Goal: Task Accomplishment & Management: Use online tool/utility

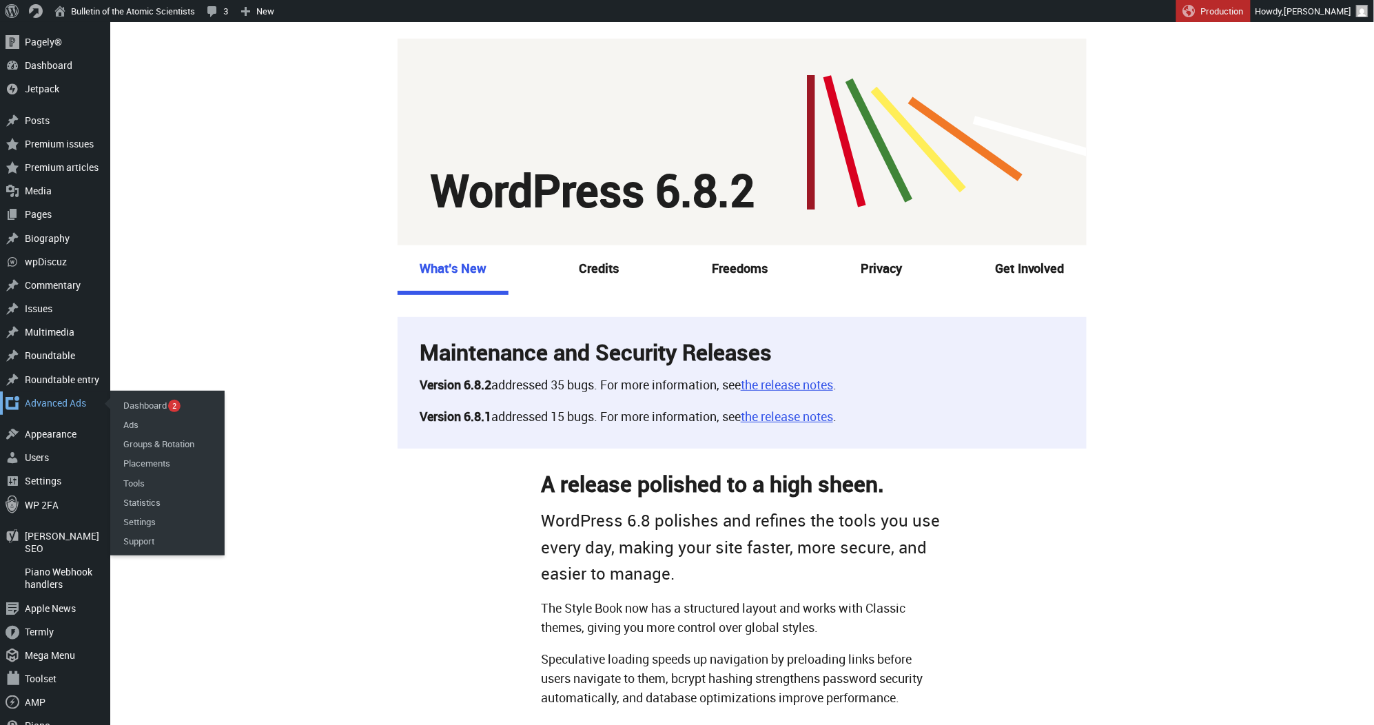
click at [53, 404] on div "Advanced Ads" at bounding box center [55, 402] width 110 height 23
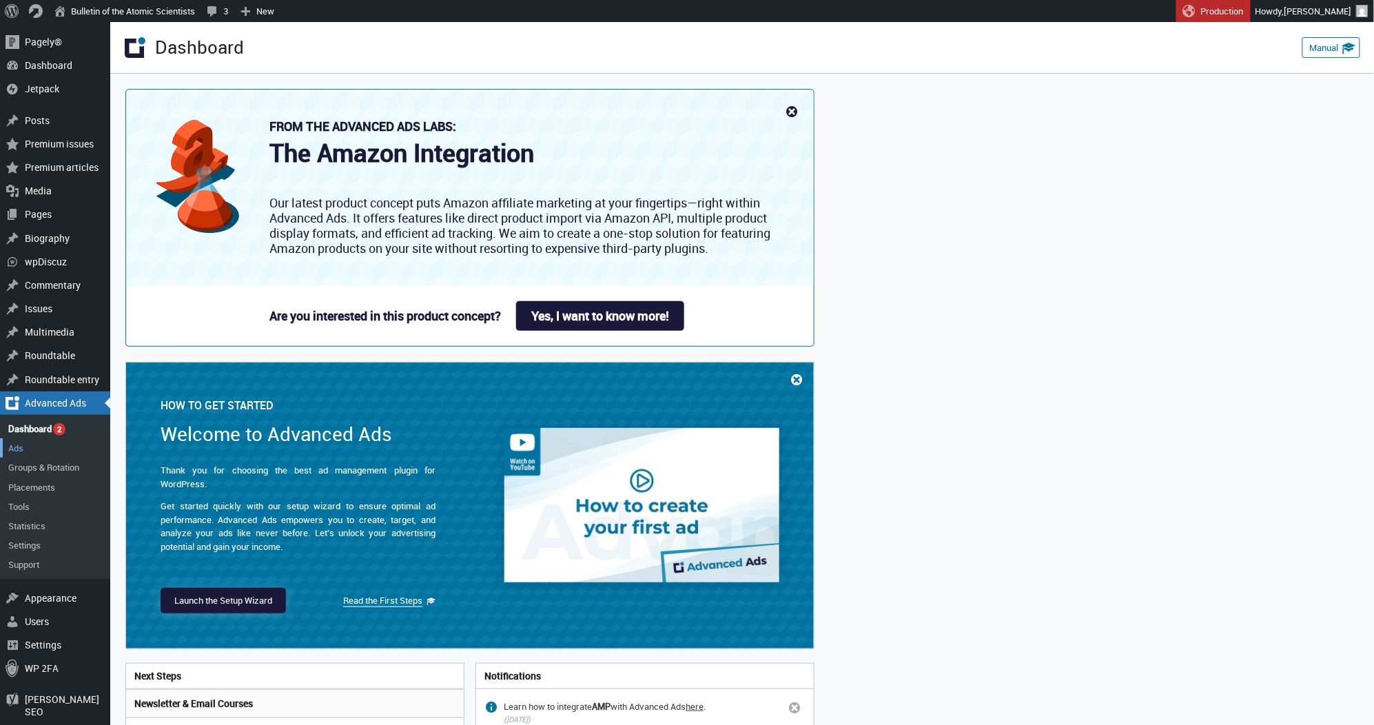
click at [50, 438] on link "Ads" at bounding box center [55, 447] width 110 height 19
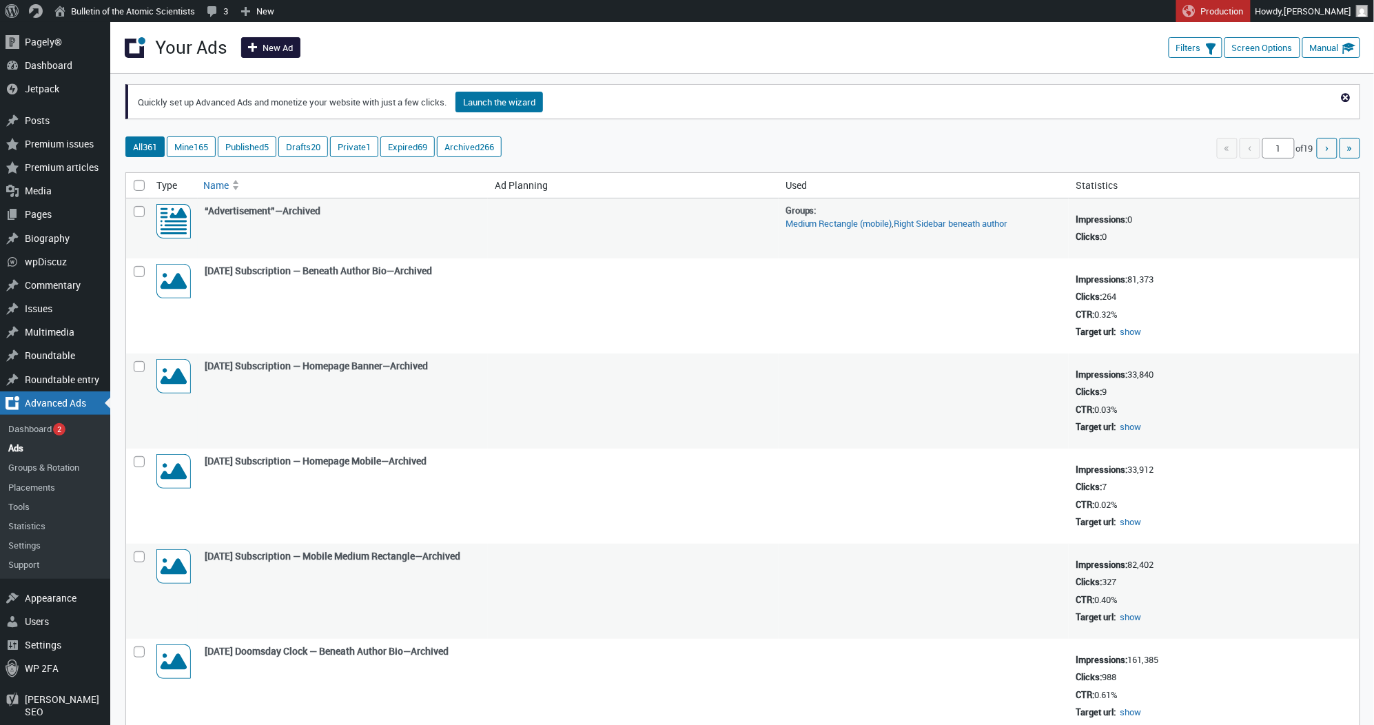
click at [249, 52] on span at bounding box center [253, 45] width 17 height 14
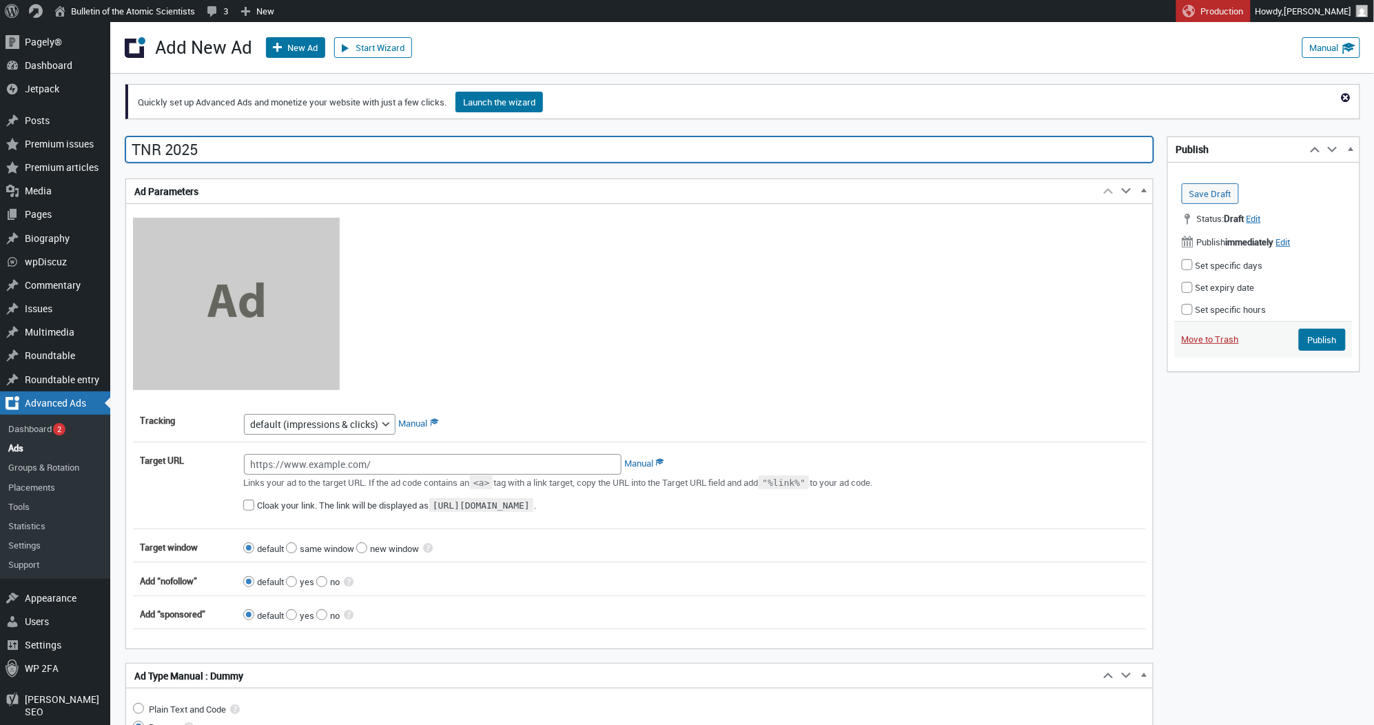
click at [492, 149] on input "TNR 2025" at bounding box center [639, 149] width 1028 height 26
paste input "Ads TNR 2025 — Homepage Mobile"
click at [481, 147] on input "TNR 2025Ads TNR 2025 — Homepage Mobile" at bounding box center [639, 149] width 1028 height 26
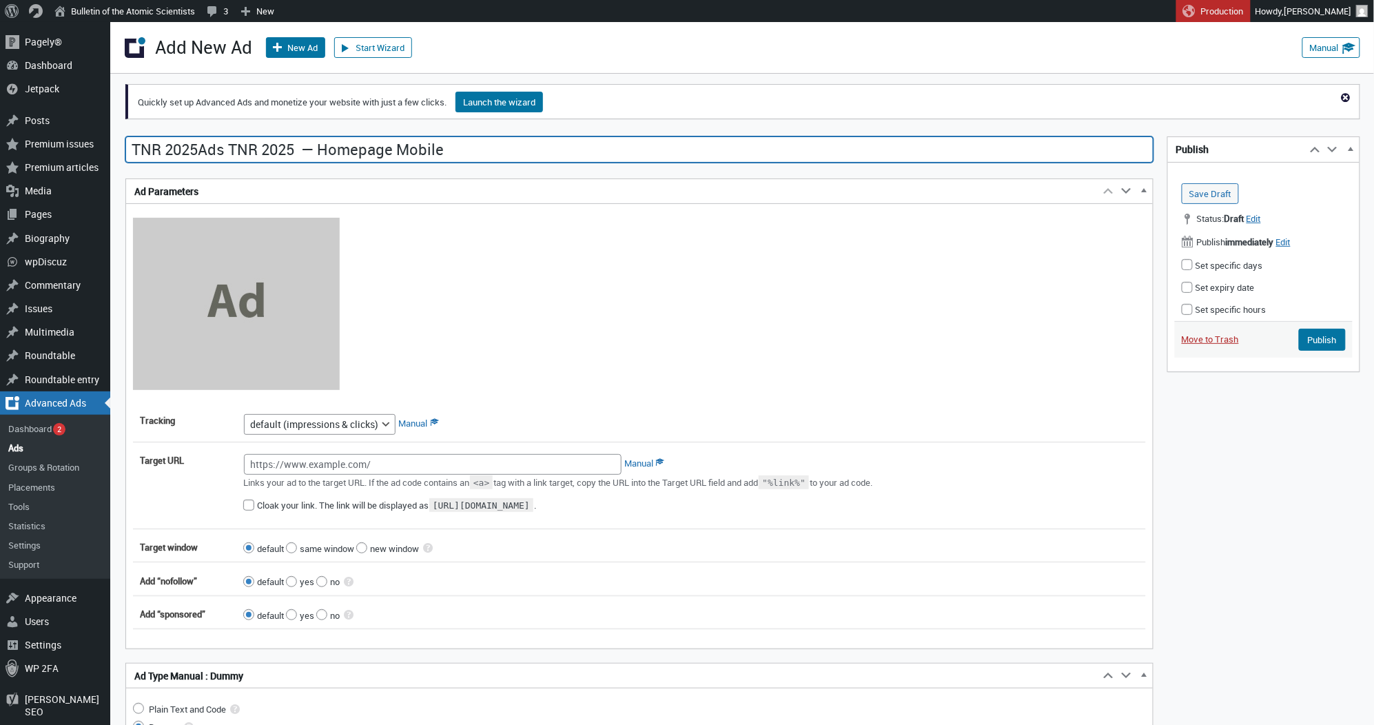
paste input "text"
type input "Ads TNR 2025 — Homepage Mobile"
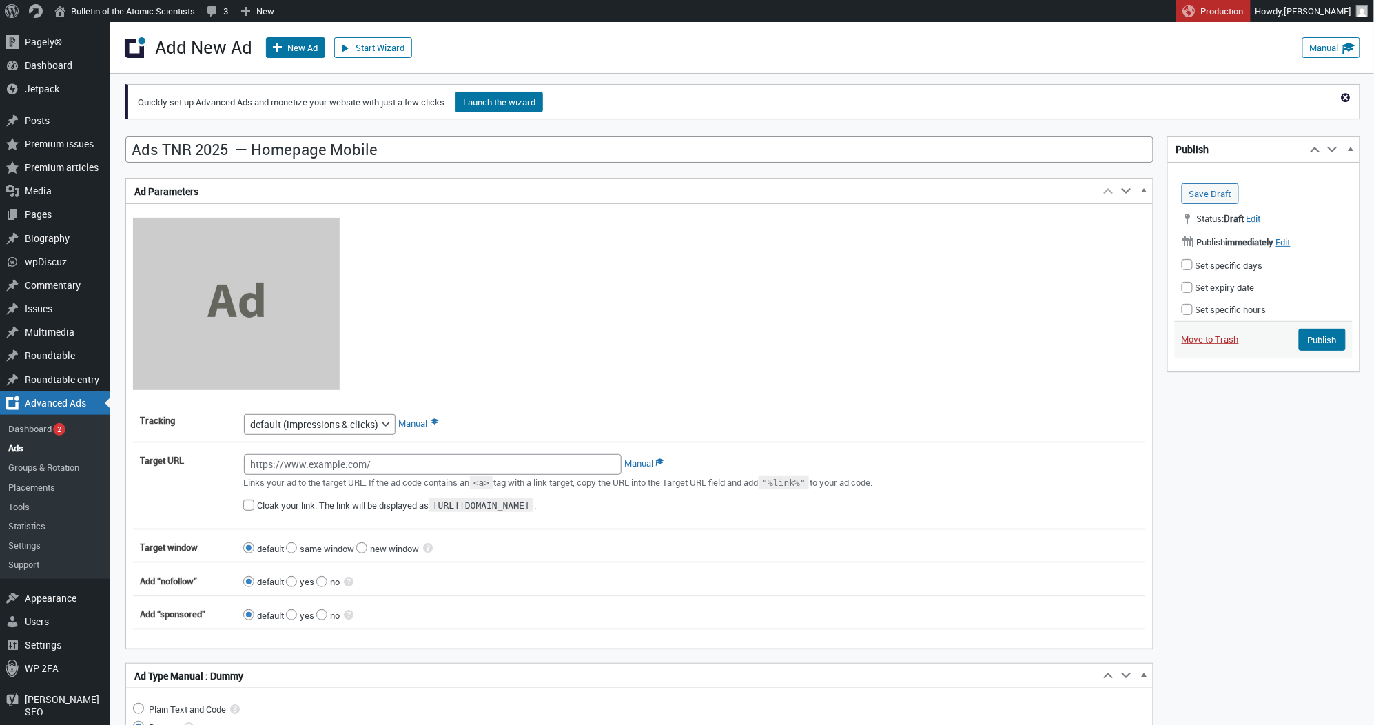
click at [513, 230] on div at bounding box center [639, 305] width 1013 height 175
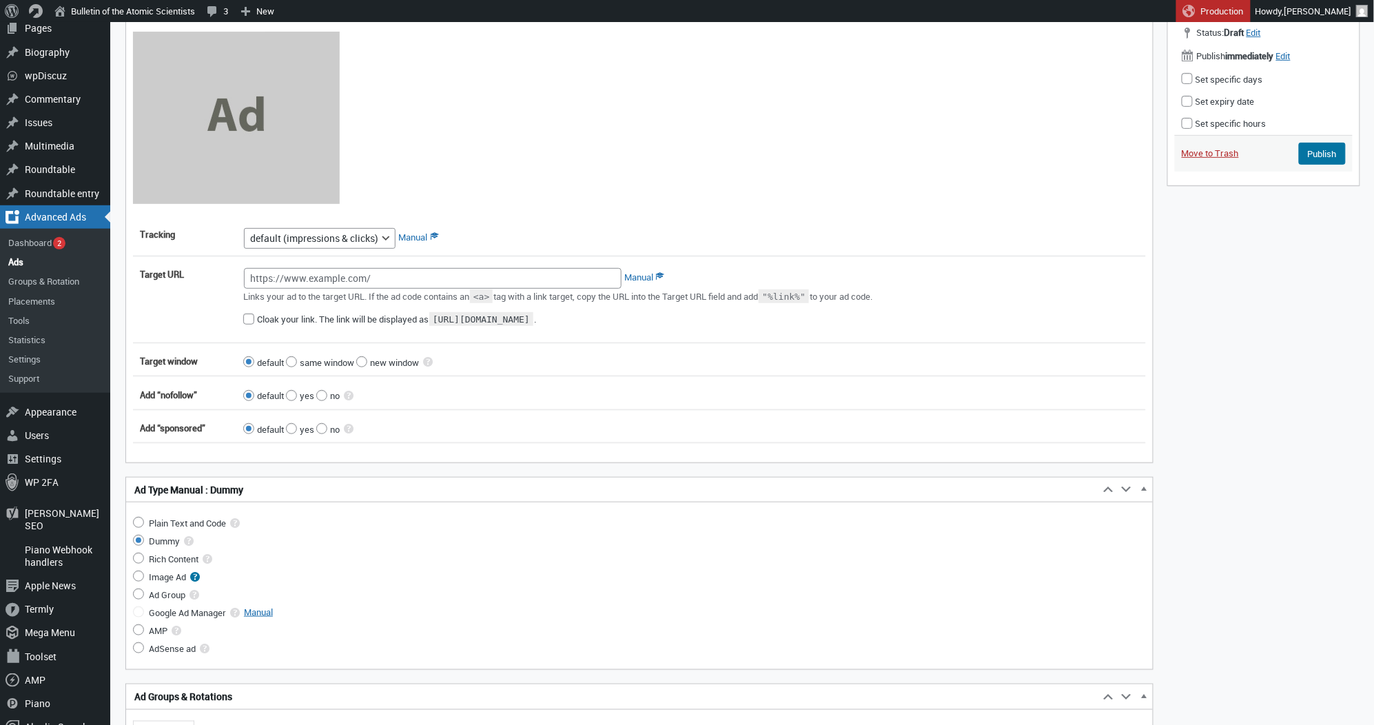
click at [136, 577] on input "Image Ad" at bounding box center [138, 575] width 11 height 11
radio input "true"
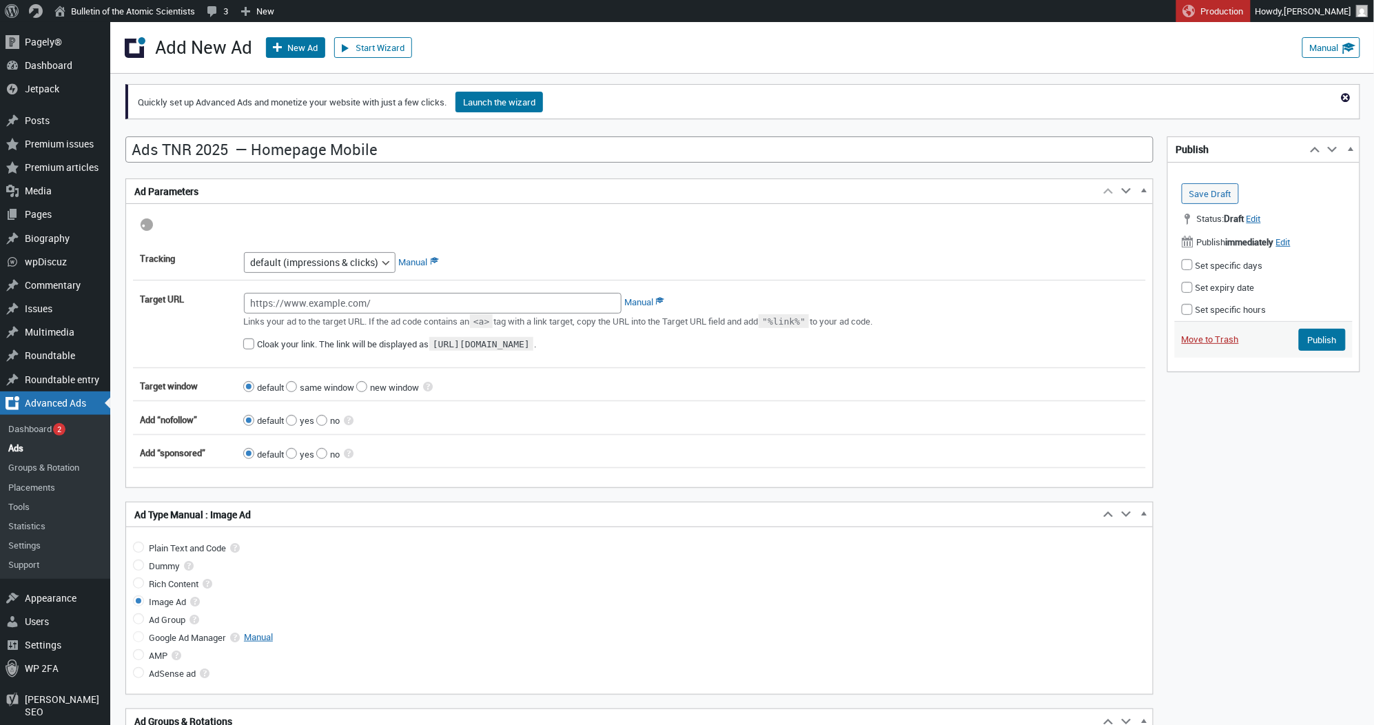
scroll to position [0, 0]
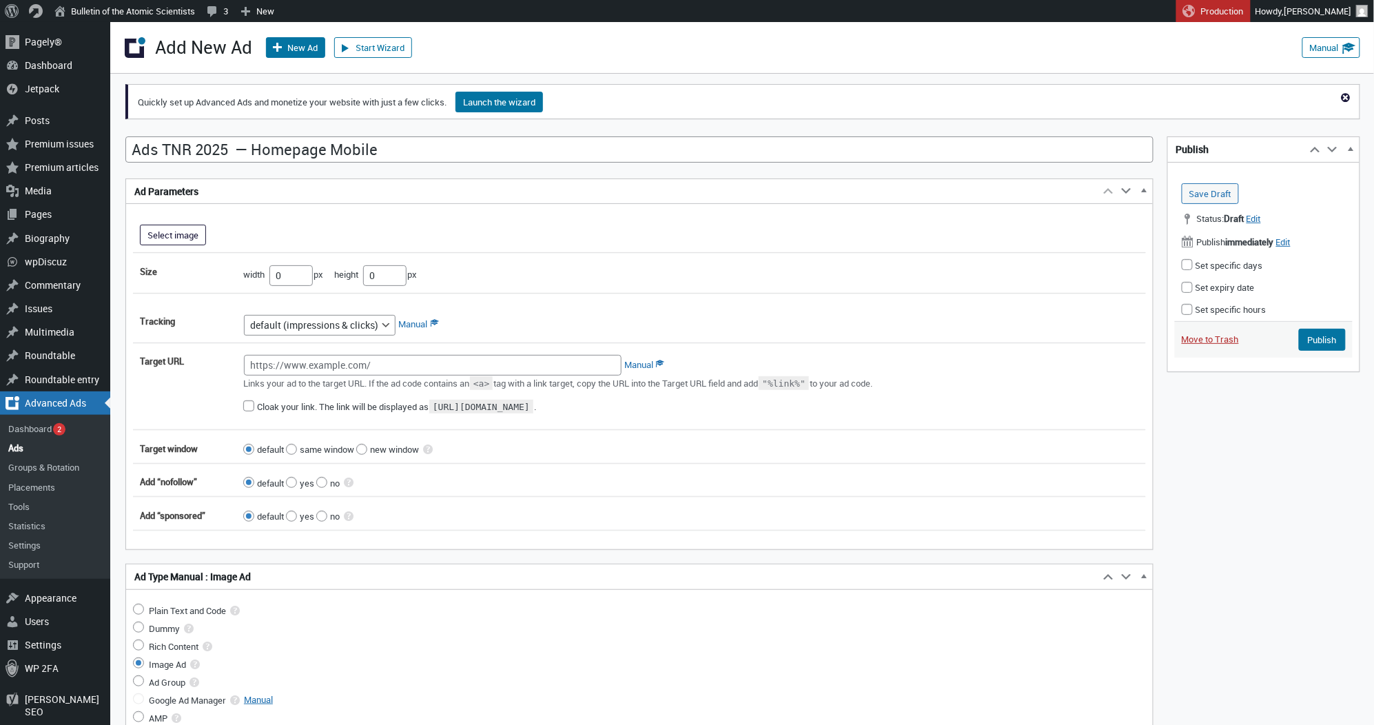
click at [171, 238] on button "Select image" at bounding box center [173, 235] width 66 height 21
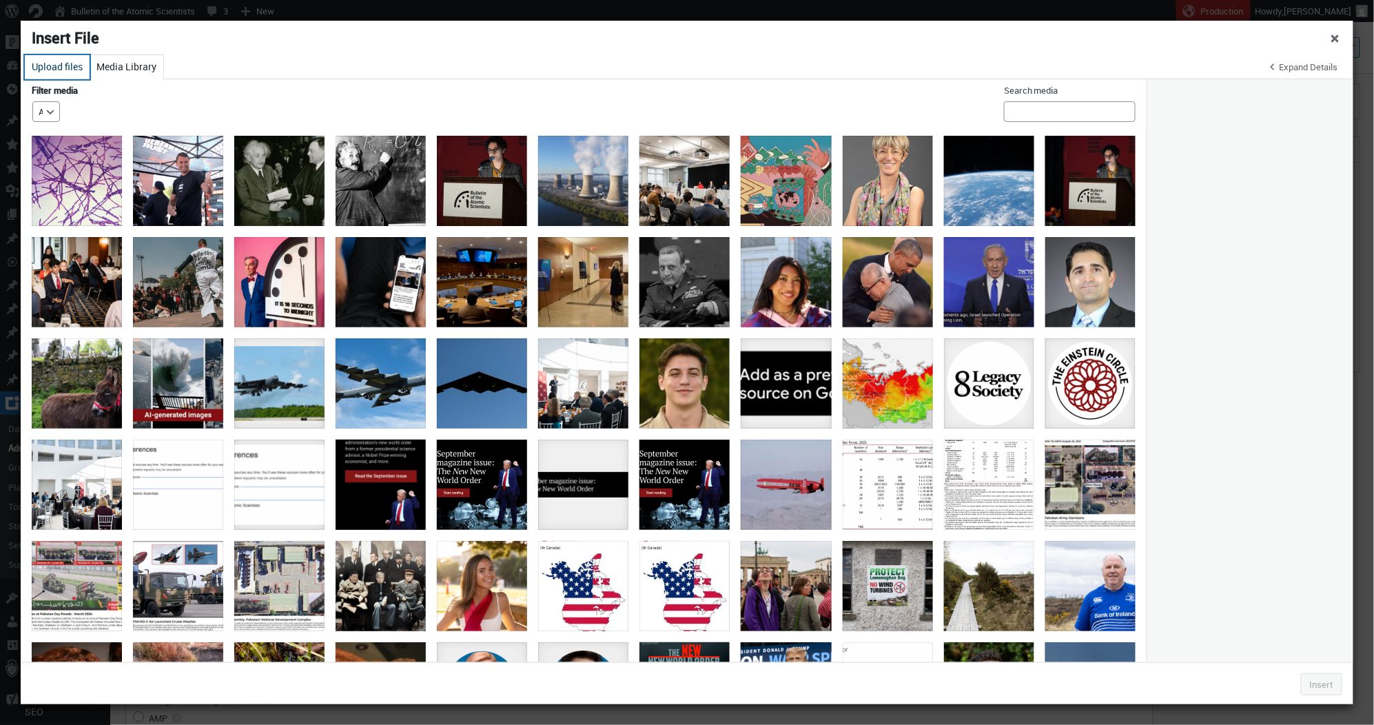
click at [54, 65] on button "Upload files" at bounding box center [57, 67] width 65 height 24
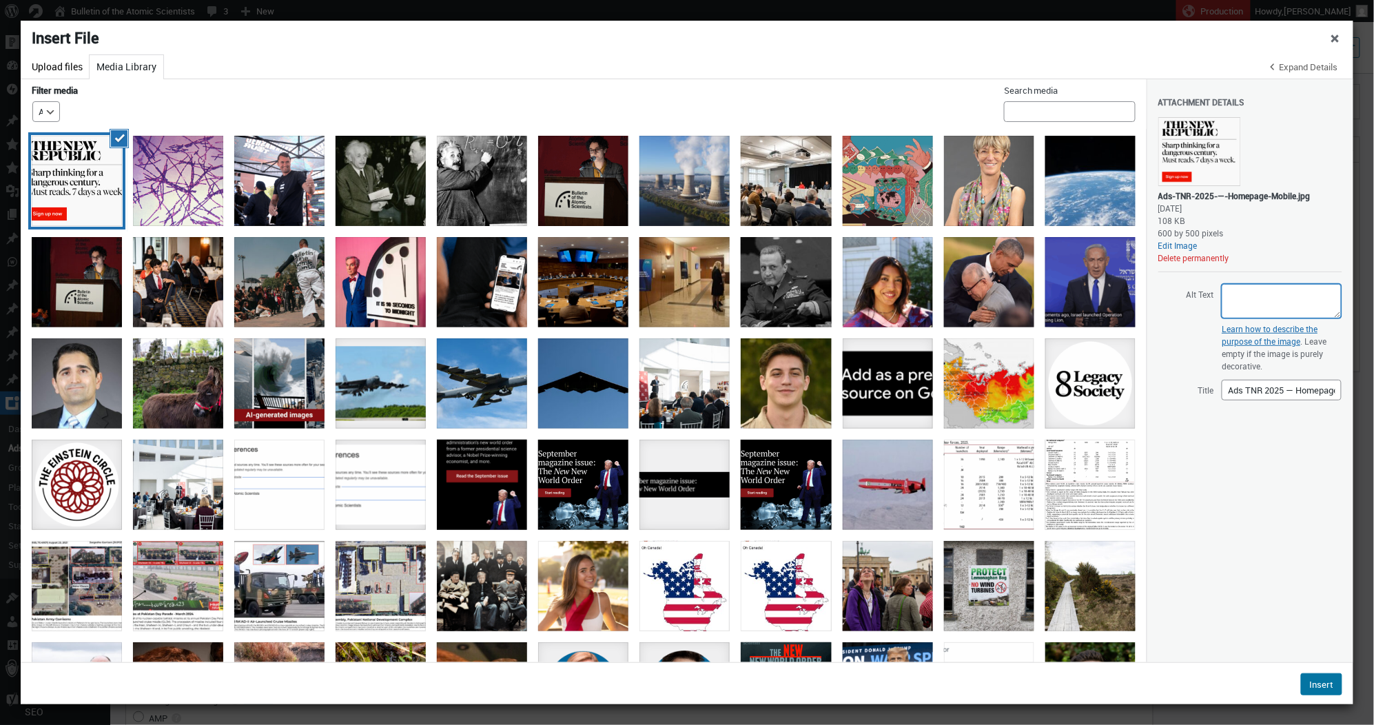
click at [1258, 295] on textarea "Alt Text" at bounding box center [1282, 301] width 120 height 34
paste textarea "Black text on a white background reading “The [GEOGRAPHIC_DATA]. Sharp thinking…"
type textarea "Black text on a white background reading “The New Republic. Sharp thinking for …"
click at [1323, 677] on button "Insert" at bounding box center [1321, 684] width 41 height 22
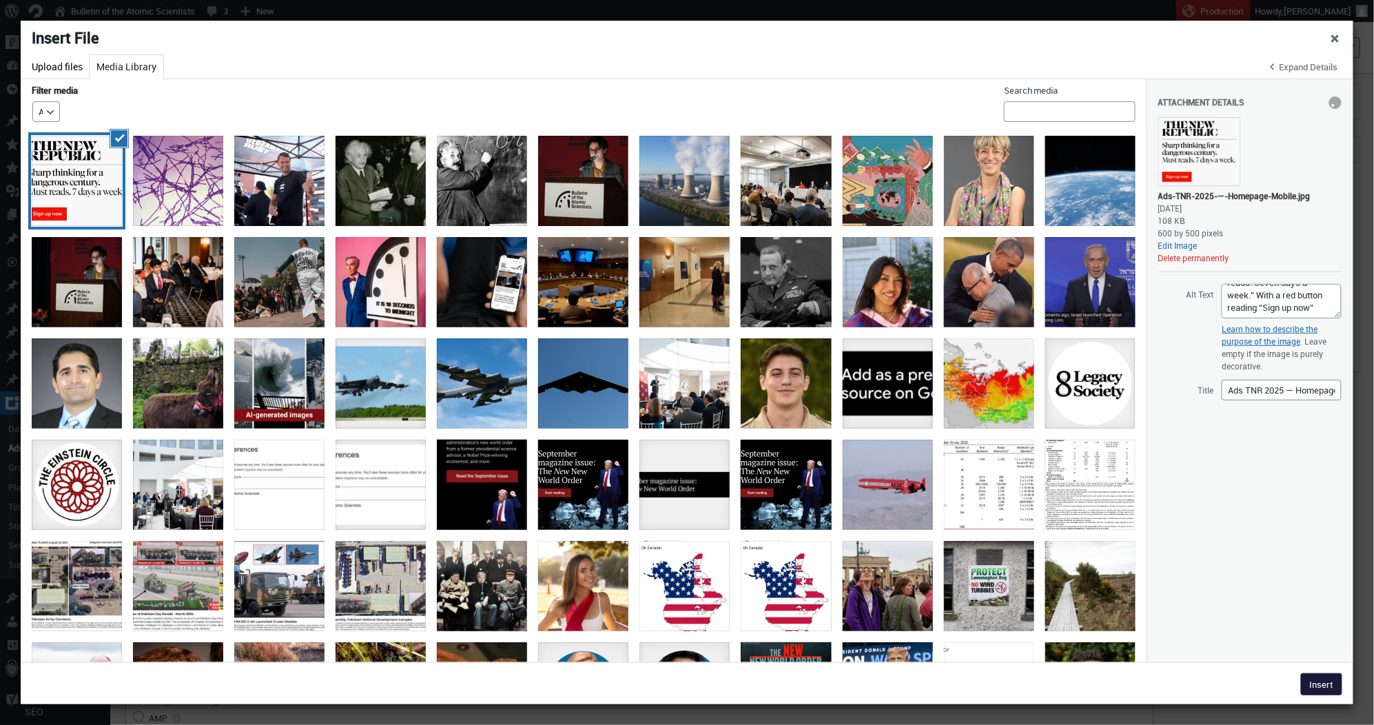
type input"] "600"
type input"] "500"
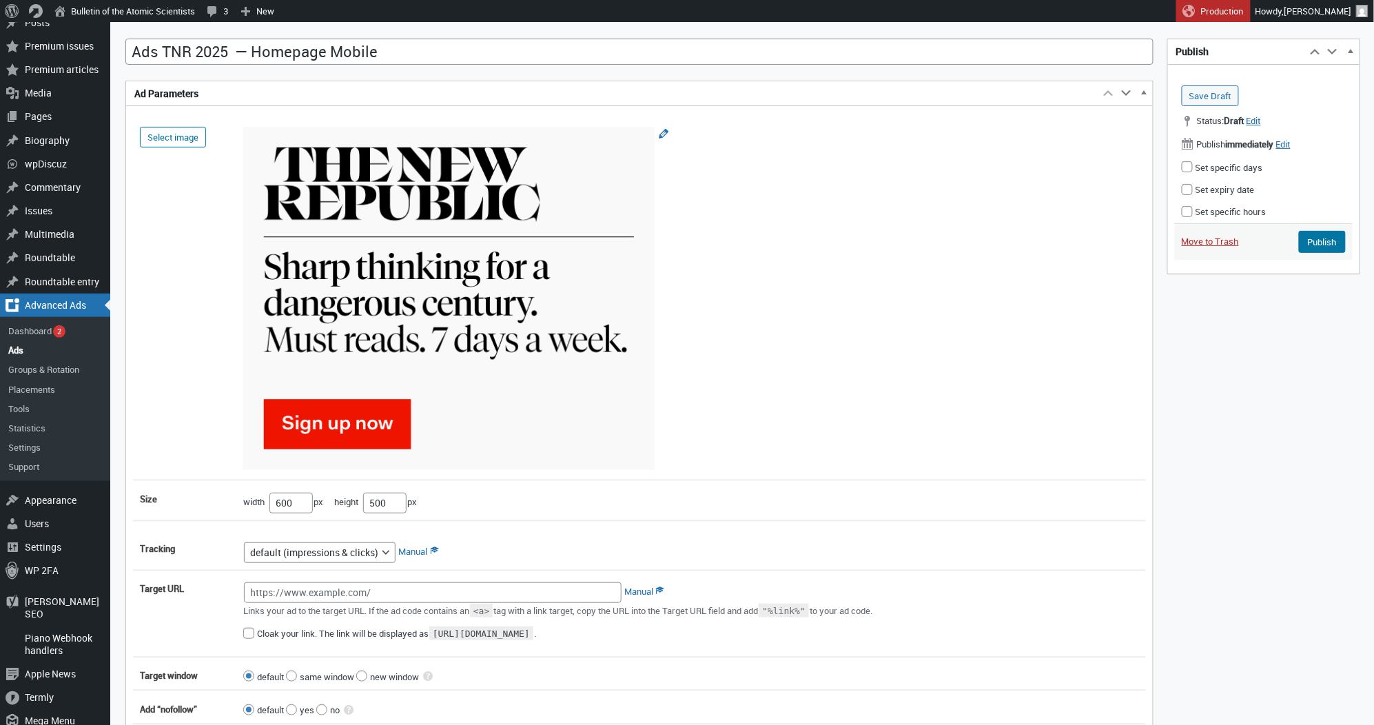
scroll to position [167, 0]
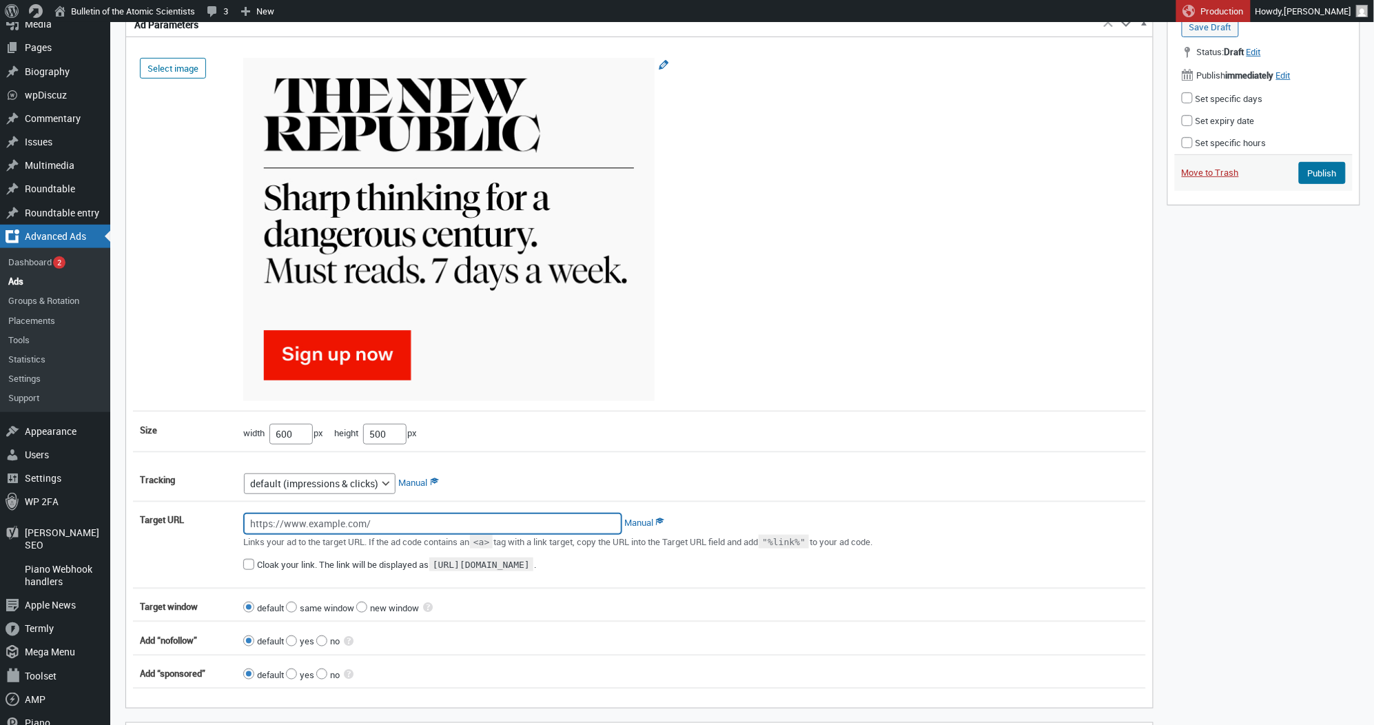
click at [274, 528] on input "Target URL" at bounding box center [433, 523] width 378 height 21
paste input "[URL][DOMAIN_NAME]"
type input "[URL][DOMAIN_NAME]"
click at [291, 433] on input"] "600" at bounding box center [290, 434] width 43 height 21
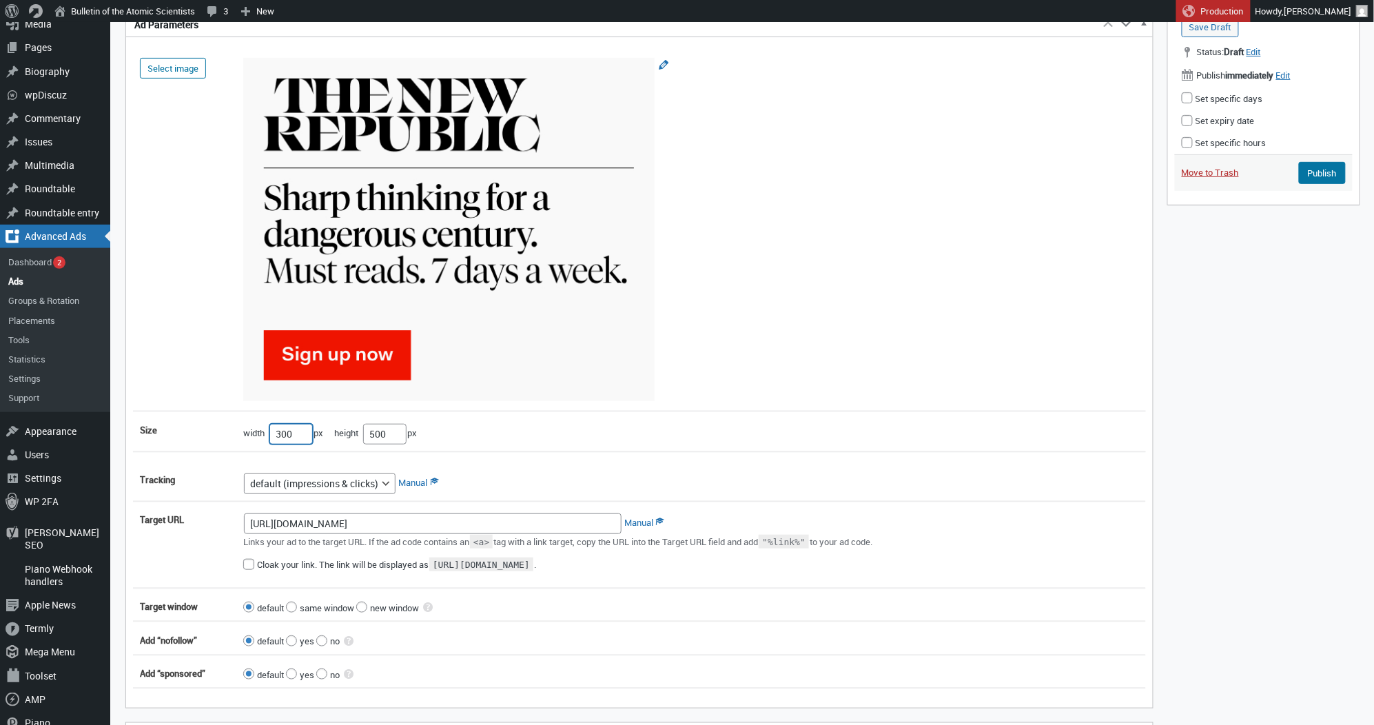
type input"] "300"
click at [384, 436] on input"] "500" at bounding box center [384, 434] width 43 height 21
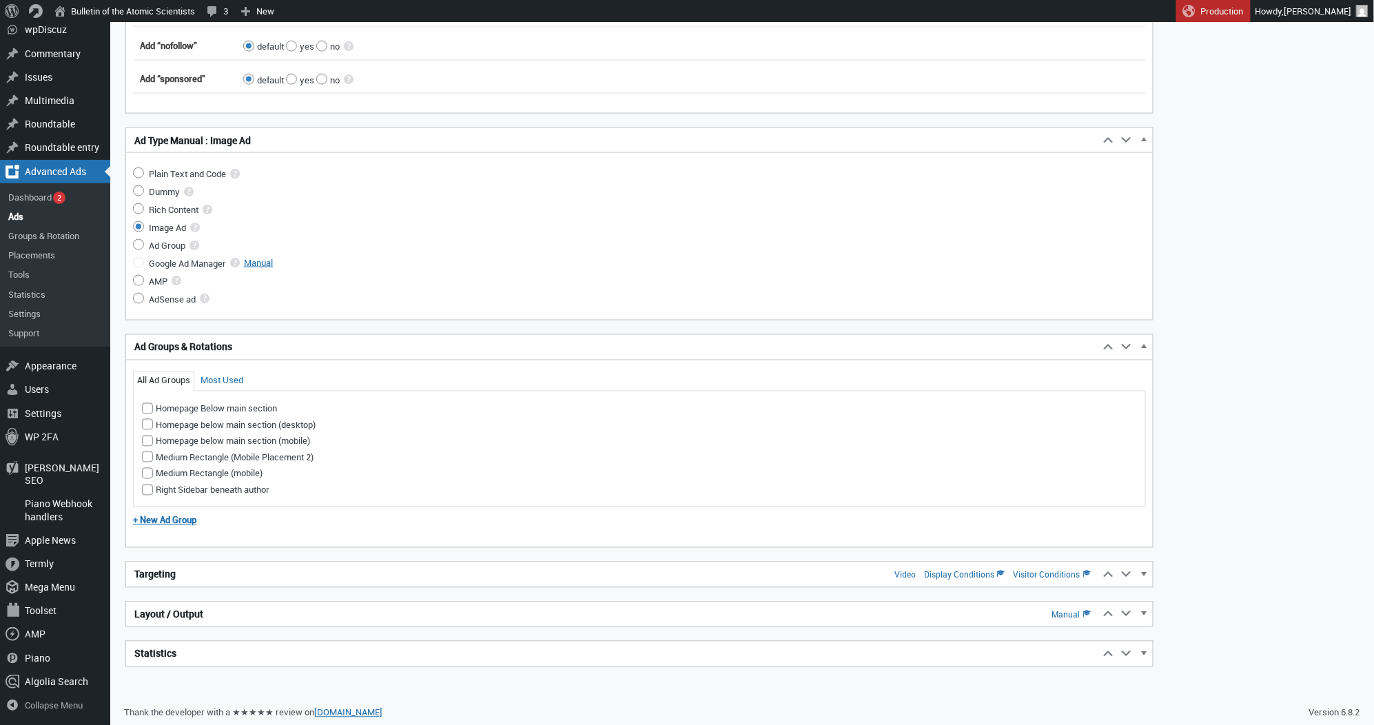
click at [289, 564] on h2 "Targeting Video Display Conditions Visitor Conditions" at bounding box center [612, 574] width 973 height 25
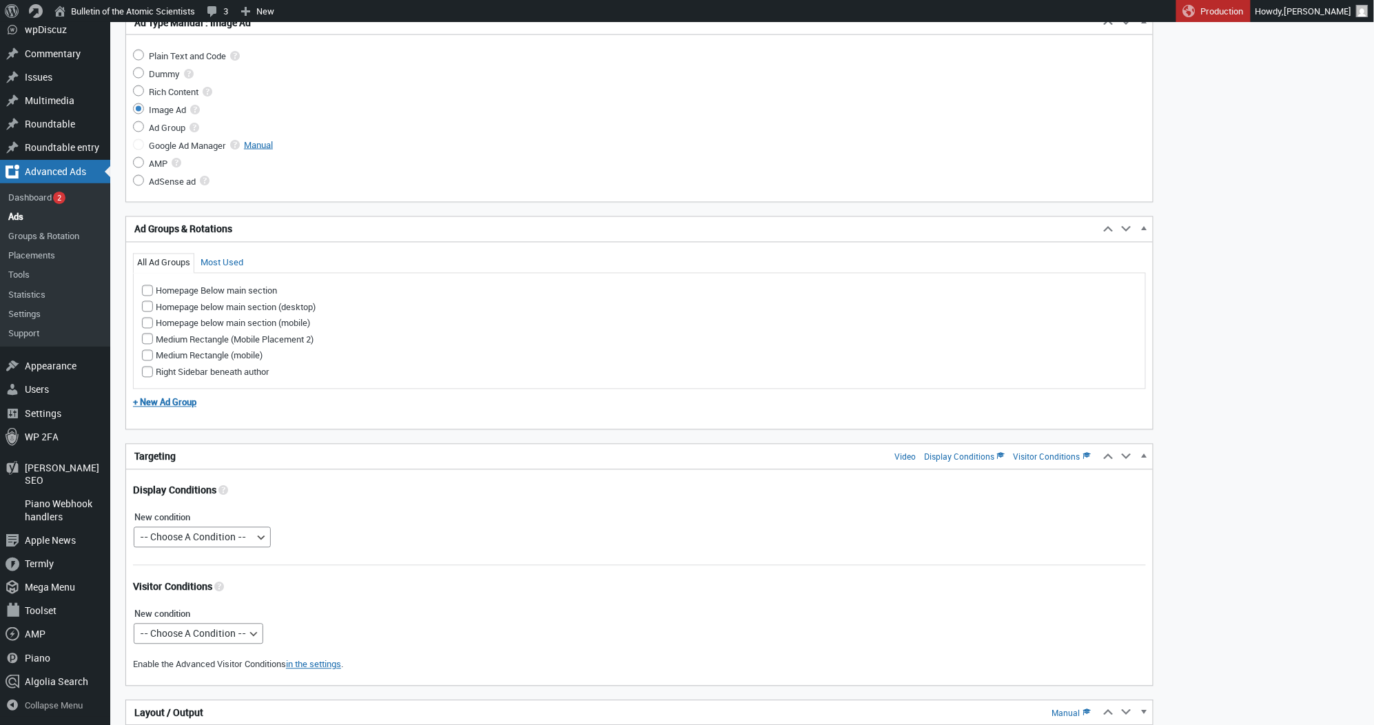
scroll to position [963, 0]
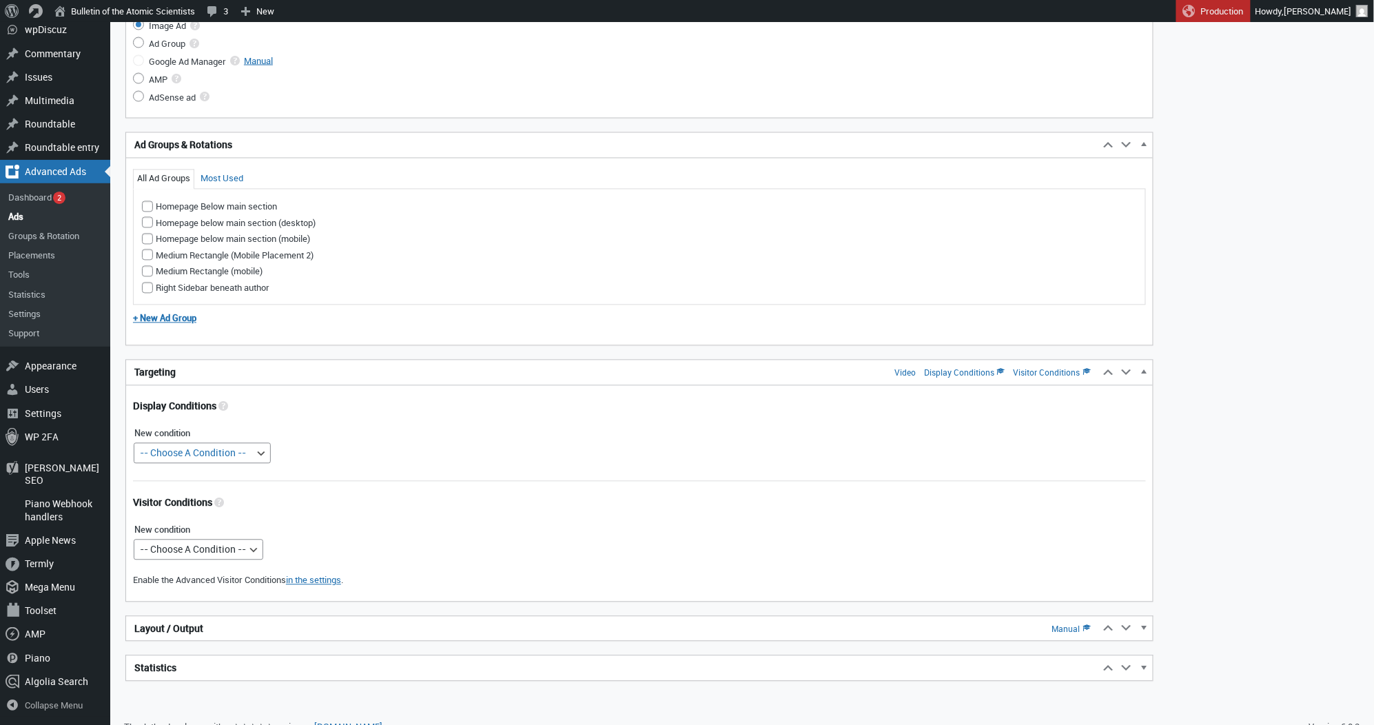
type input"] "250"
select select "postids"
select select
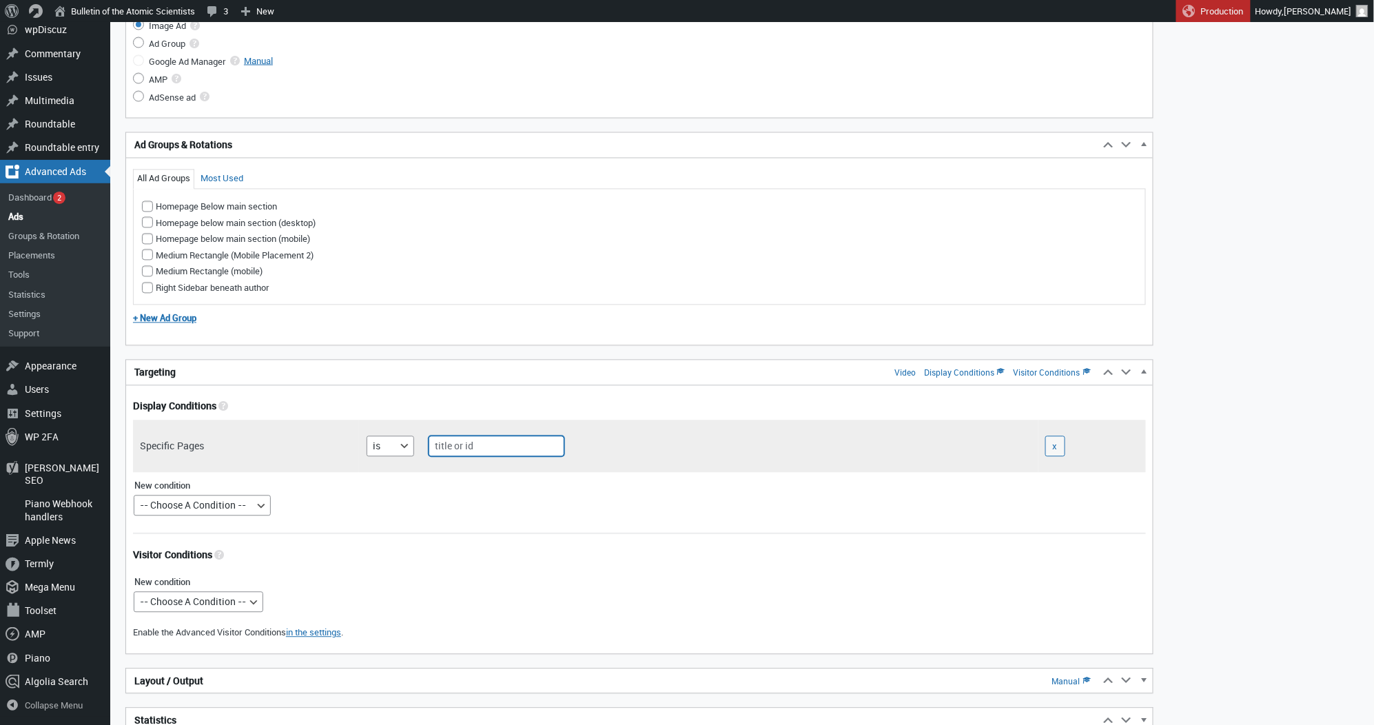
click at [466, 440] on input "text" at bounding box center [497, 446] width 136 height 21
type input "home"
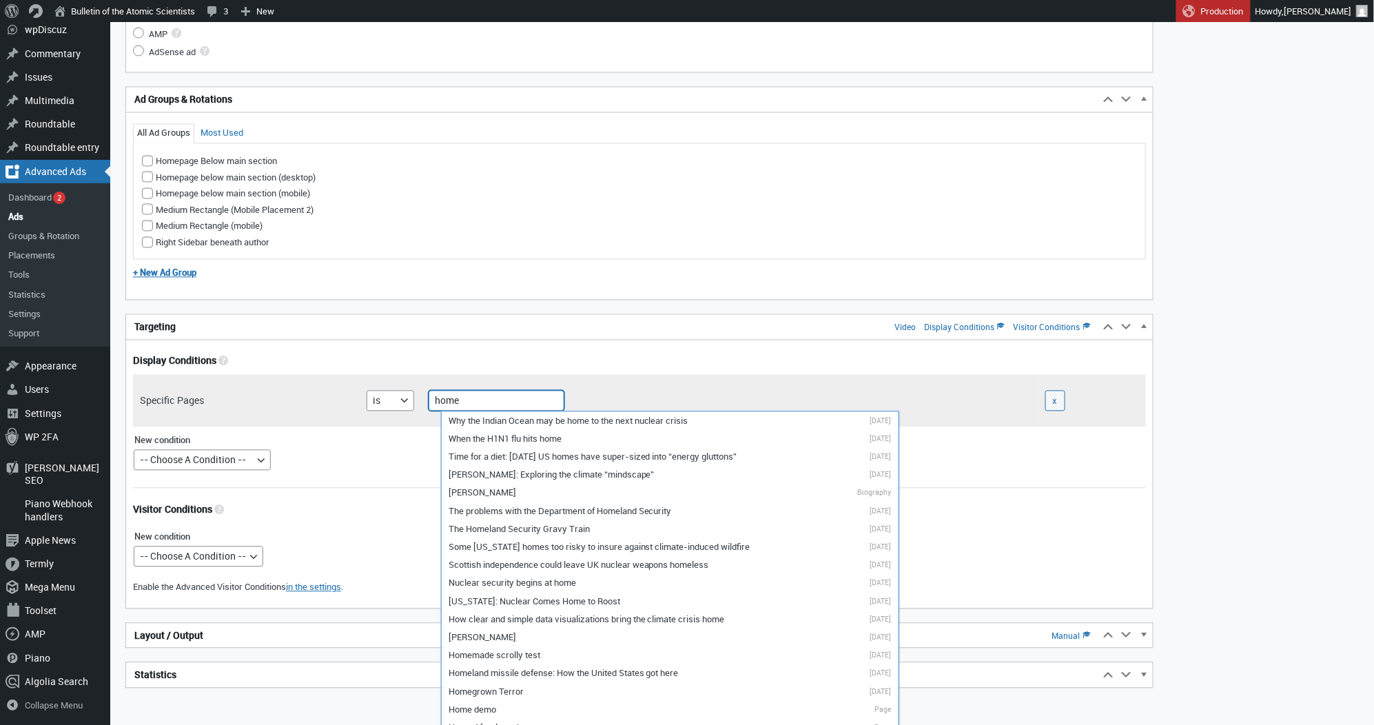
scroll to position [1031, 0]
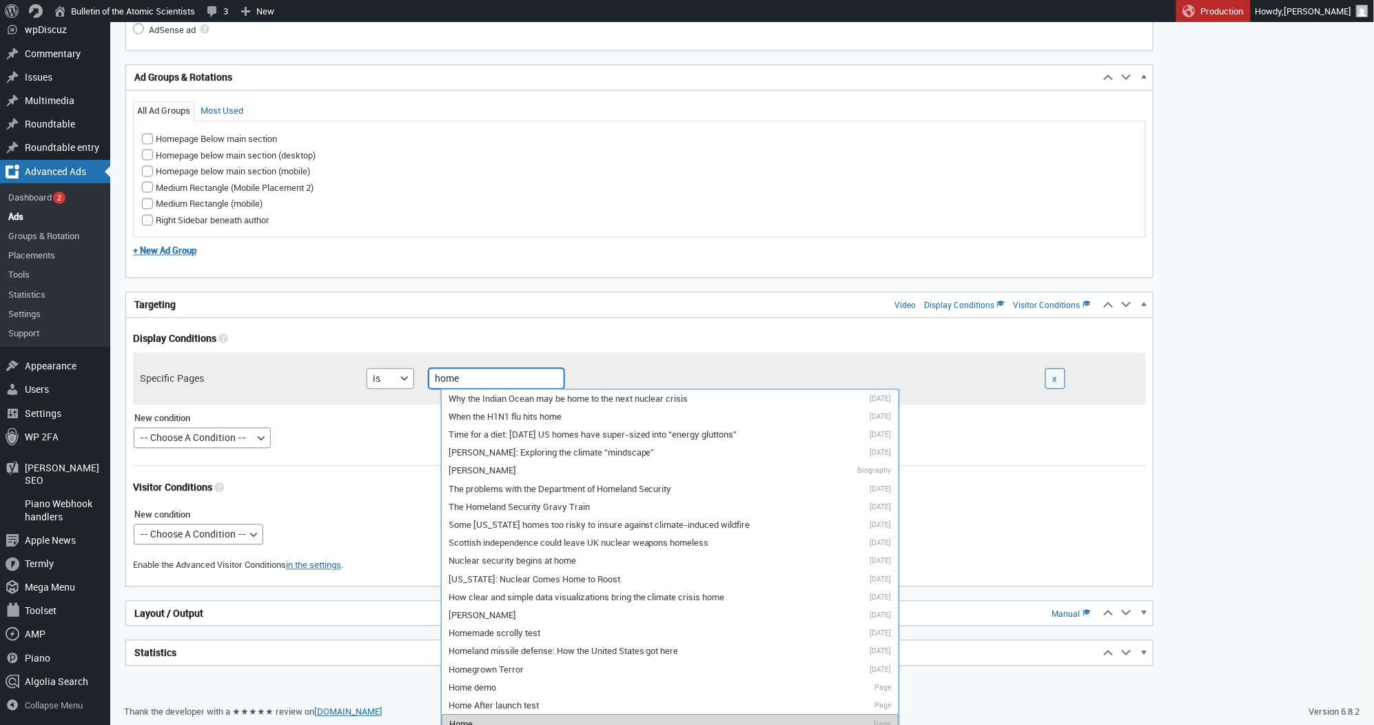
click at [519, 714] on li "Home Page" at bounding box center [670, 723] width 457 height 19
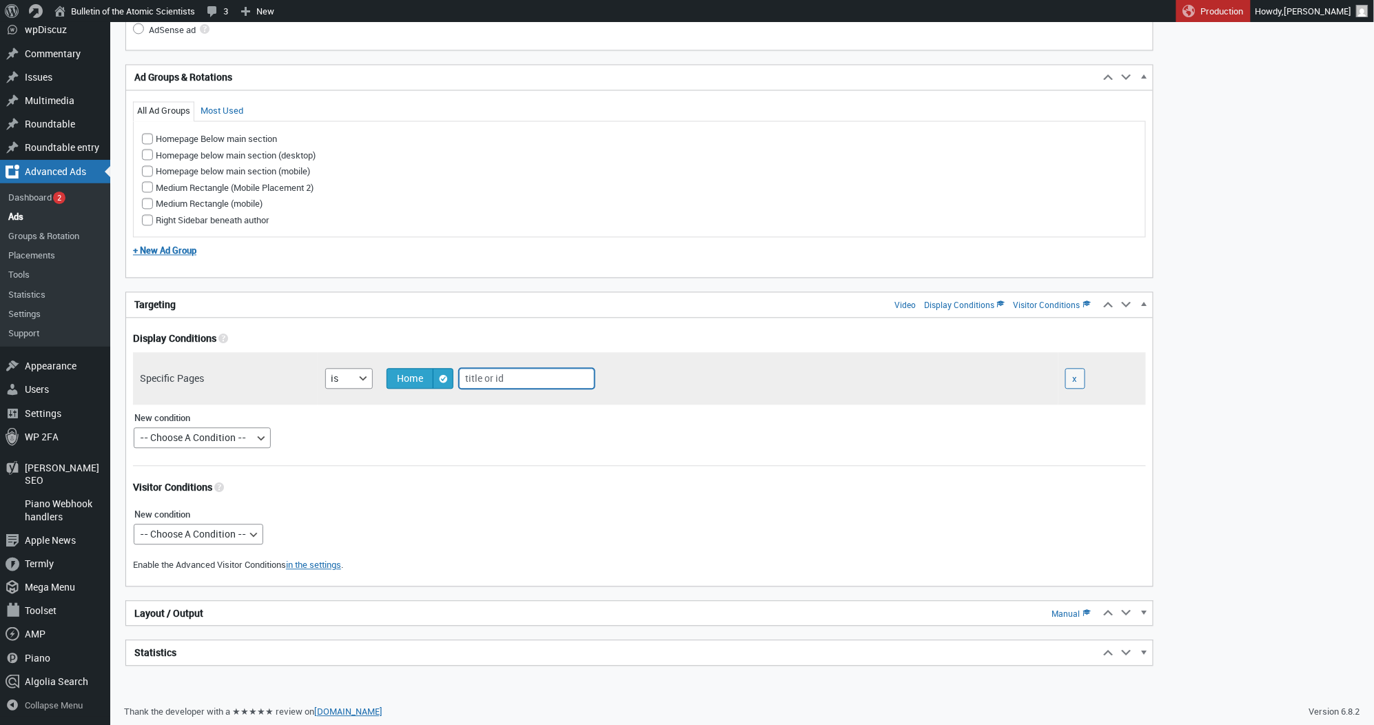
click at [369, 618] on h2 "Layout / Output Manual" at bounding box center [612, 613] width 973 height 25
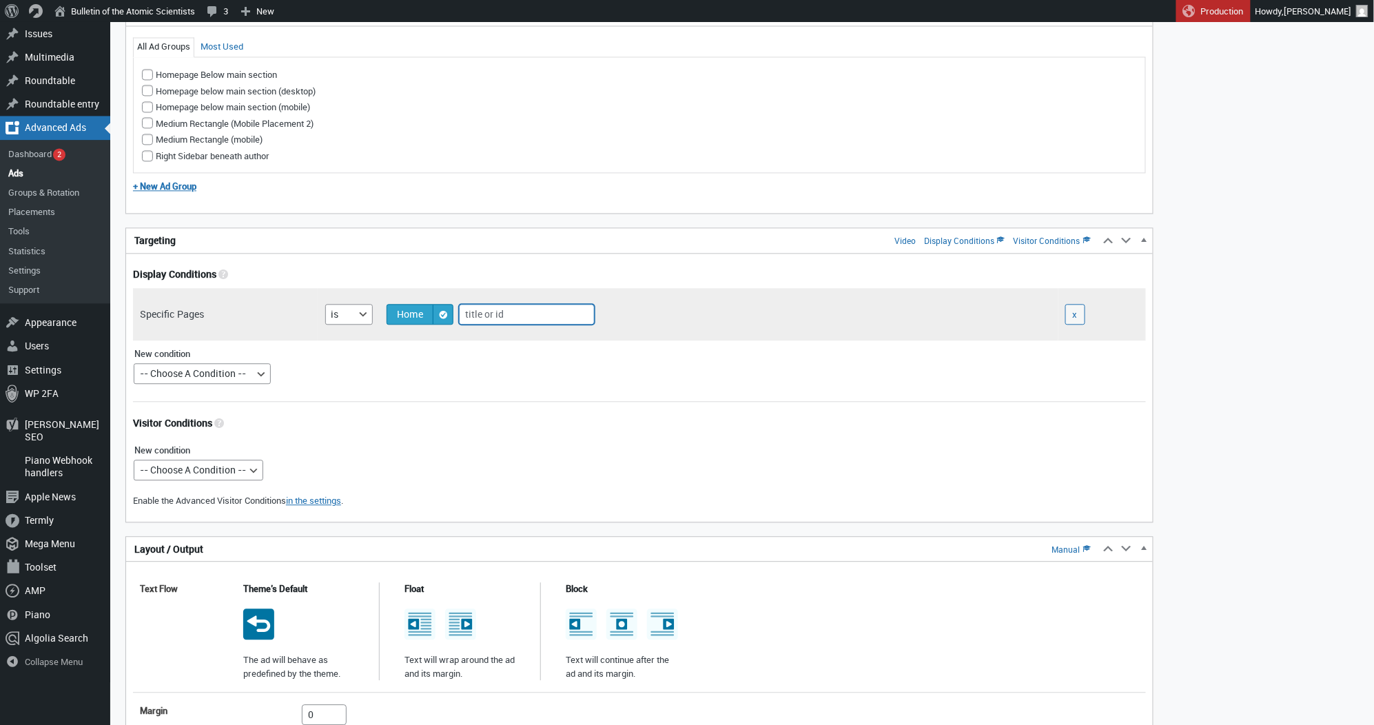
scroll to position [1144, 0]
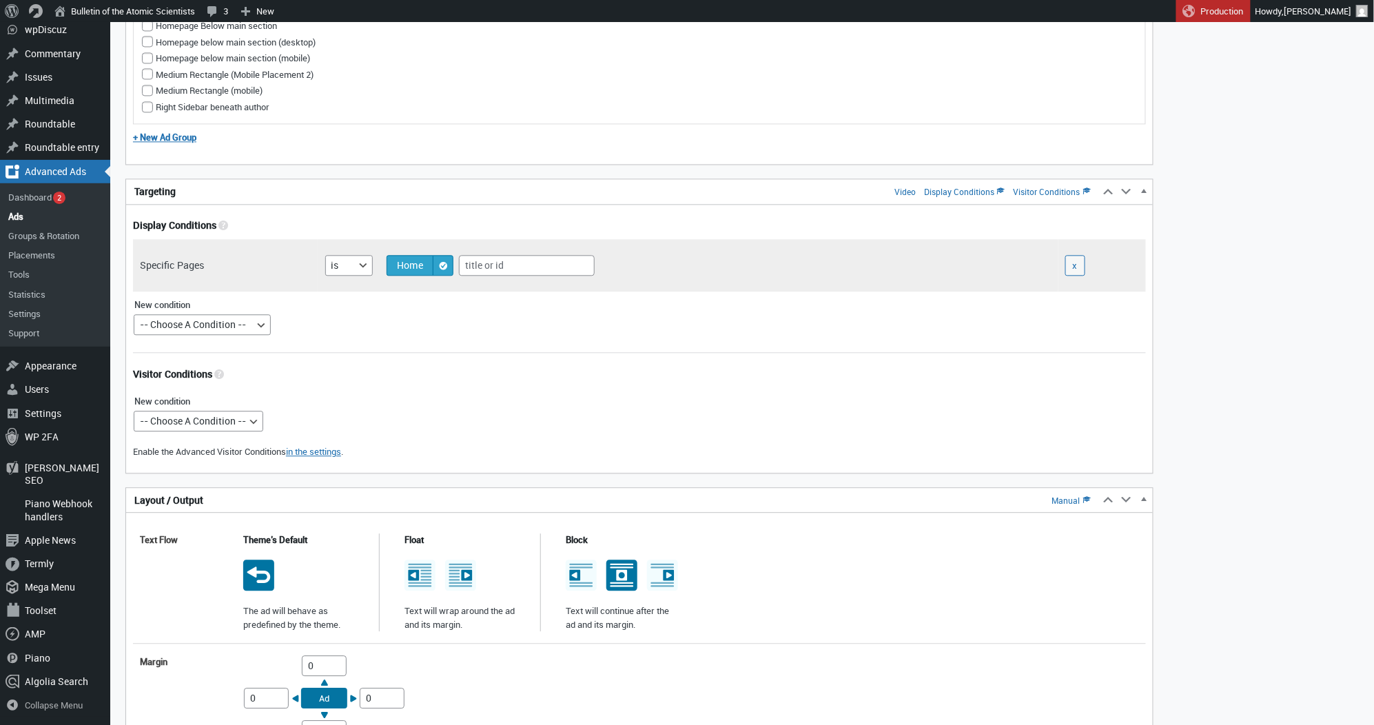
click at [624, 572] on icon at bounding box center [622, 575] width 11 height 11
click at [624, 568] on input "radio" at bounding box center [620, 562] width 11 height 11
radio input "true"
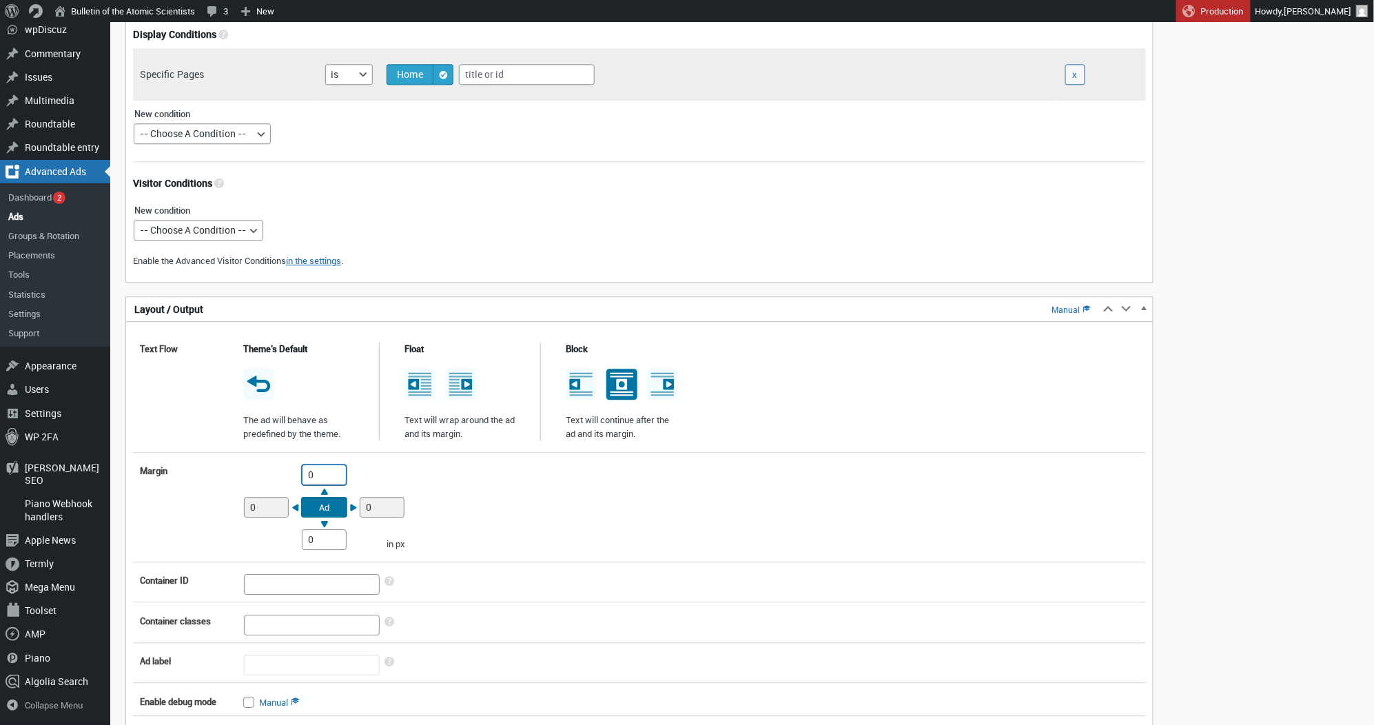
click at [305, 475] on input "0" at bounding box center [324, 474] width 45 height 21
type input "10"
click at [304, 535] on input "0" at bounding box center [324, 539] width 45 height 21
type input "10"
click at [519, 493] on div "Margin Top 10 Right 0 Bottom 10 Left 0 Ad in px" at bounding box center [639, 506] width 1013 height 99
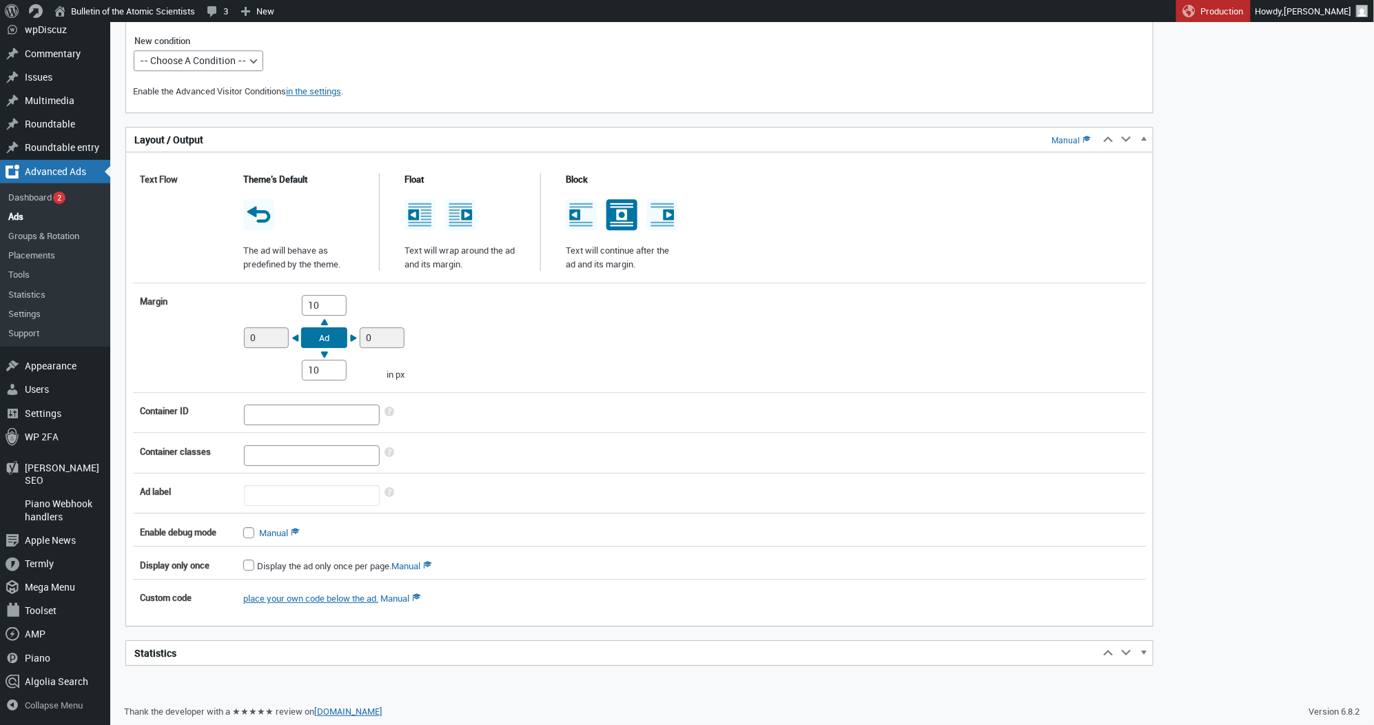
click at [444, 648] on h2 "Statistics" at bounding box center [612, 653] width 973 height 25
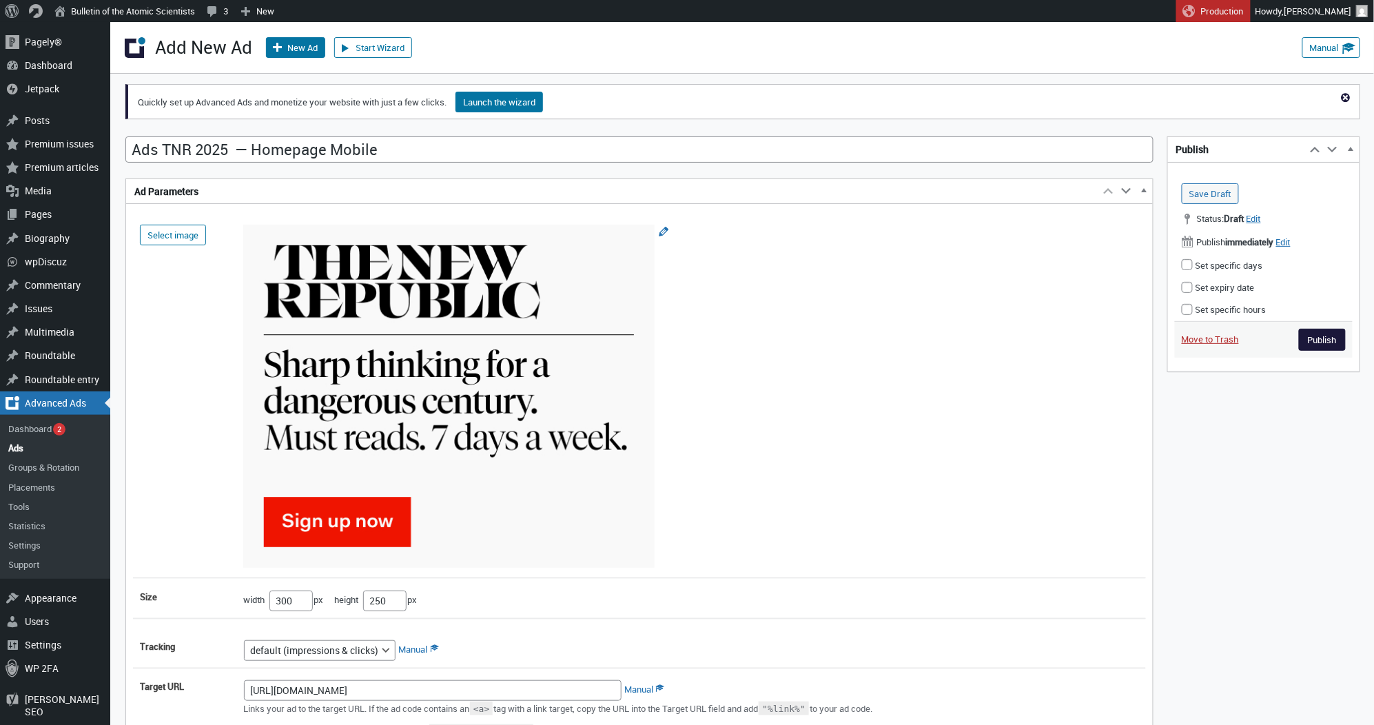
scroll to position [0, 0]
click at [1332, 337] on input "Publish" at bounding box center [1322, 340] width 47 height 22
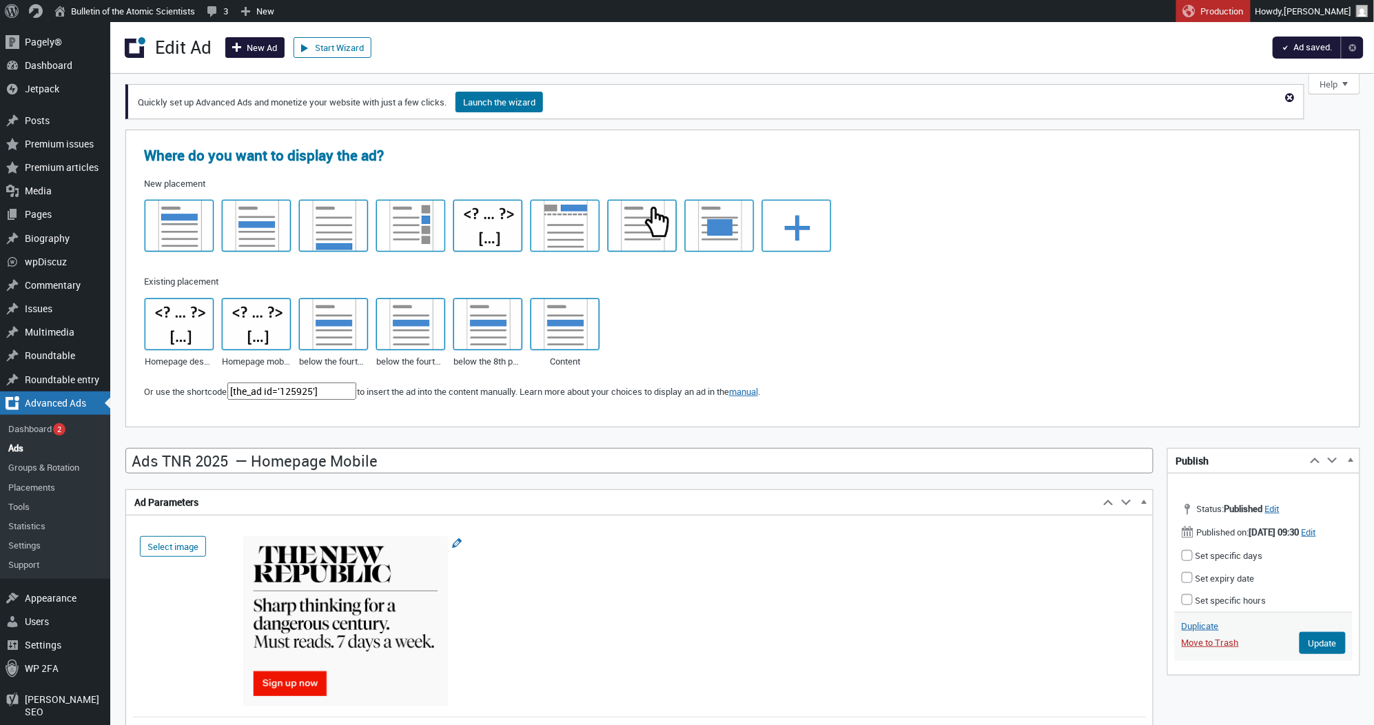
click at [247, 50] on link "New Ad" at bounding box center [254, 47] width 59 height 21
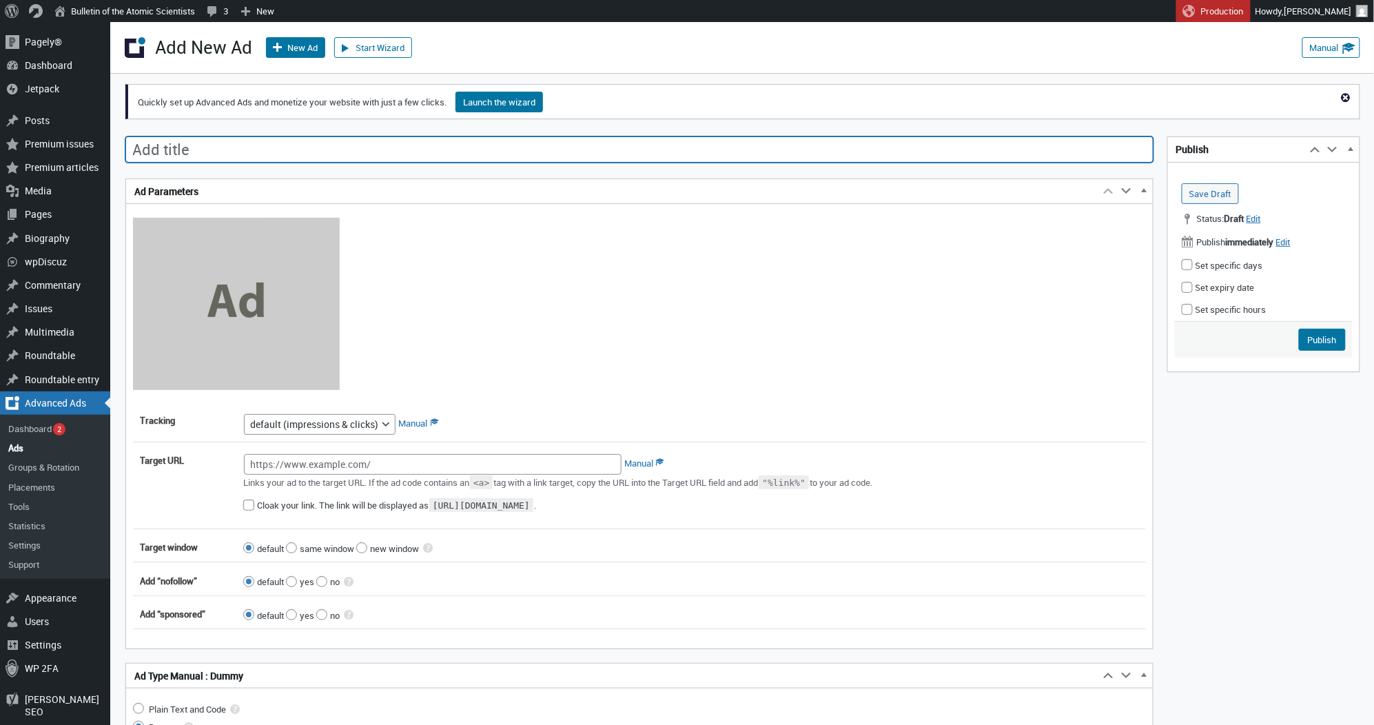
click at [462, 154] on input "Add title" at bounding box center [639, 149] width 1028 height 26
paste input "Ads TNR 2025 | Magazine — Homepage Banner"
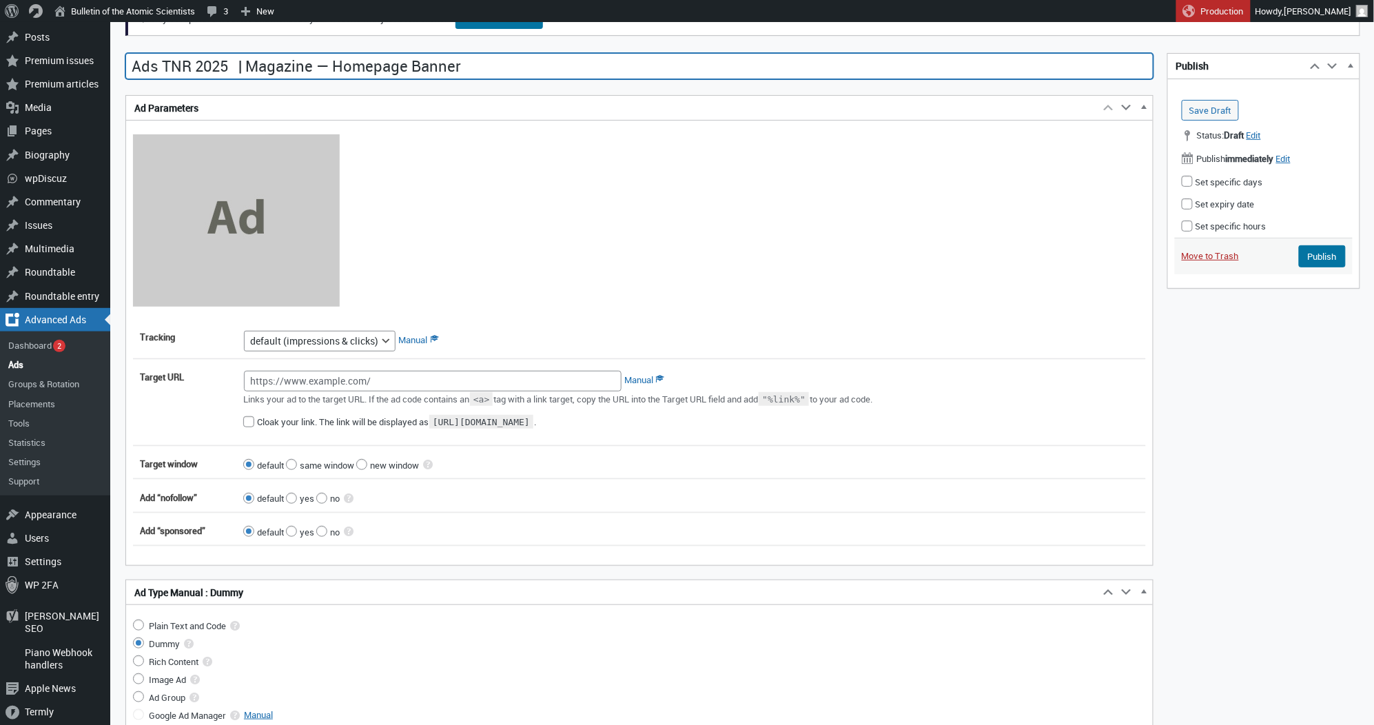
type input "Ads TNR 2025 | Magazine — Homepage Banner"
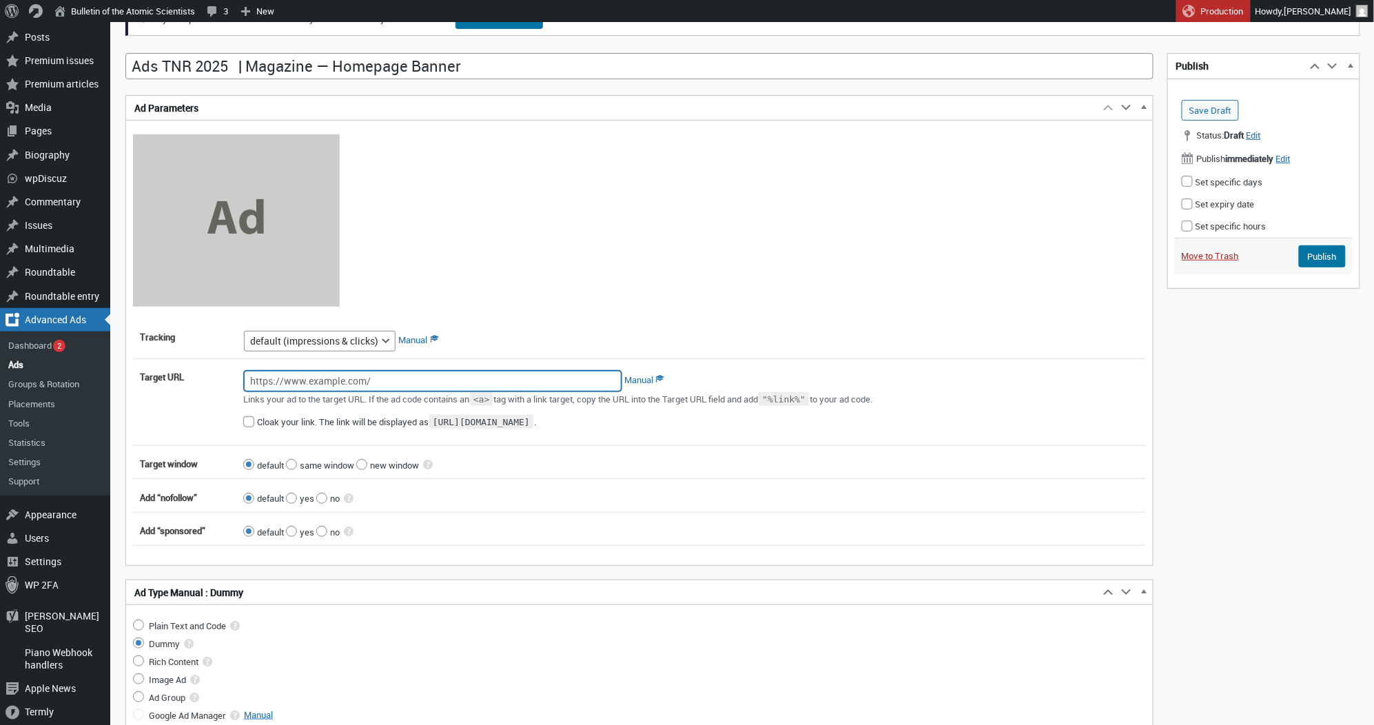
click at [353, 382] on input "Target URL" at bounding box center [433, 381] width 378 height 21
paste input "[URL][DOMAIN_NAME]"
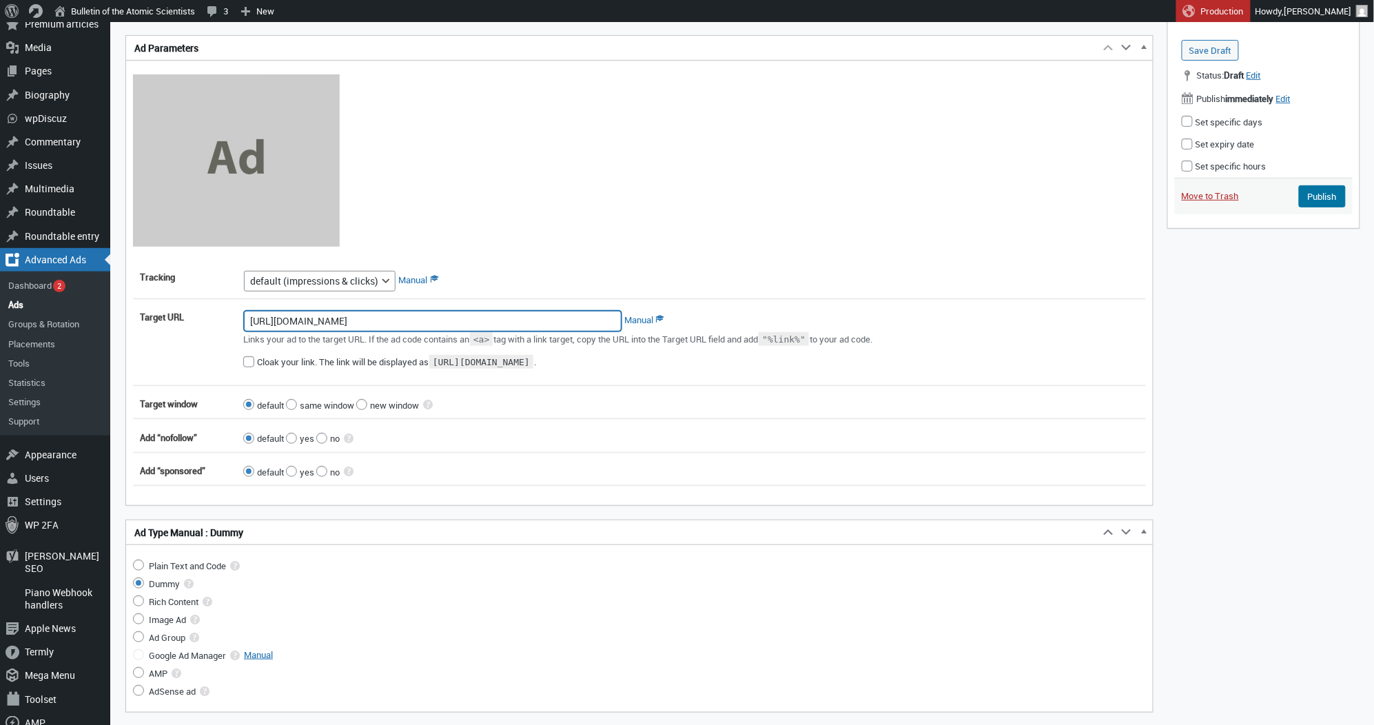
scroll to position [174, 0]
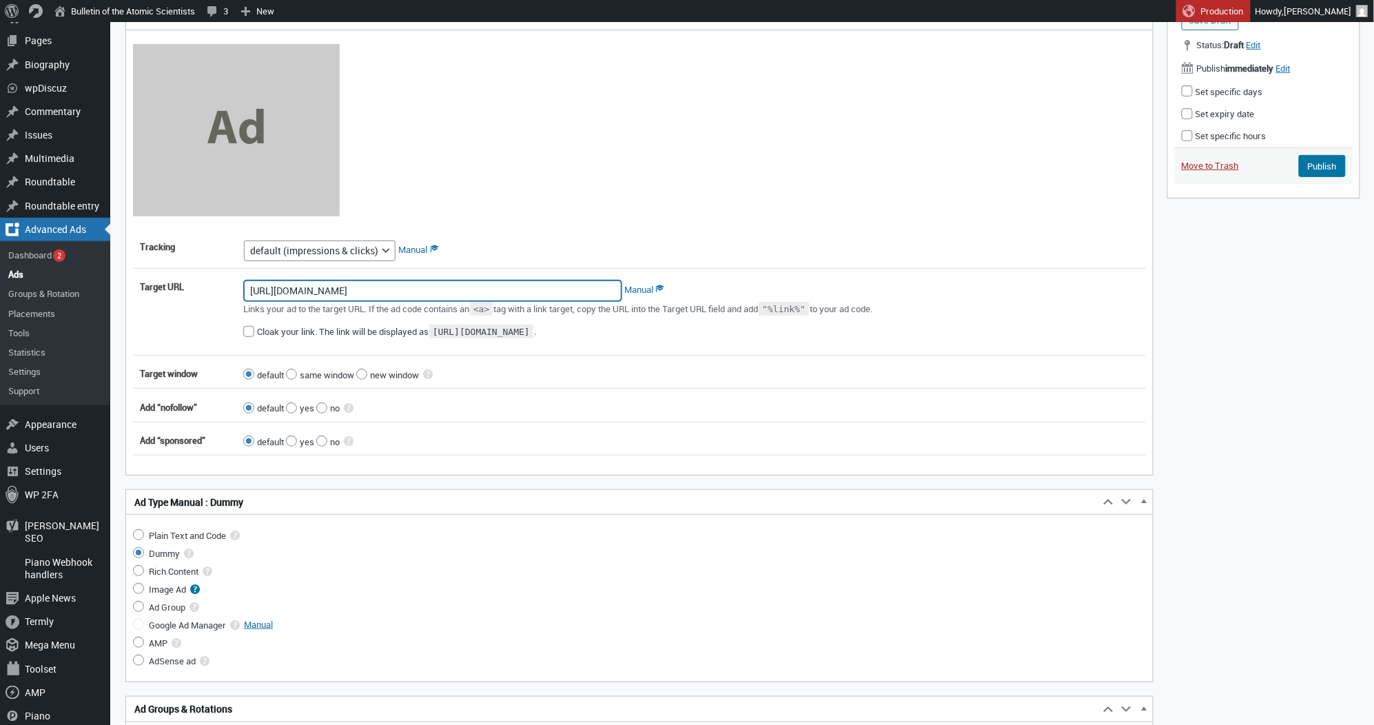
type input "[URL][DOMAIN_NAME]"
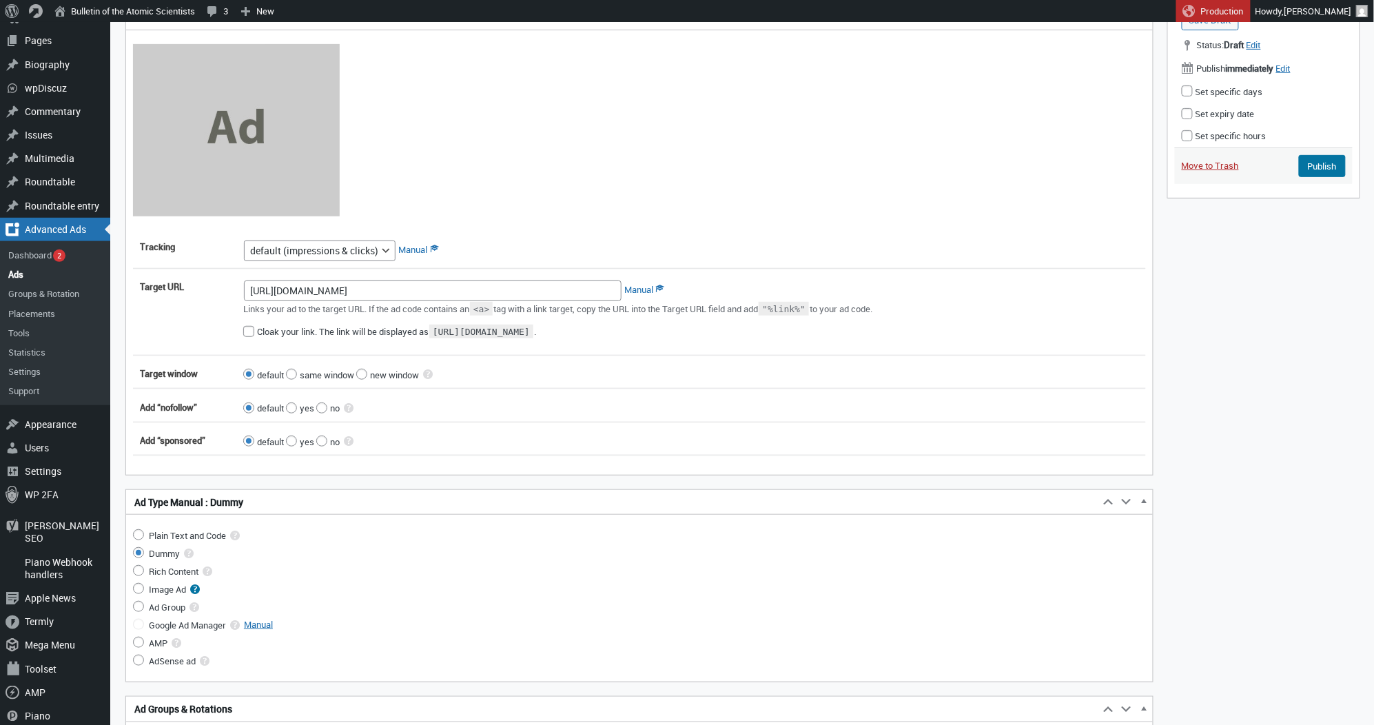
click at [141, 588] on input "Image Ad" at bounding box center [138, 588] width 11 height 11
radio input "true"
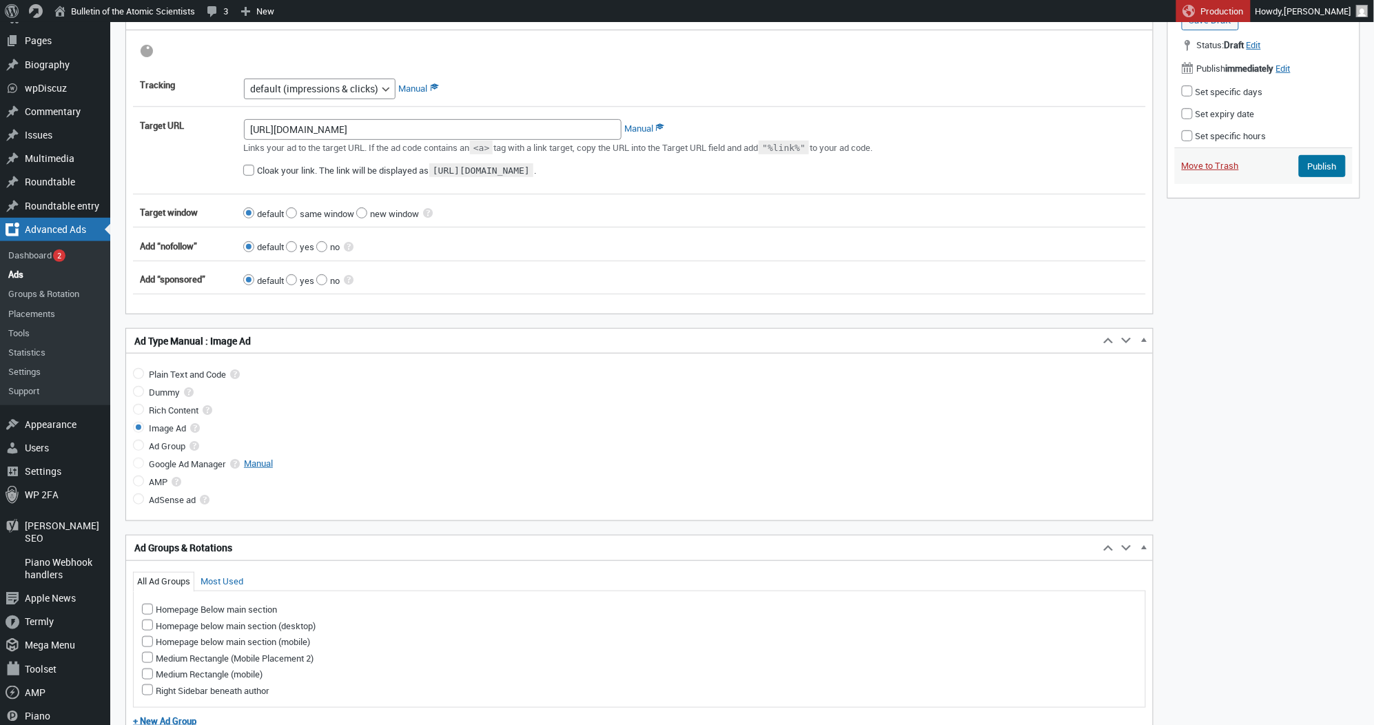
scroll to position [17, 0]
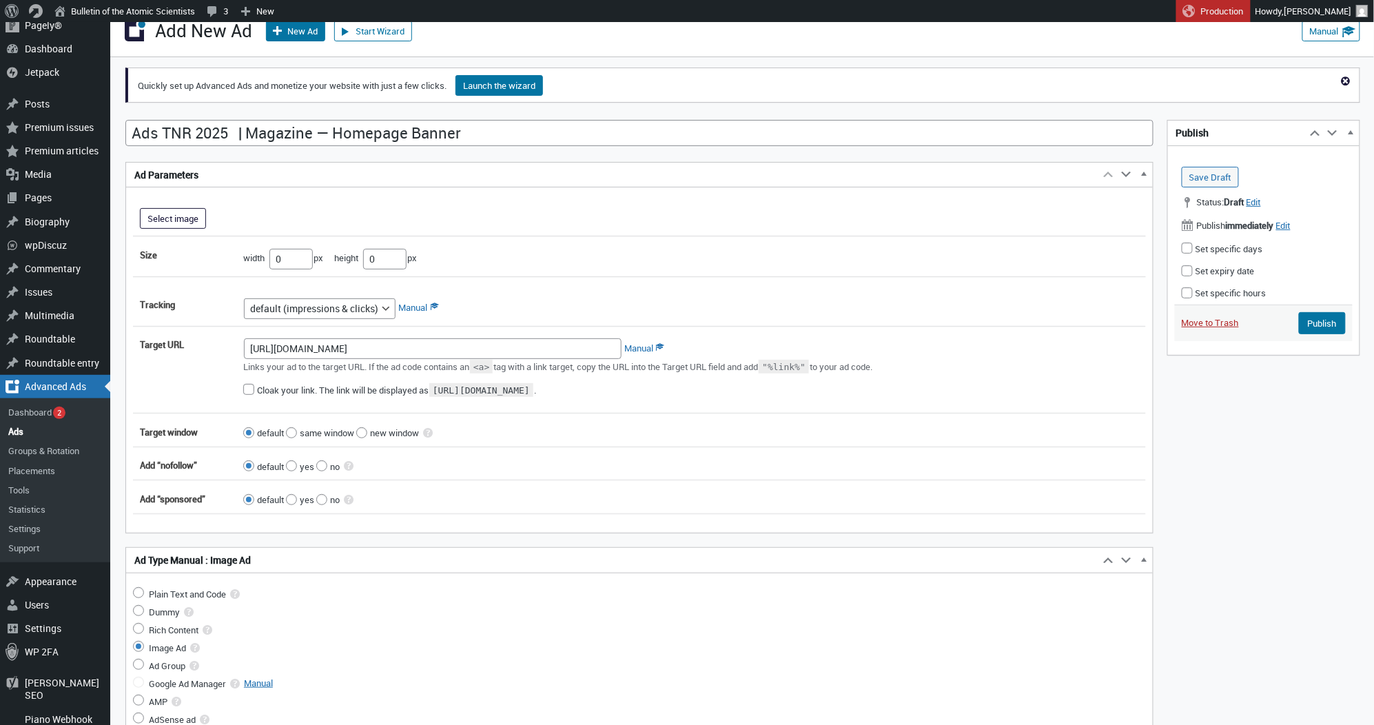
click at [179, 220] on button "Select image" at bounding box center [173, 218] width 66 height 21
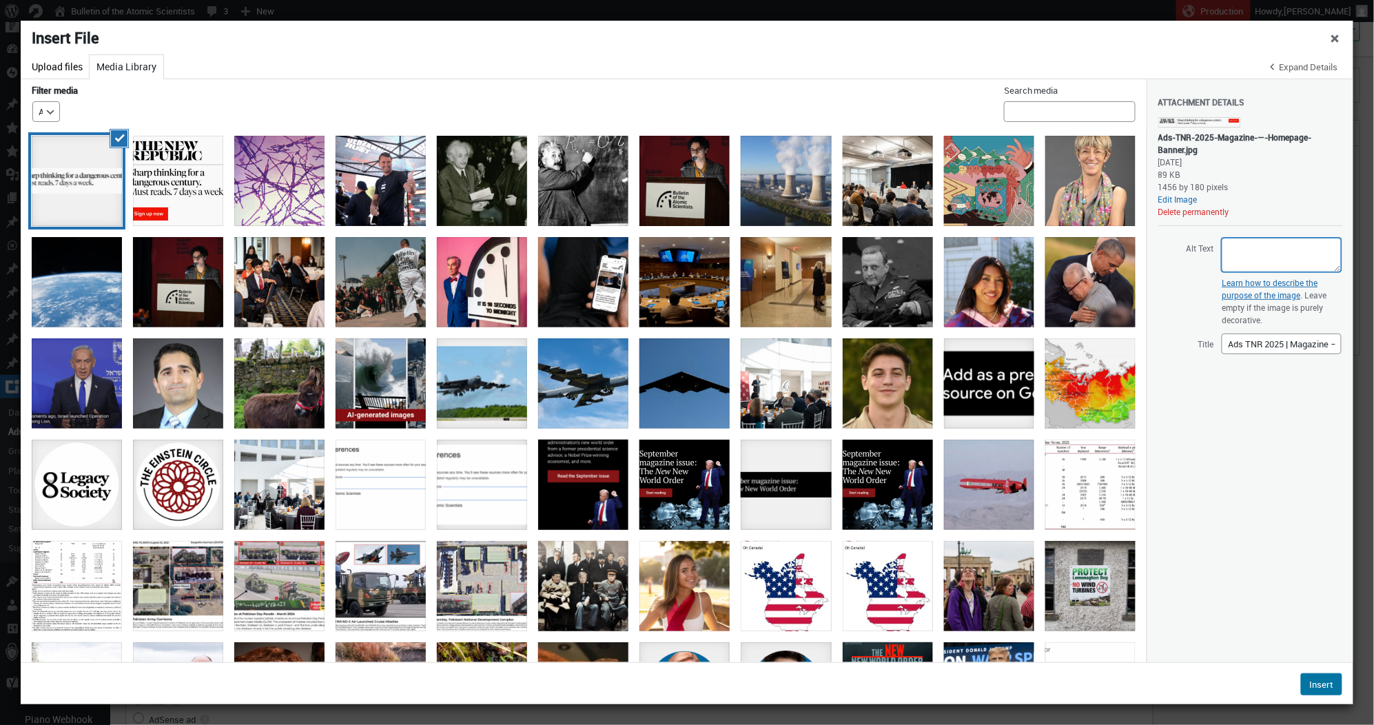
click at [1282, 248] on textarea "Alt Text" at bounding box center [1282, 255] width 120 height 34
paste textarea "Black text on a white background reading “The [GEOGRAPHIC_DATA]. Sharp thinking…"
type textarea "Black text on a white background reading “The [GEOGRAPHIC_DATA]. Sharp thinking…"
click at [1320, 681] on button "Insert" at bounding box center [1321, 684] width 41 height 22
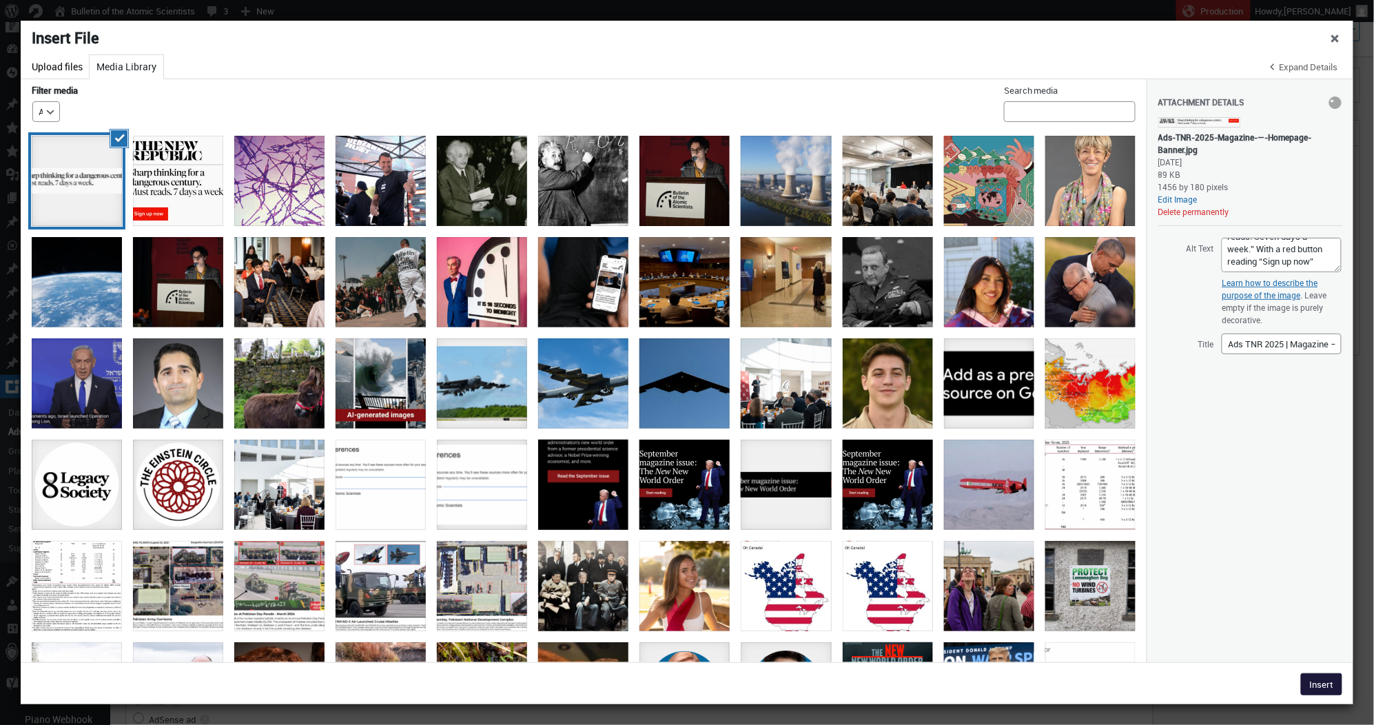
type input"] "1456"
type input"] "180"
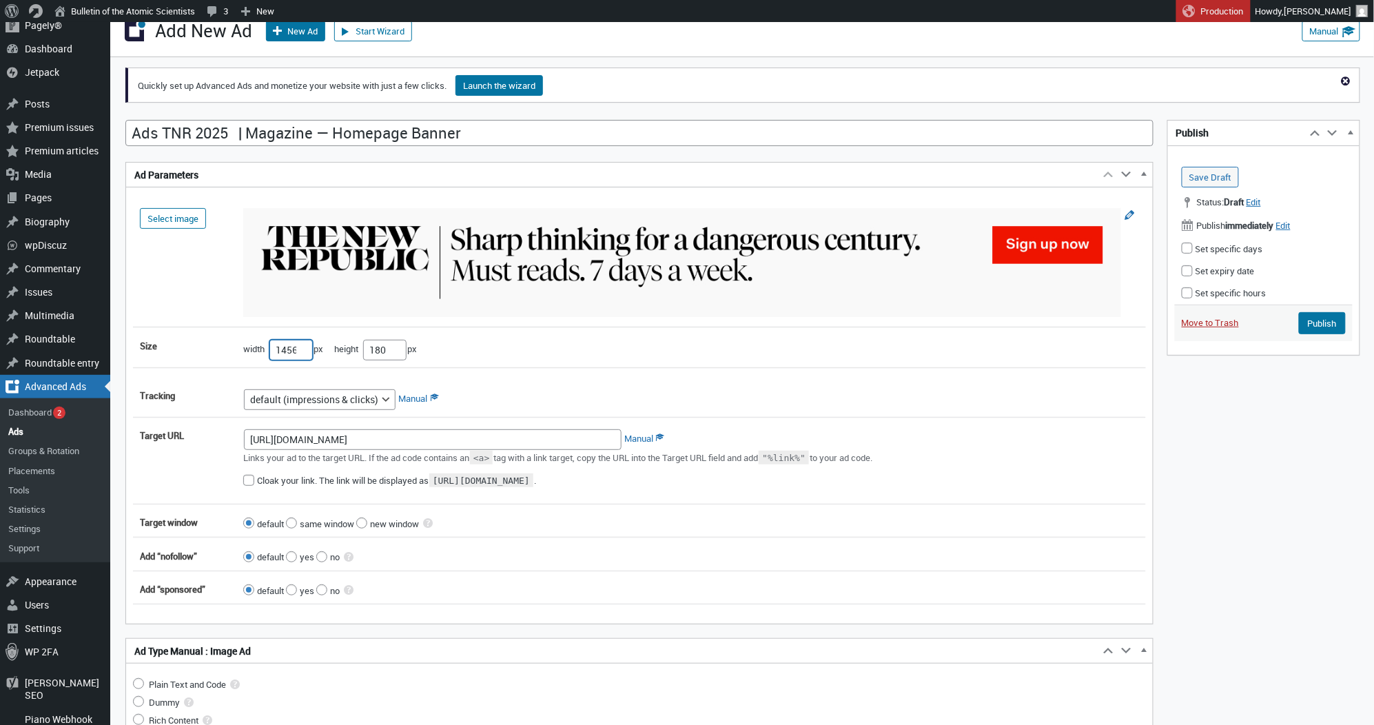
click at [285, 350] on input"] "1456" at bounding box center [290, 350] width 43 height 21
type input"] "728"
click at [383, 350] on input"] "180" at bounding box center [384, 350] width 43 height 21
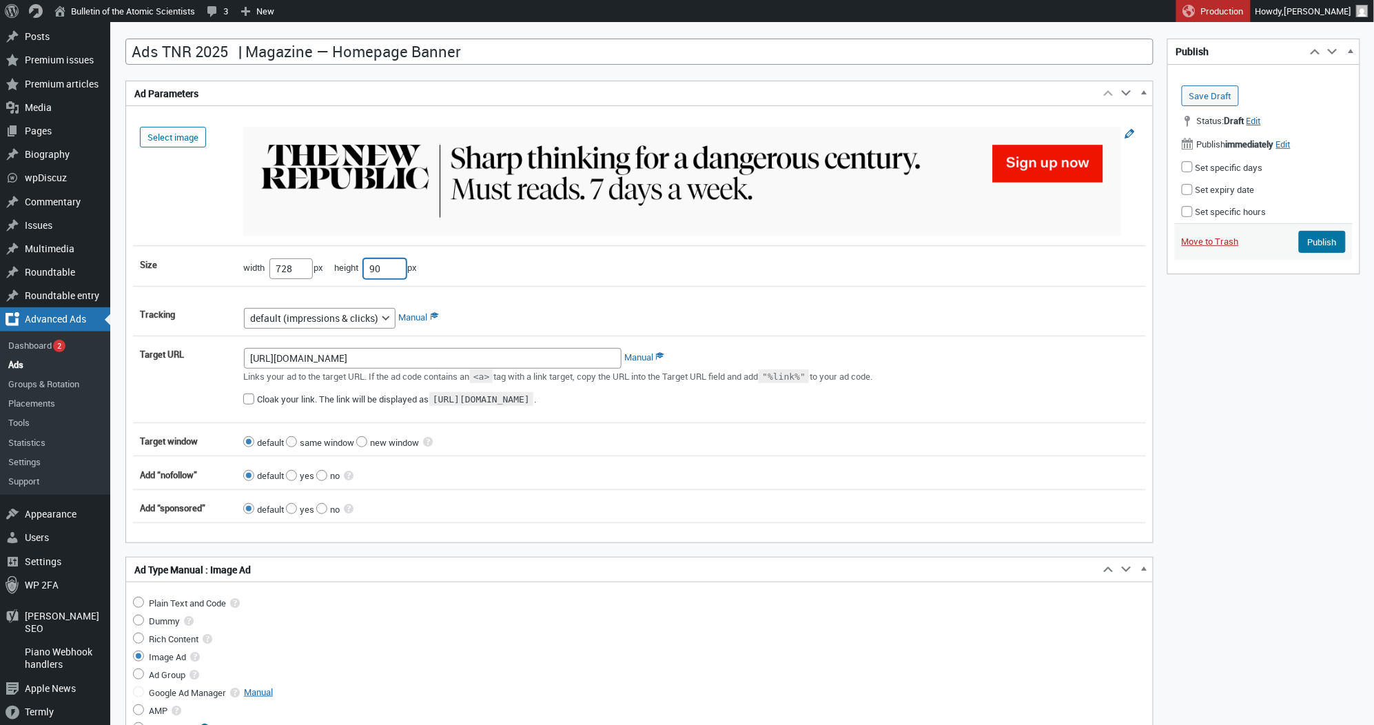
scroll to position [342, 1]
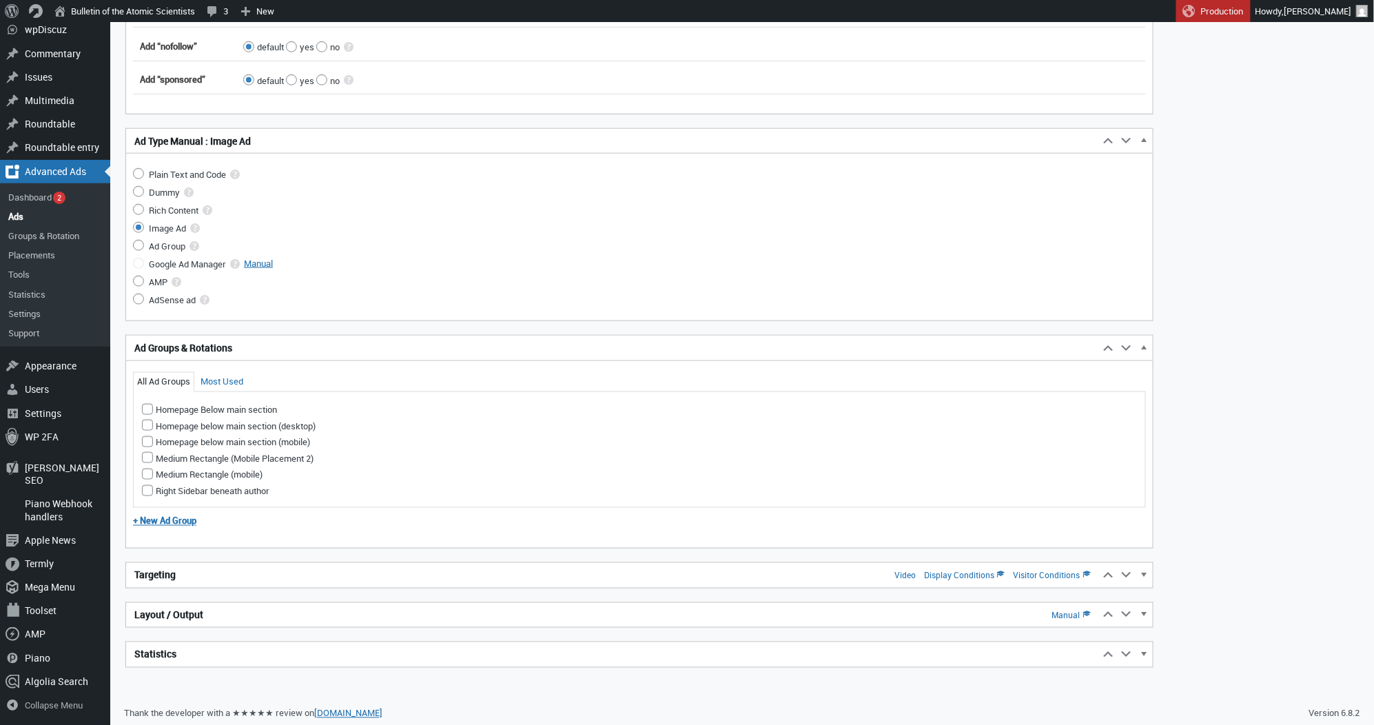
click at [296, 582] on h2 "Targeting Video Display Conditions Visitor Conditions" at bounding box center [612, 575] width 973 height 25
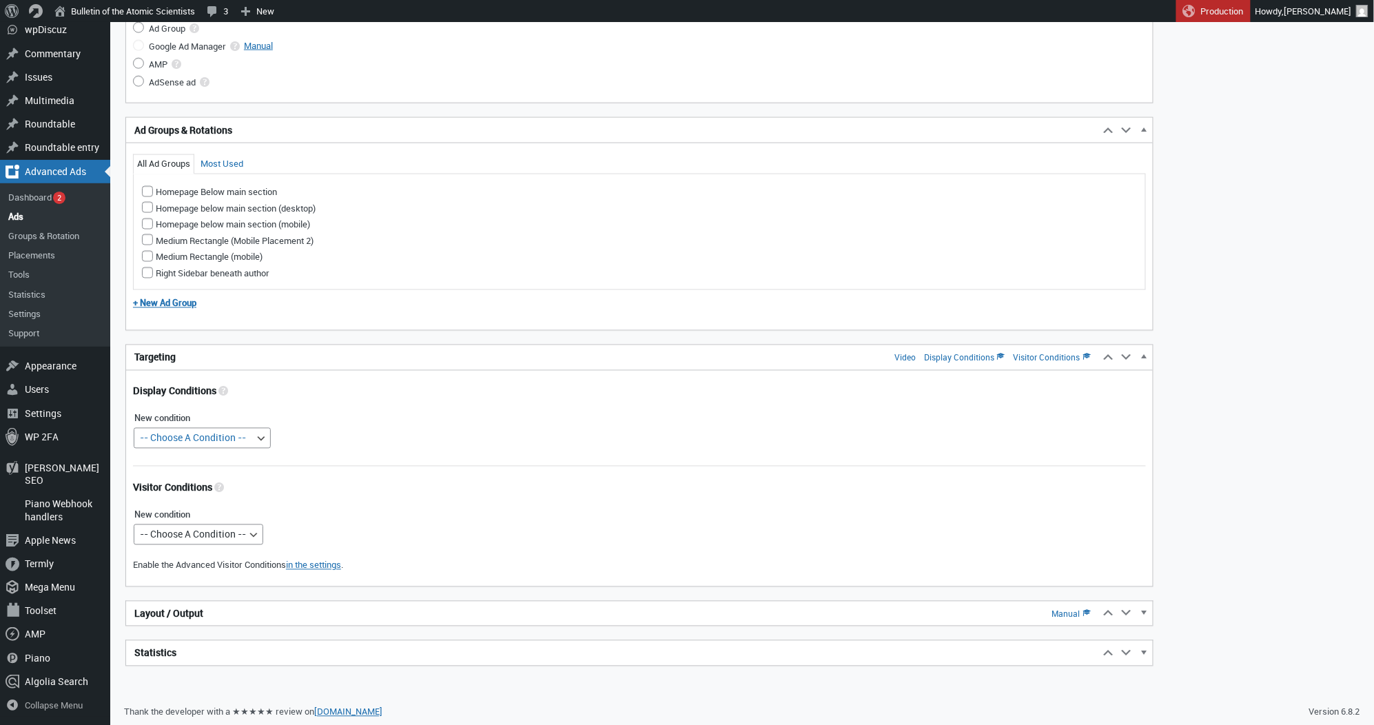
scroll to position [742, 0]
type input"] "90"
select select "postids"
select select
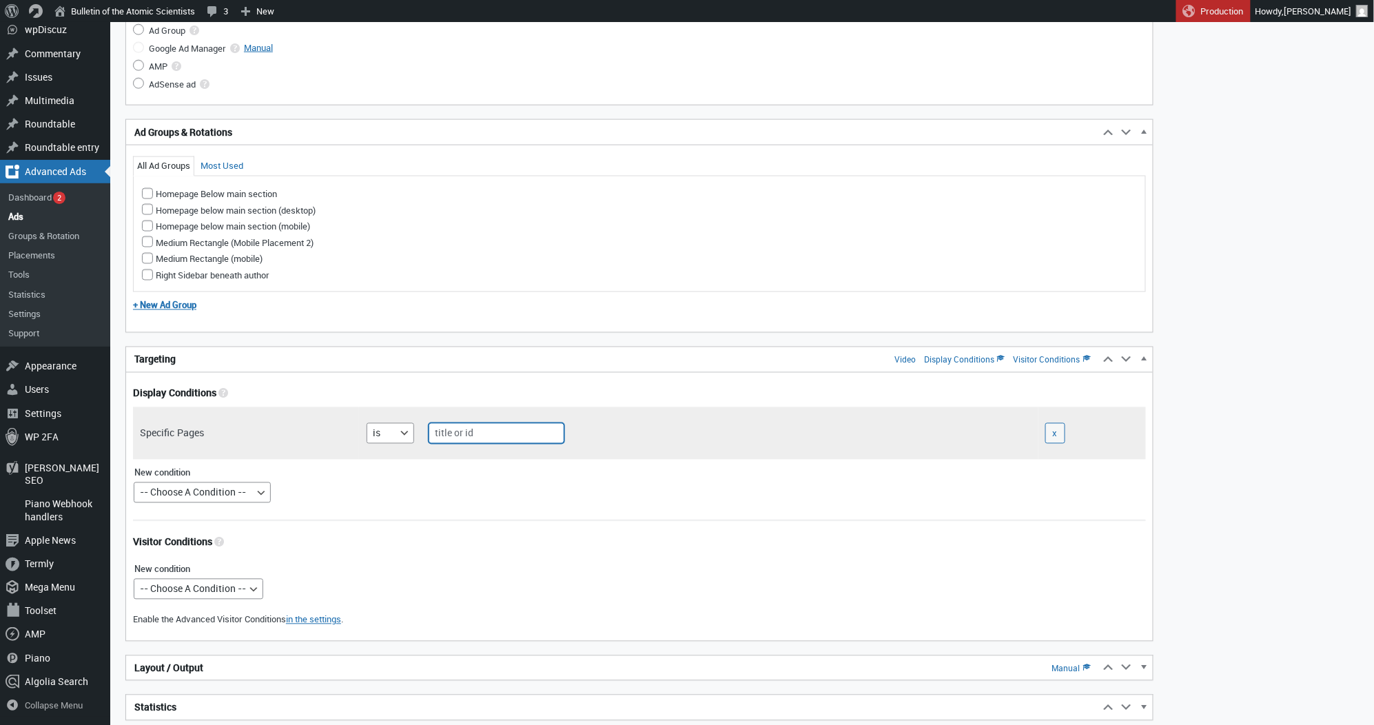
click at [486, 431] on input "text" at bounding box center [497, 433] width 136 height 21
type input "home"
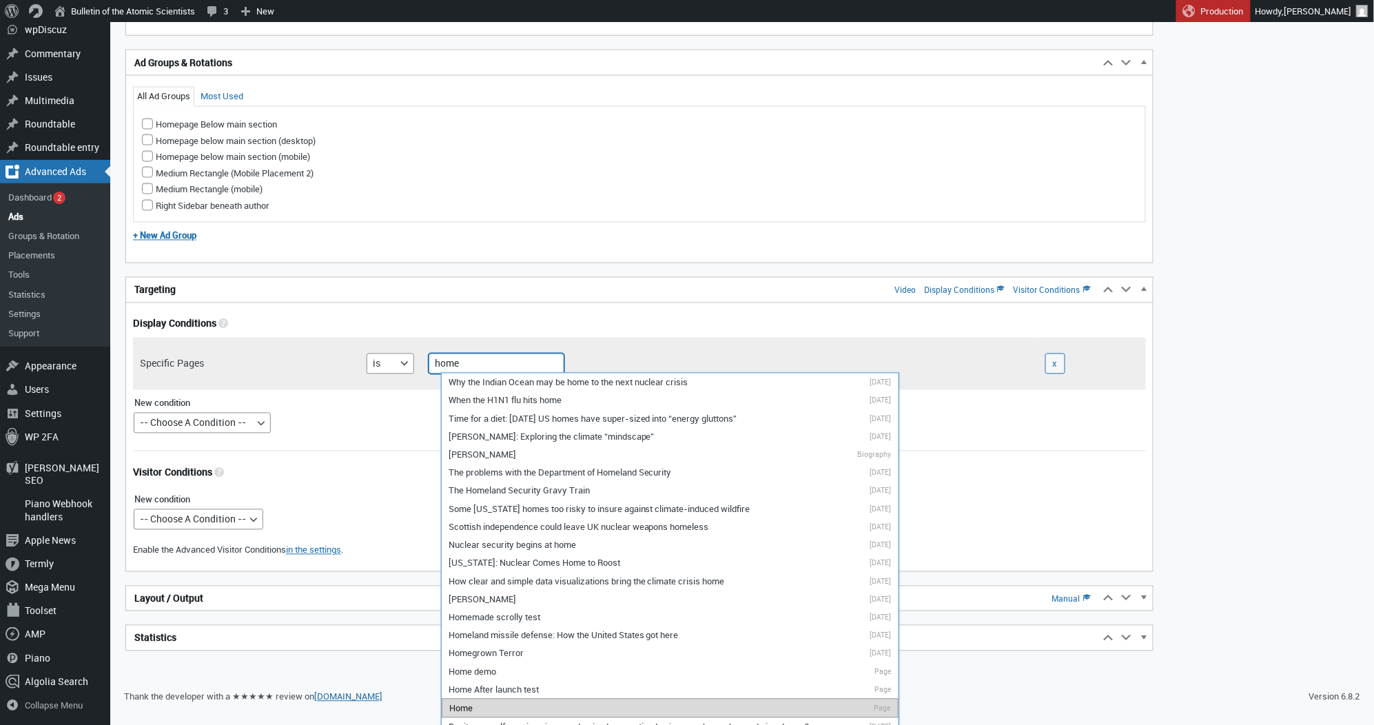
click at [540, 699] on li "Home Page" at bounding box center [670, 708] width 457 height 19
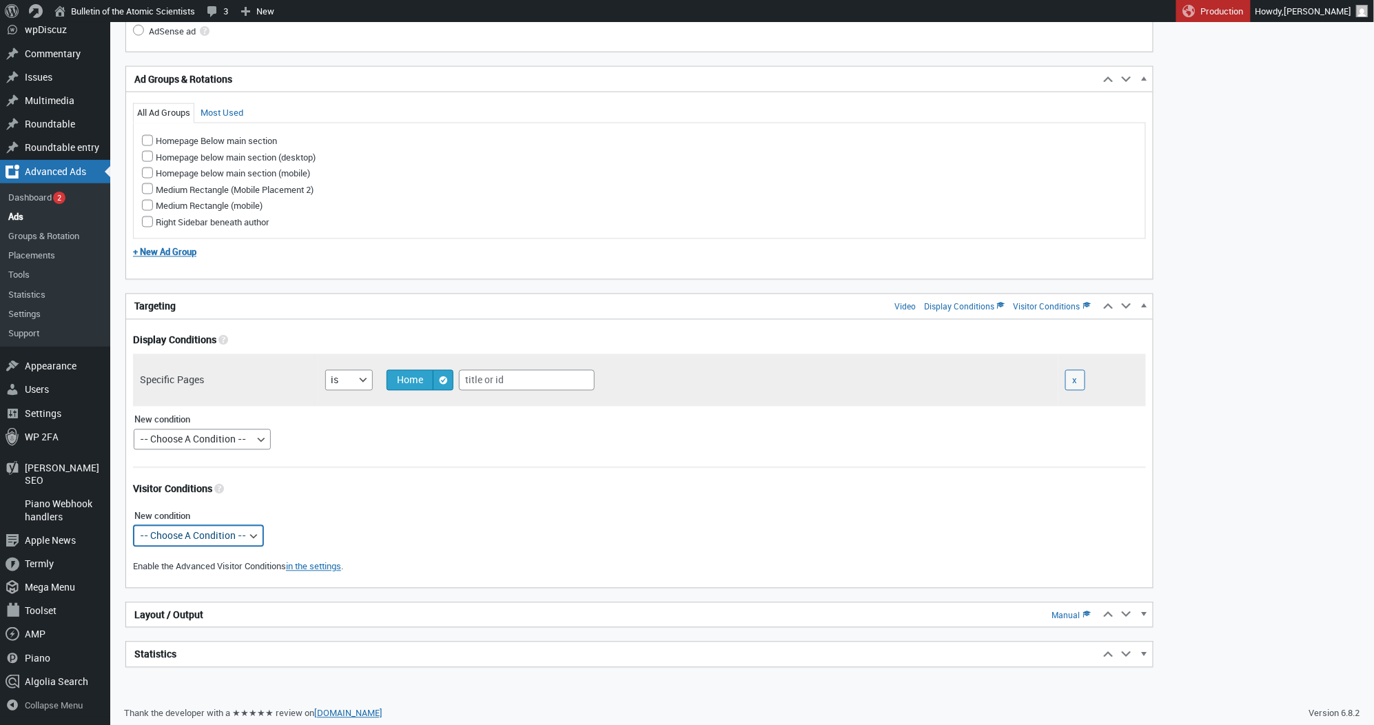
select select "mobile"
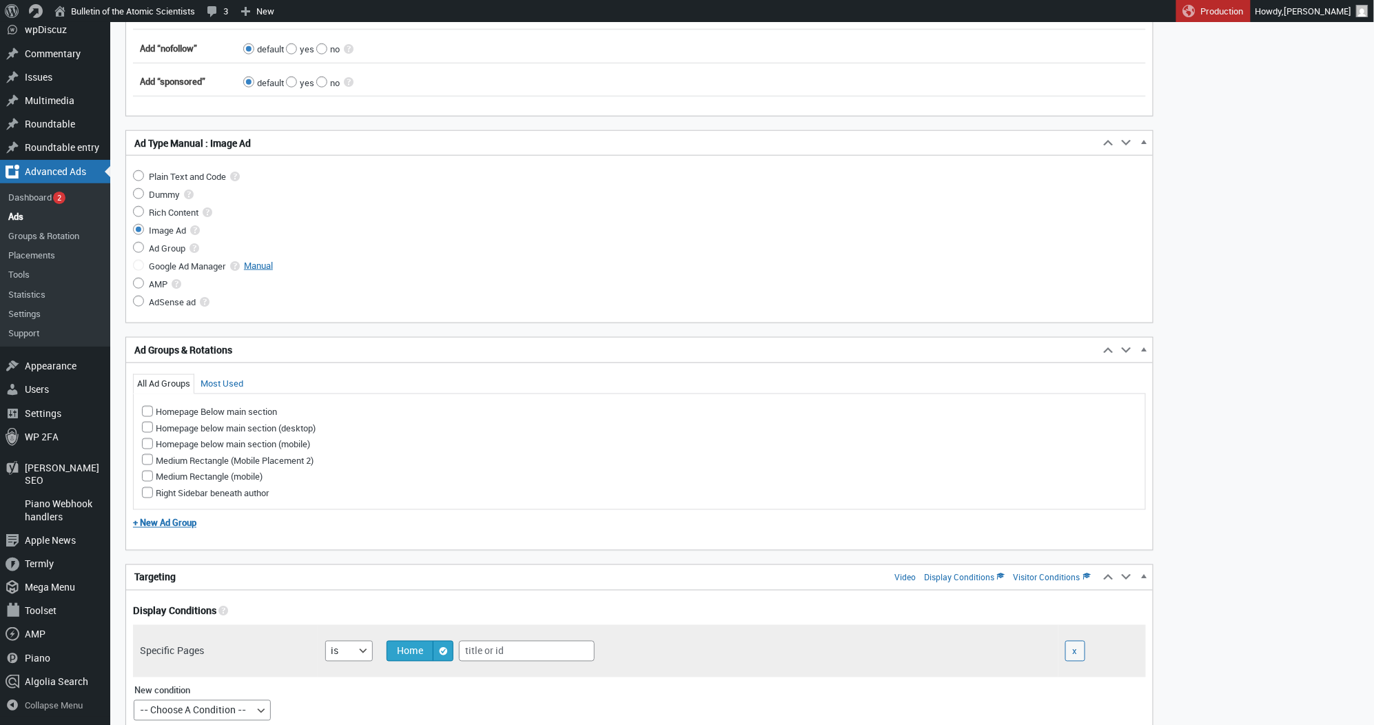
select select
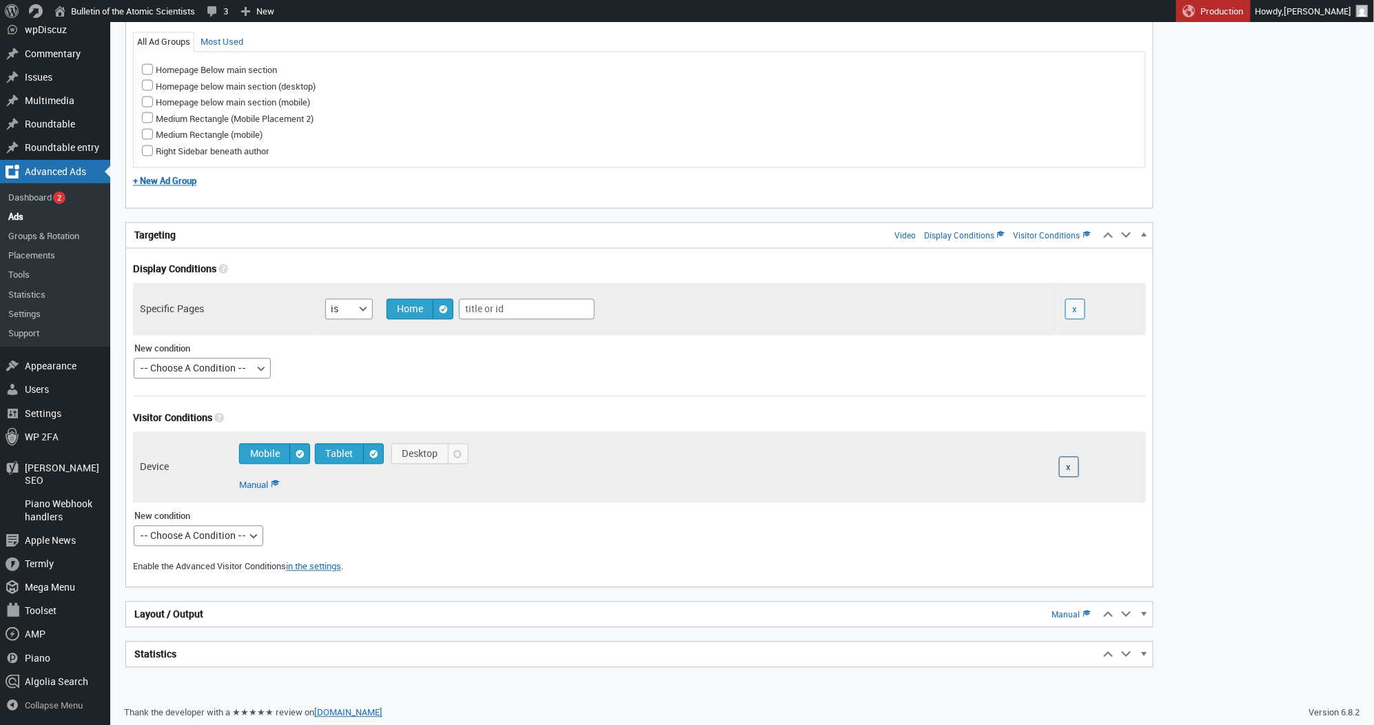
click at [1073, 465] on button "x" at bounding box center [1069, 467] width 20 height 21
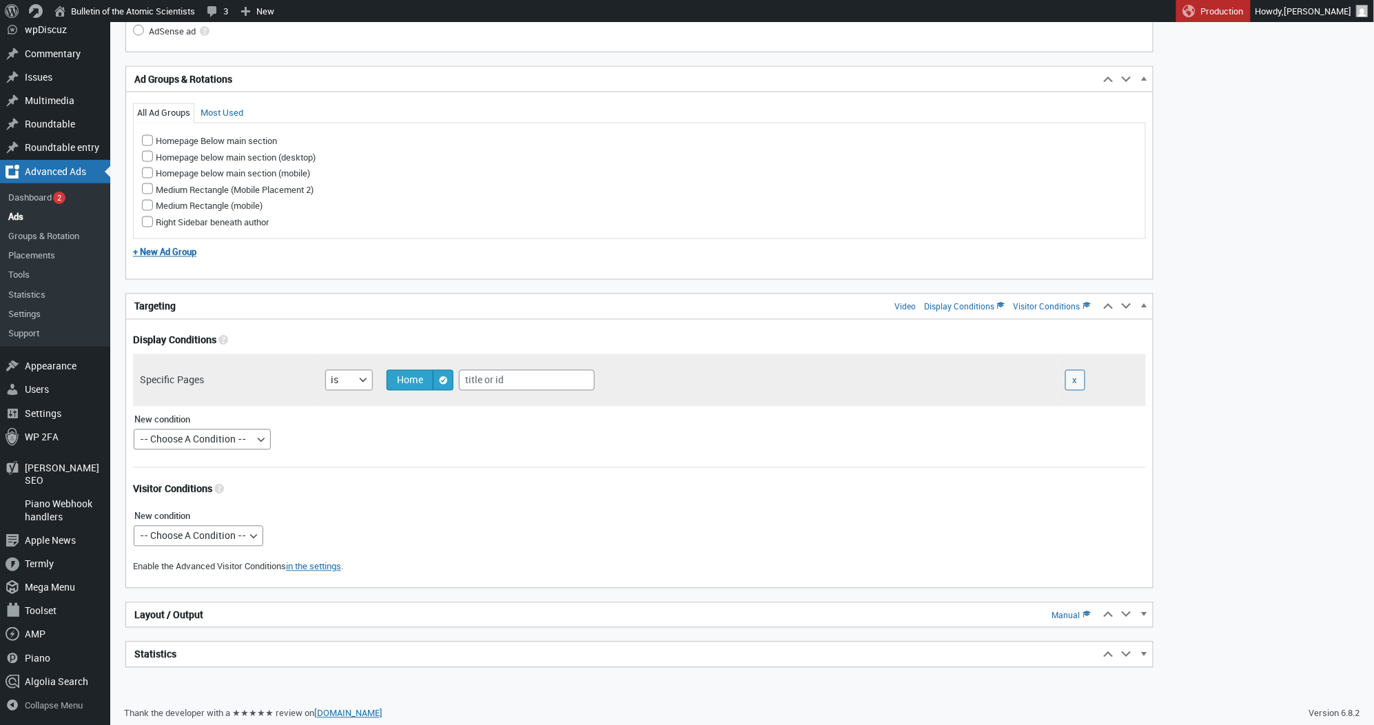
click at [770, 611] on h2 "Layout / Output Manual" at bounding box center [612, 615] width 973 height 25
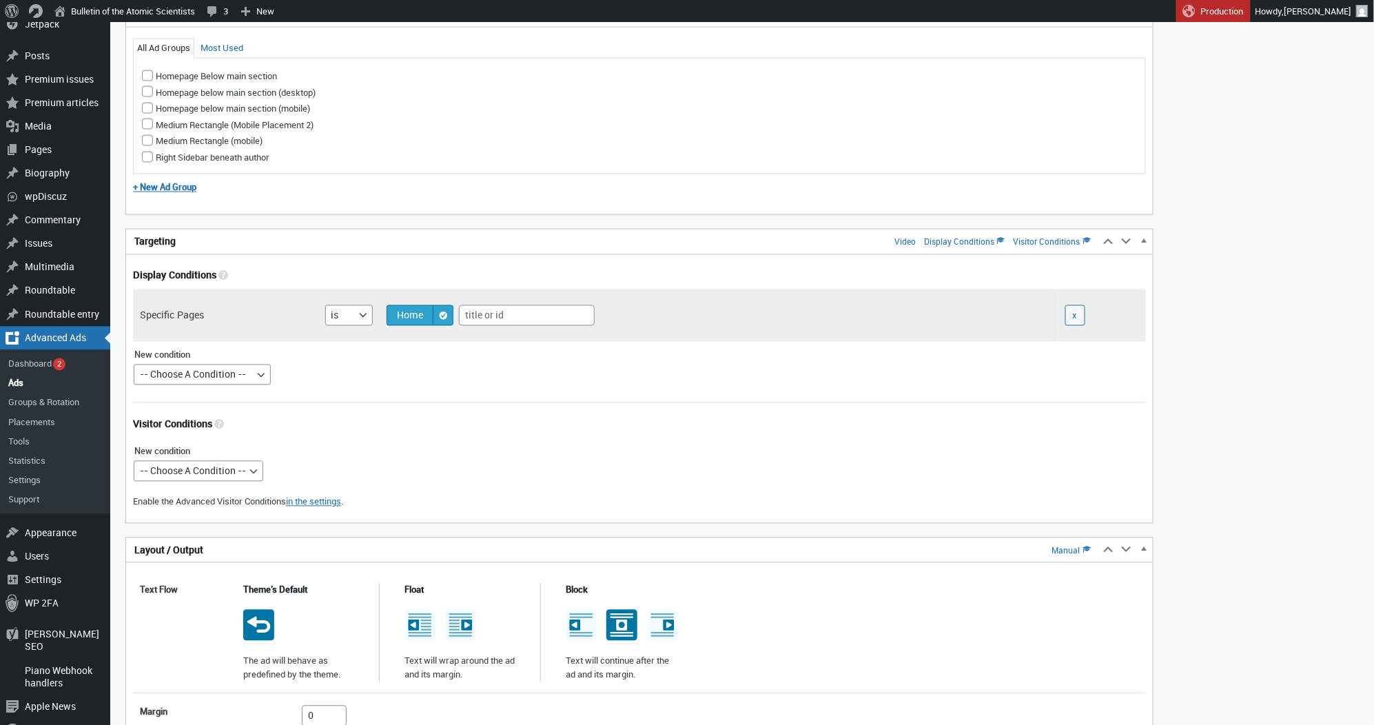
click at [615, 617] on icon at bounding box center [621, 617] width 23 height 1
click at [615, 616] on input "radio" at bounding box center [620, 612] width 11 height 11
radio input "true"
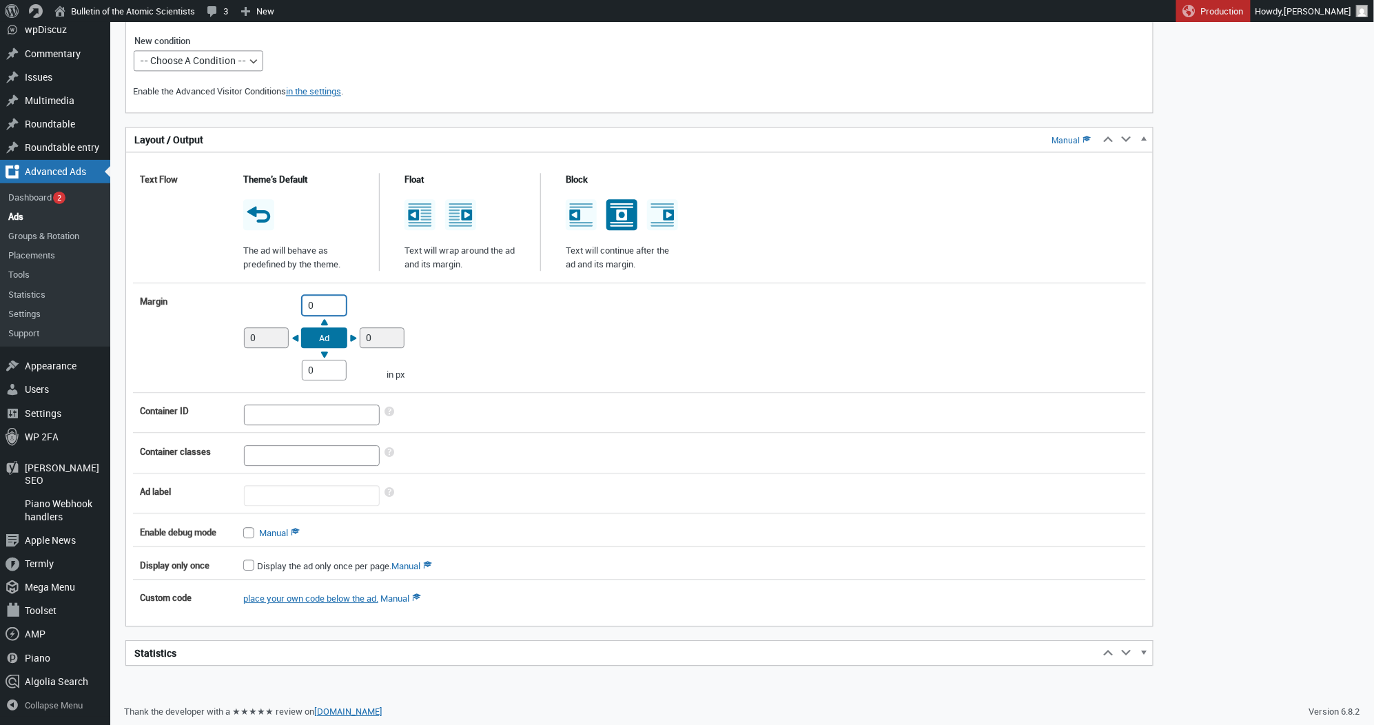
click at [304, 298] on input "0" at bounding box center [324, 305] width 45 height 21
type input "10"
click at [309, 371] on input "0" at bounding box center [324, 370] width 45 height 21
type input "10"
click at [675, 412] on div "container ID Specify the id of the ad container. Leave blank for random or no i…" at bounding box center [639, 499] width 1013 height 224
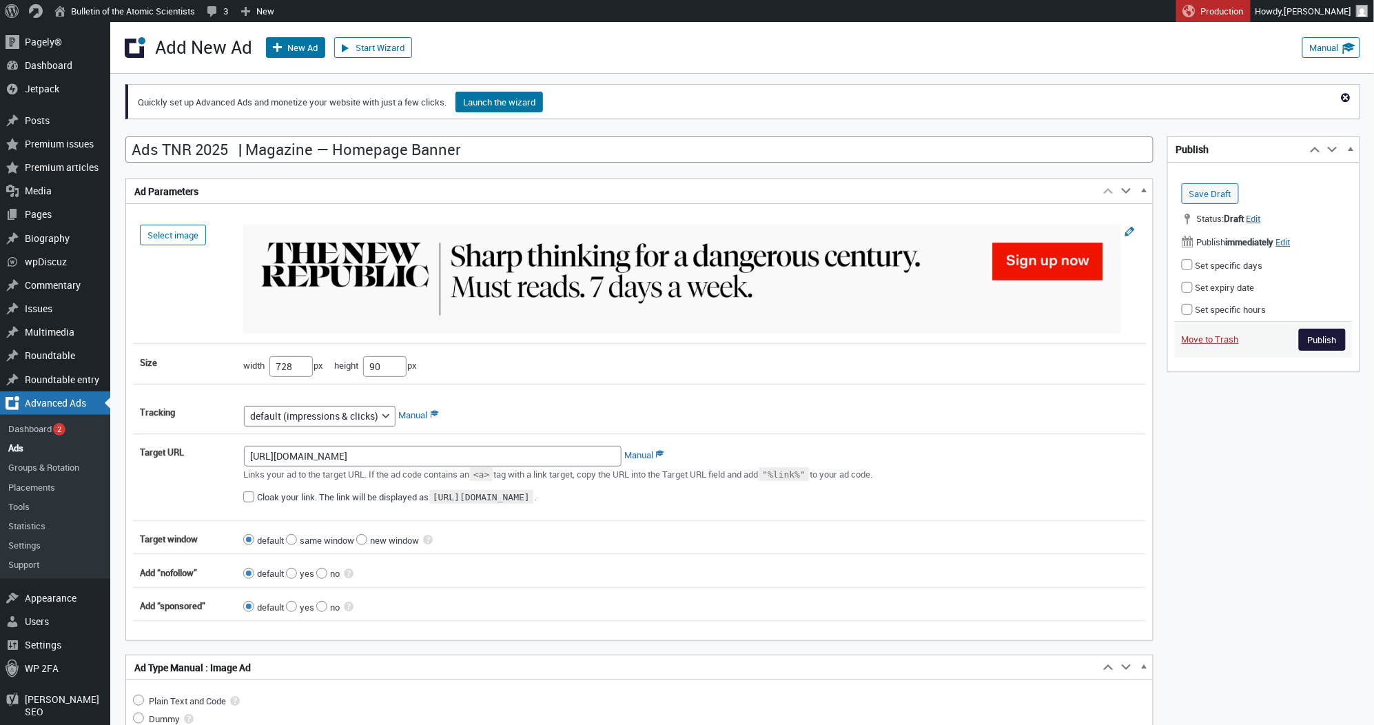
scroll to position [0, 0]
click at [1326, 340] on input "Publish" at bounding box center [1322, 340] width 47 height 22
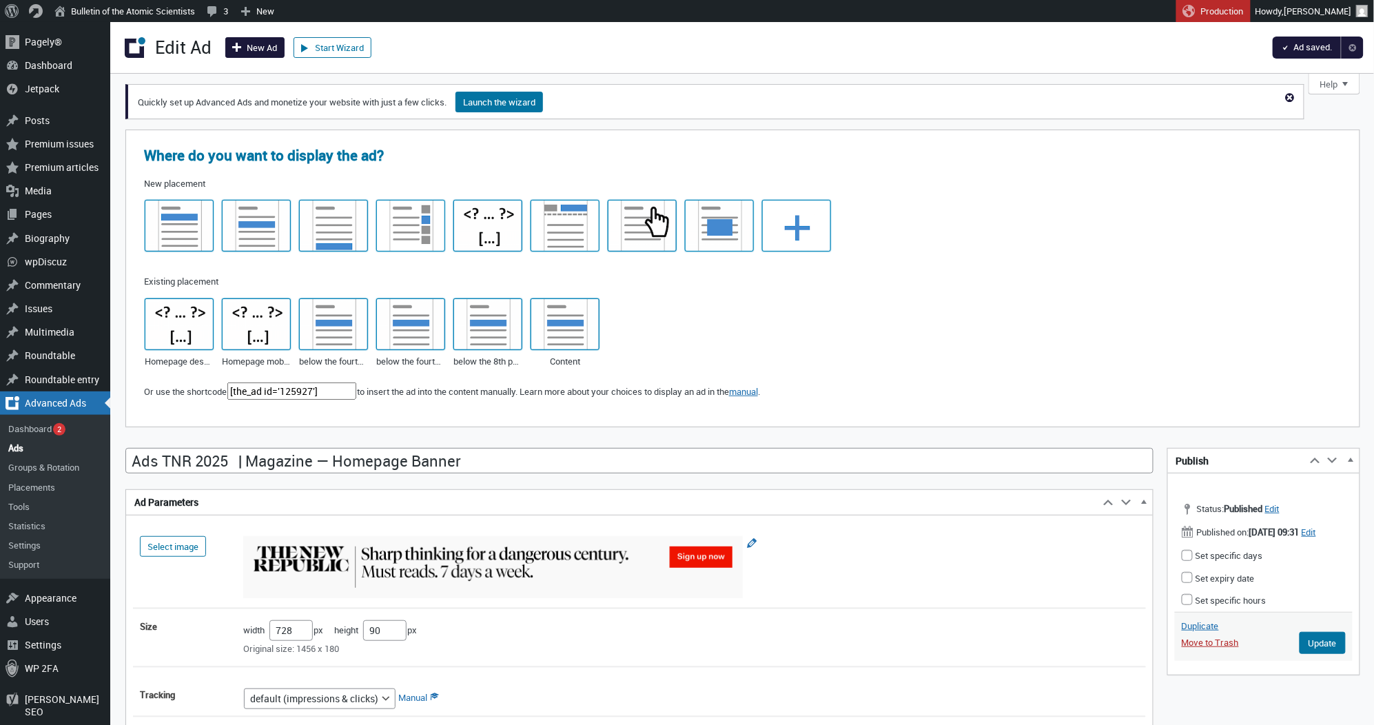
click at [246, 44] on link "New Ad" at bounding box center [254, 47] width 59 height 21
click at [1315, 654] on input "Update" at bounding box center [1322, 643] width 46 height 22
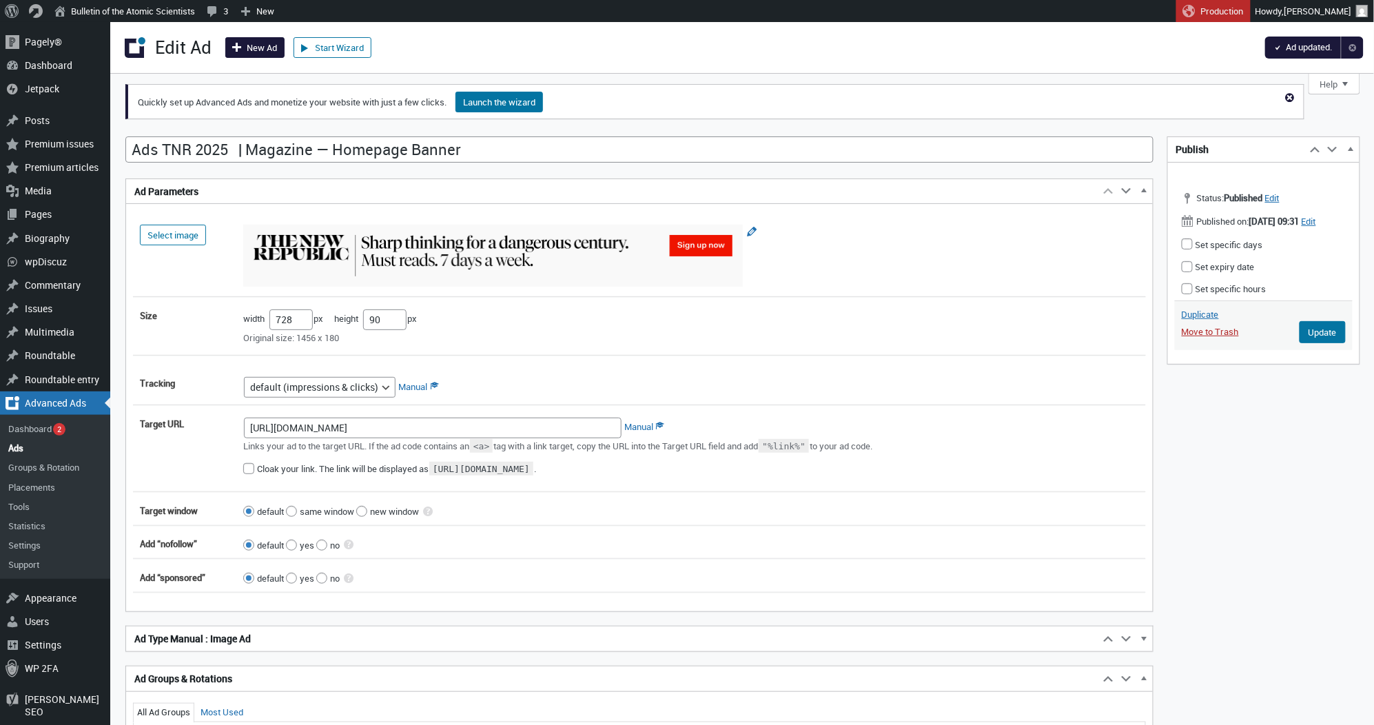
click at [254, 52] on link "New Ad" at bounding box center [254, 47] width 59 height 21
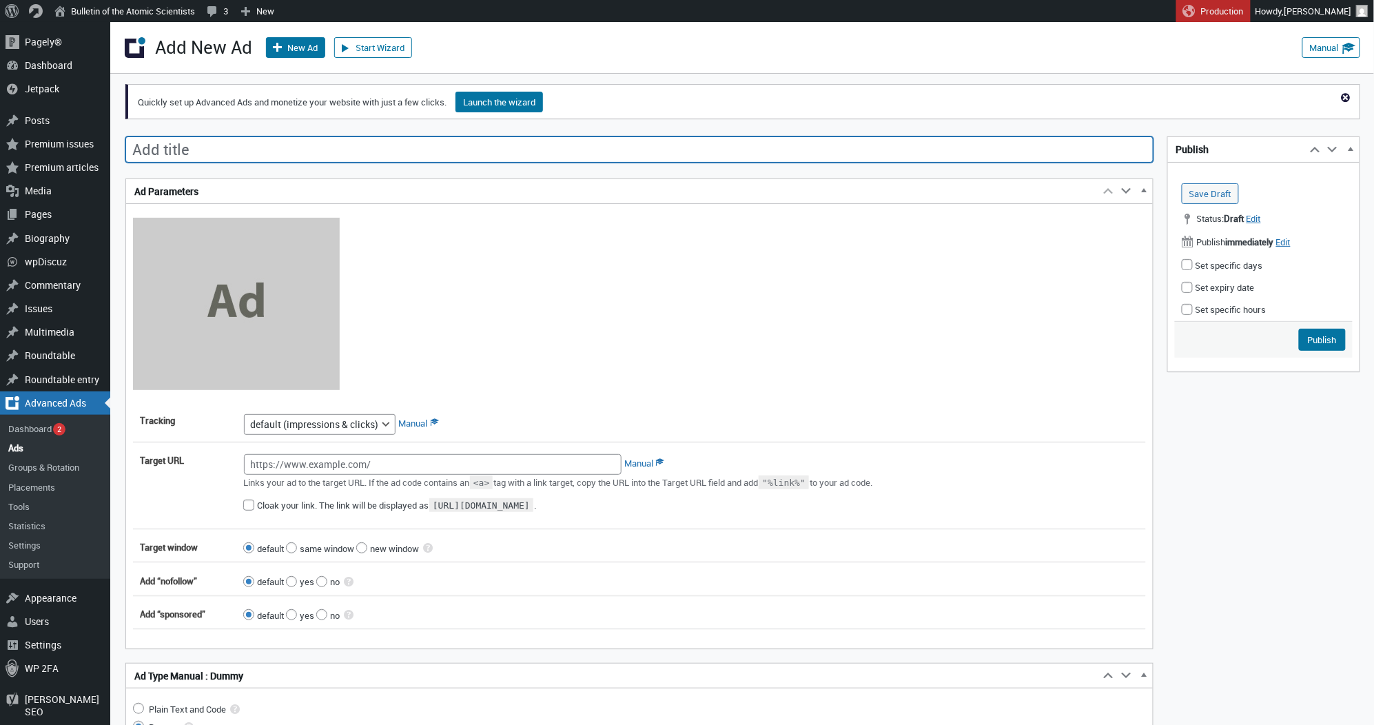
click at [470, 158] on input "Add title" at bounding box center [639, 149] width 1028 height 26
paste input "Ads TNR 2025 | Magazine — Mobile Medium Rectangle"
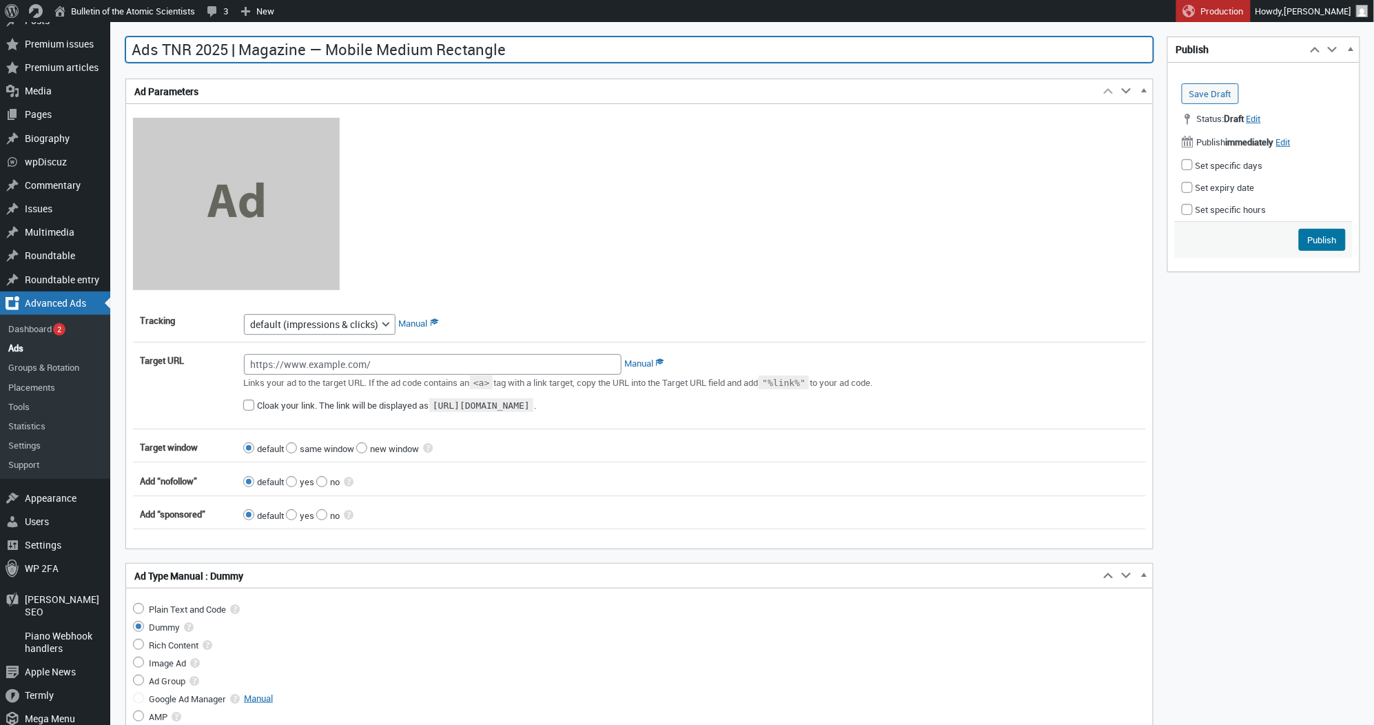
scroll to position [152, 0]
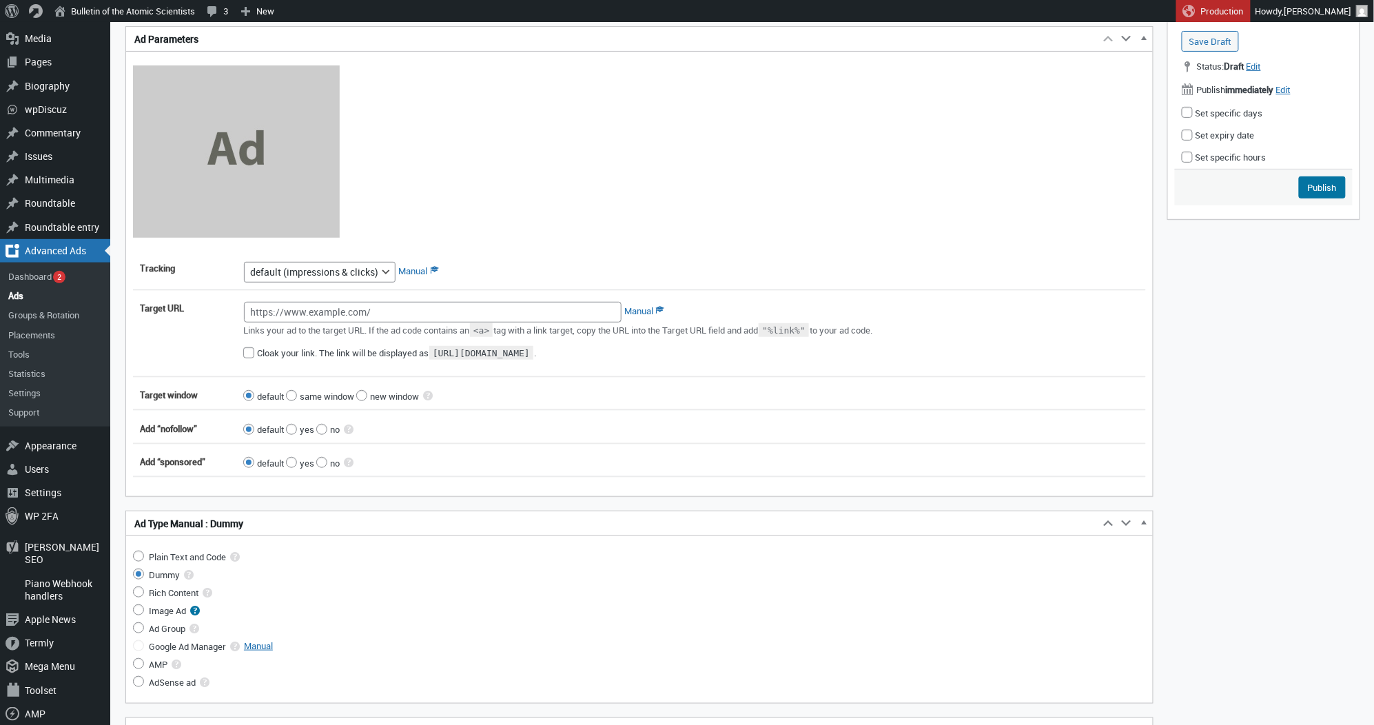
type input "Ads TNR 2025 | Magazine — Mobile Medium Rectangle"
click at [138, 613] on input "Image Ad" at bounding box center [138, 609] width 11 height 11
radio input "true"
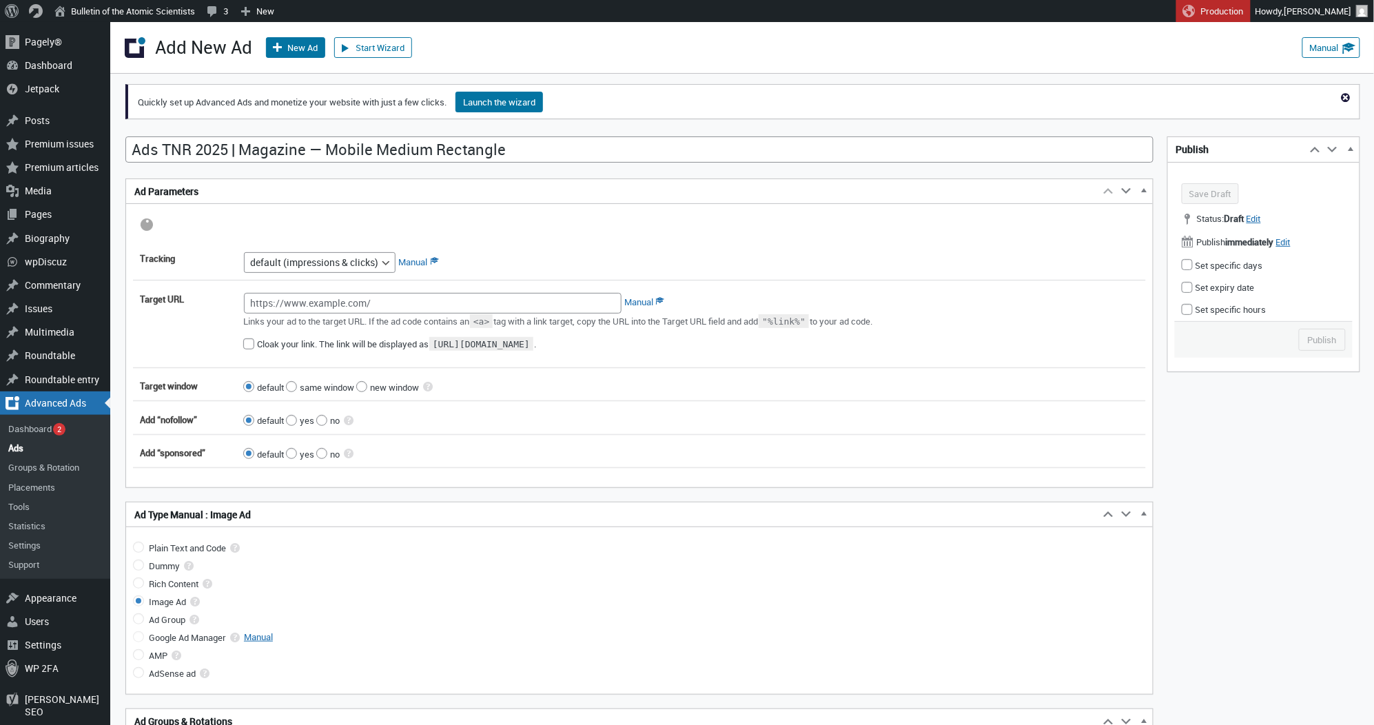
scroll to position [0, 0]
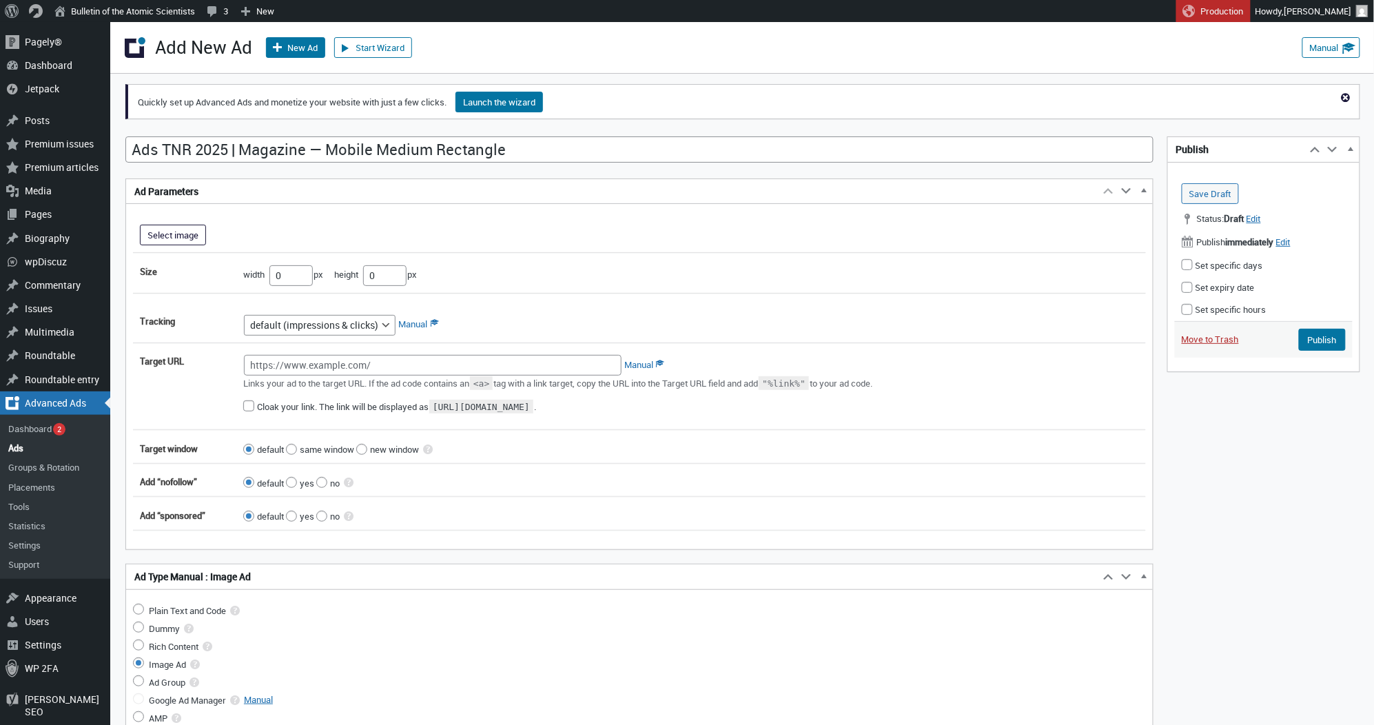
click at [161, 237] on button "Select image" at bounding box center [173, 235] width 66 height 21
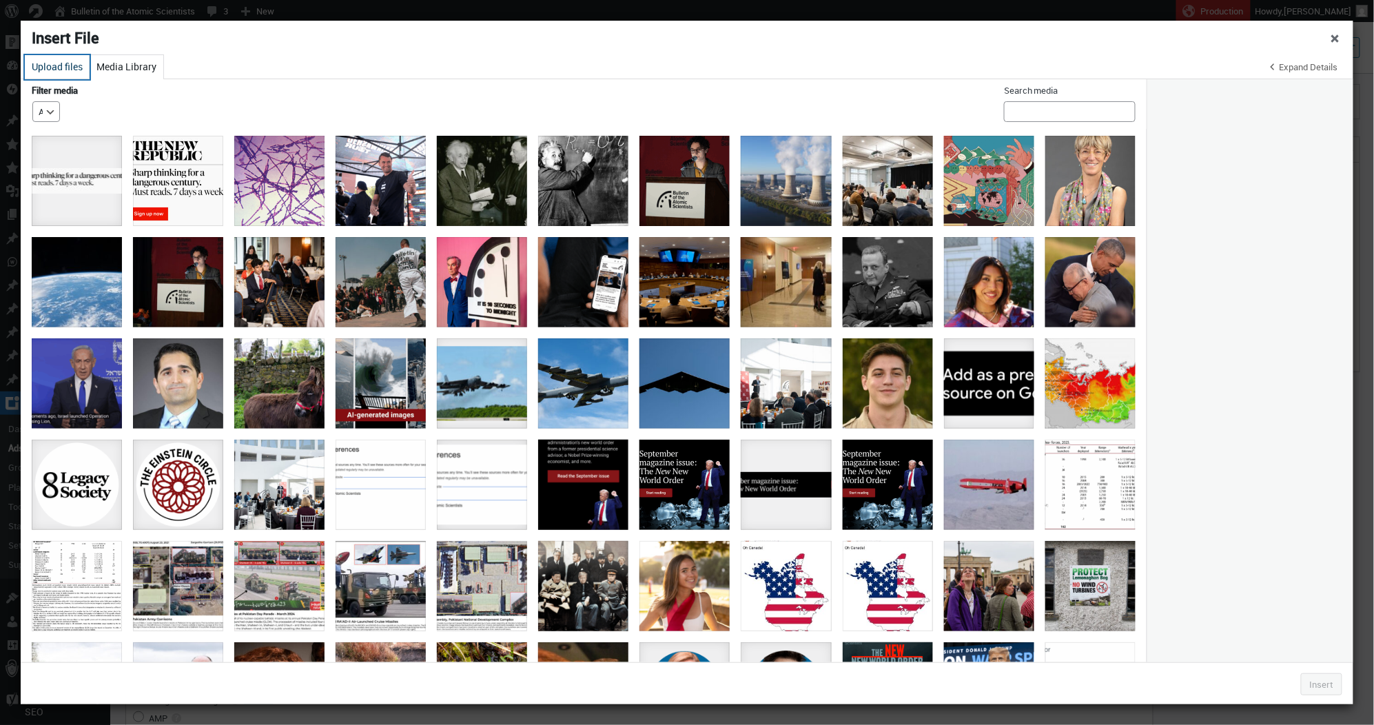
click at [77, 65] on button "Upload files" at bounding box center [57, 67] width 65 height 24
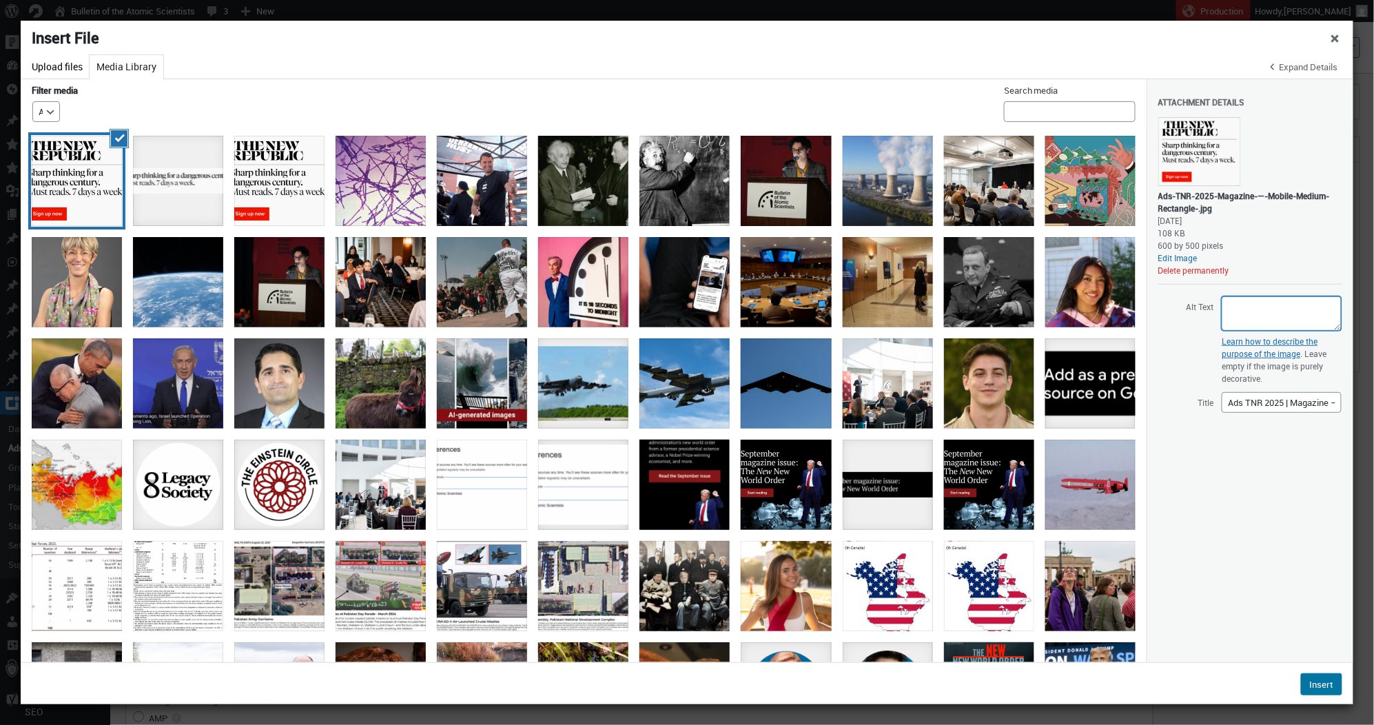
click at [1255, 315] on textarea "Alt Text" at bounding box center [1282, 313] width 120 height 34
paste textarea "Black text on a white background reading “The New Republic. Sharp thinking for …"
type textarea "Black text on a white background reading “The [GEOGRAPHIC_DATA]. Sharp thinking…"
click at [1313, 682] on button "Insert" at bounding box center [1321, 684] width 41 height 22
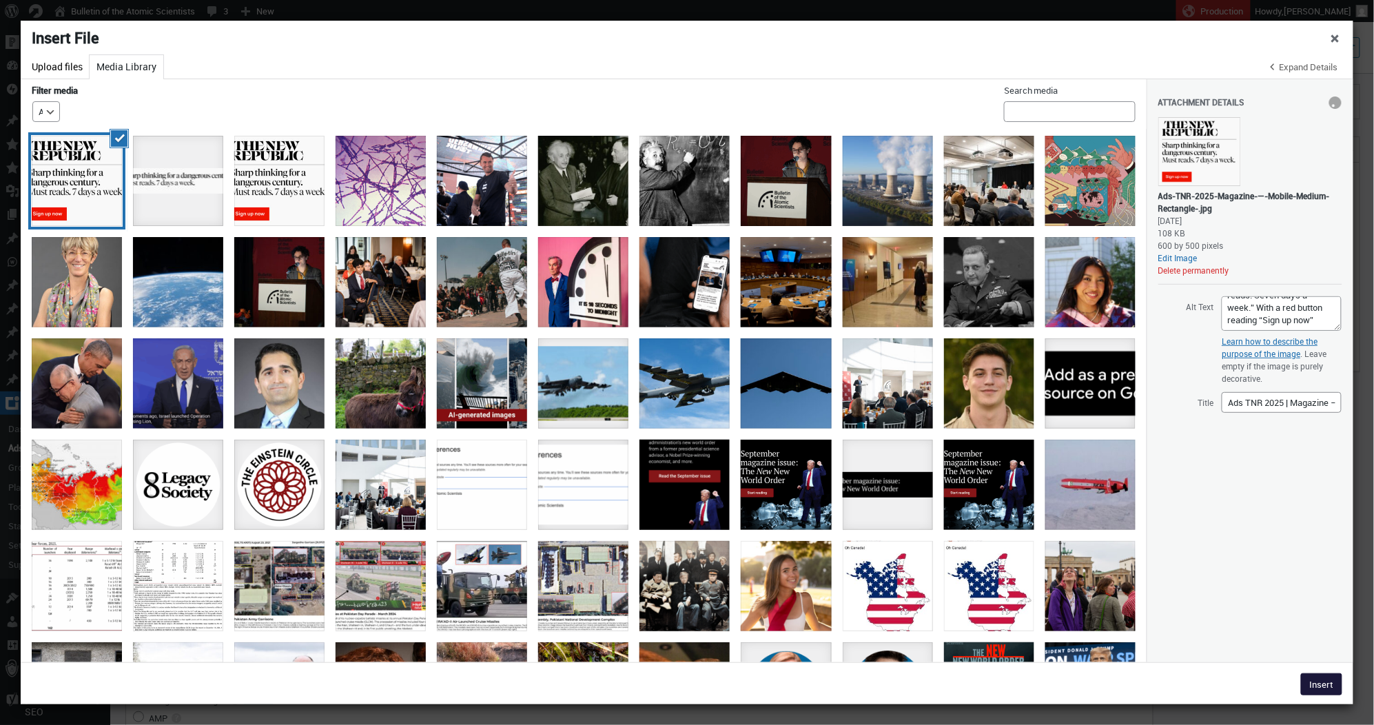
type input"] "600"
type input"] "500"
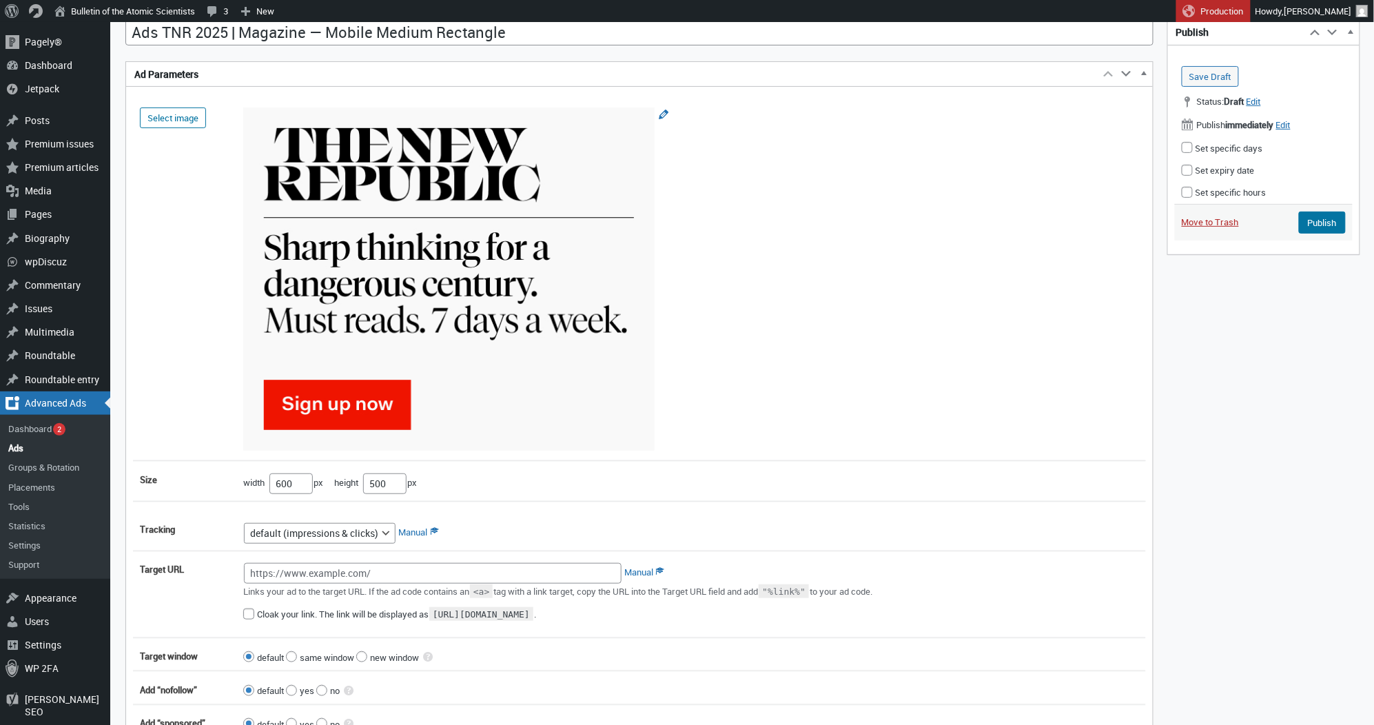
scroll to position [196, 0]
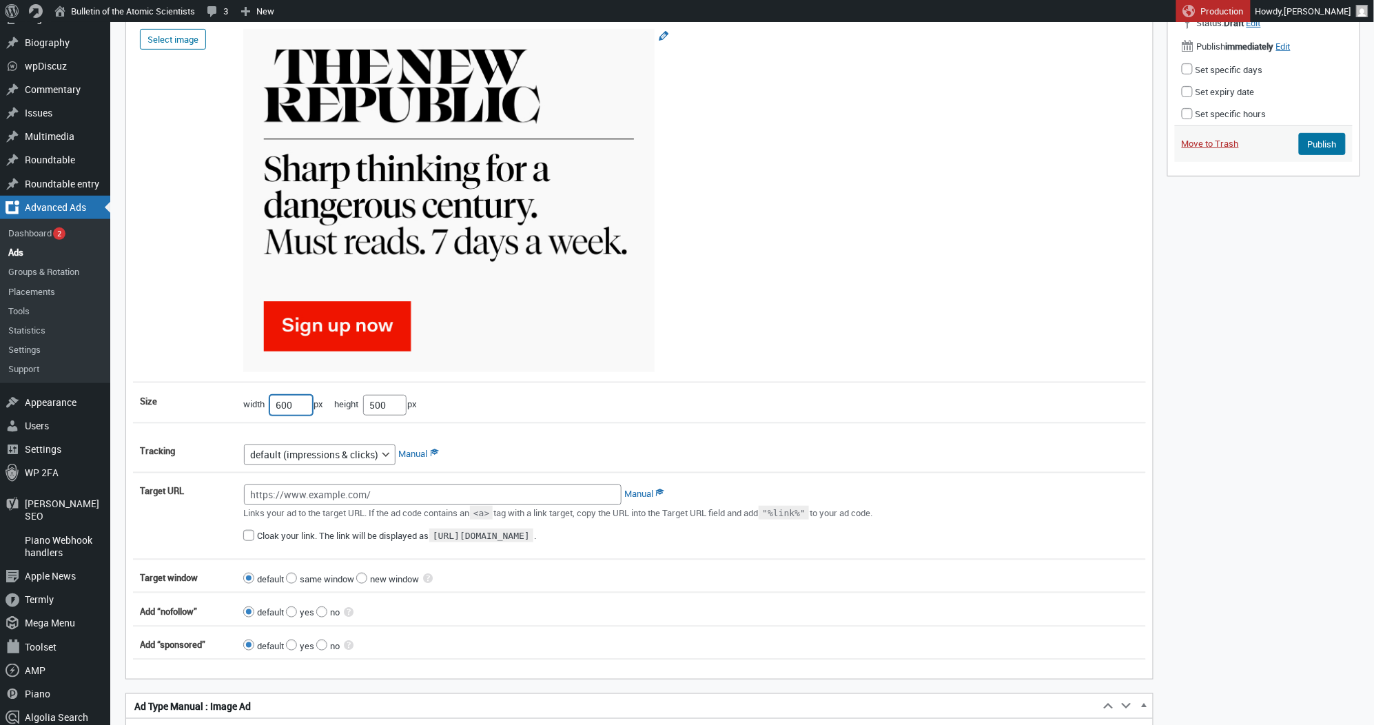
click at [290, 409] on input"] "600" at bounding box center [290, 405] width 43 height 21
type input"] "300"
click at [387, 408] on input"] "500" at bounding box center [384, 405] width 43 height 21
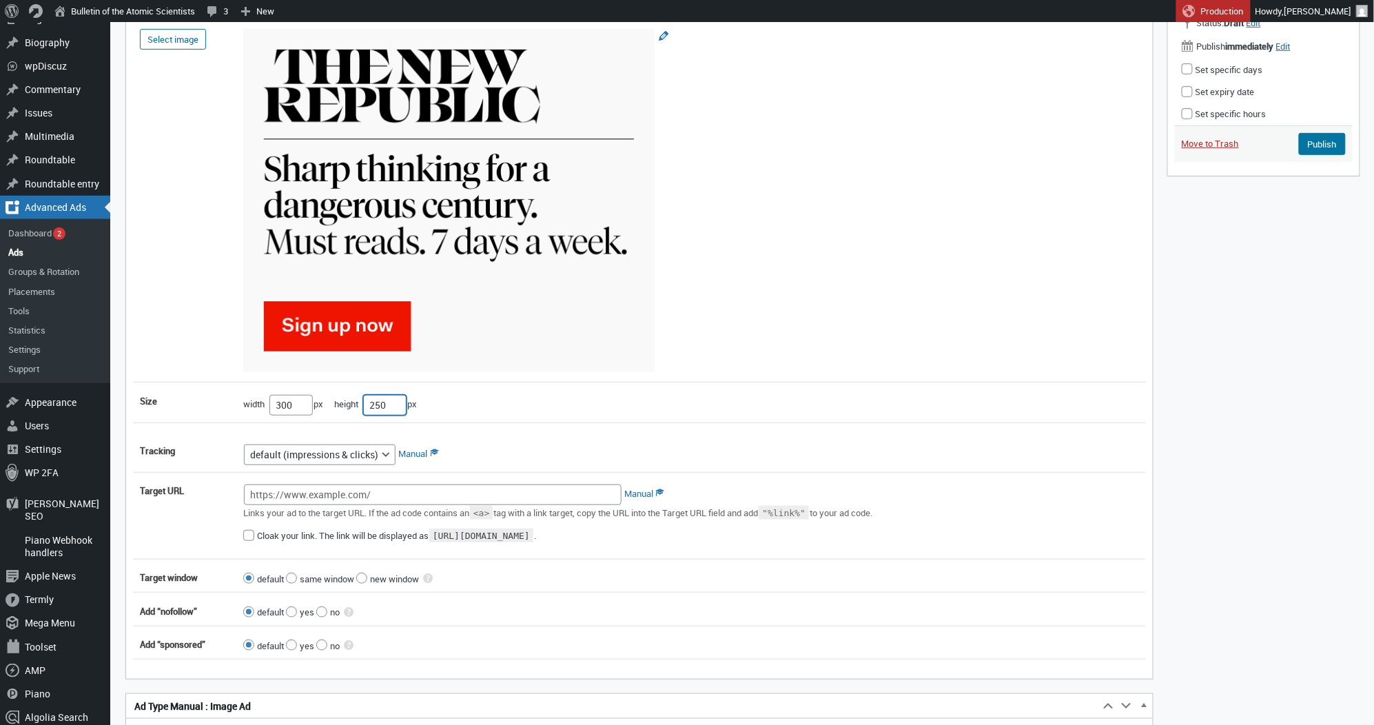
type input"] "250"
click at [525, 495] on input "Target URL" at bounding box center [433, 494] width 378 height 21
paste input "[URL][DOMAIN_NAME]"
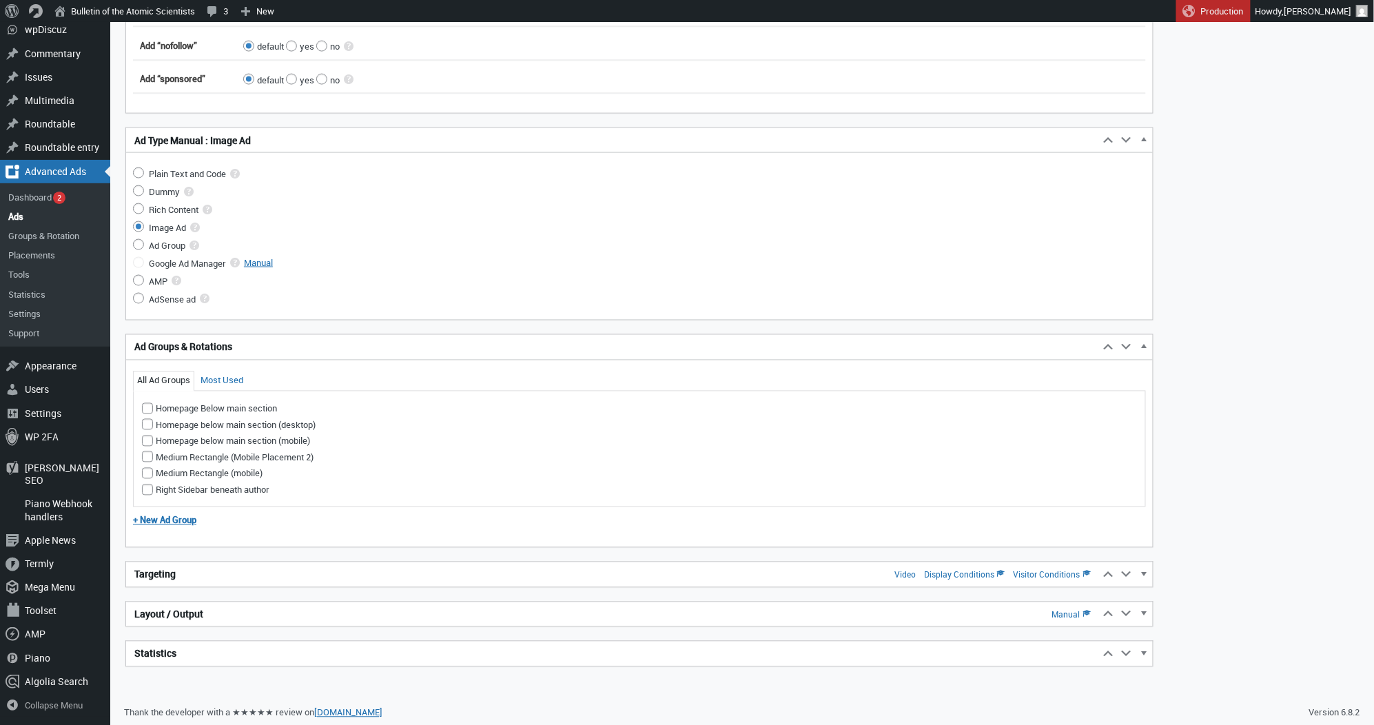
click at [300, 570] on h2 "Targeting Video Display Conditions Visitor Conditions" at bounding box center [612, 574] width 973 height 25
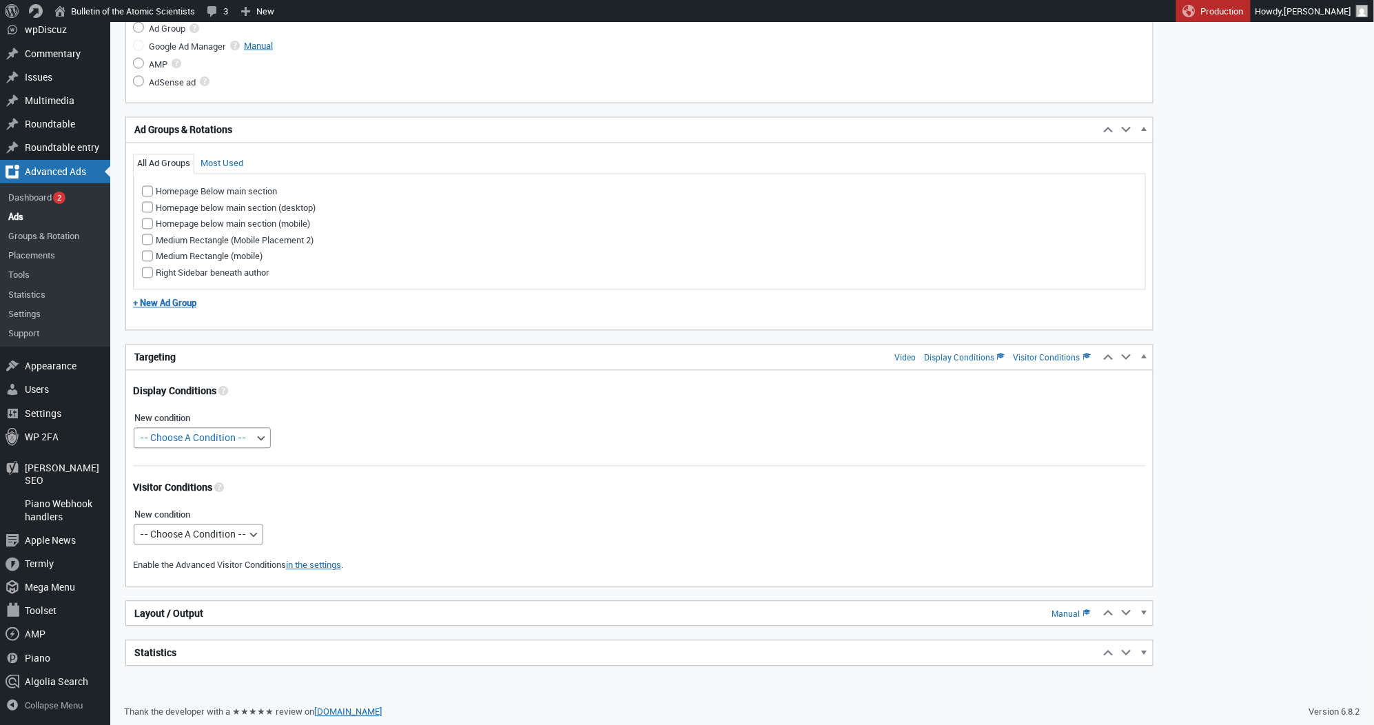
type input "[URL][DOMAIN_NAME]"
select select "posttypes"
select select
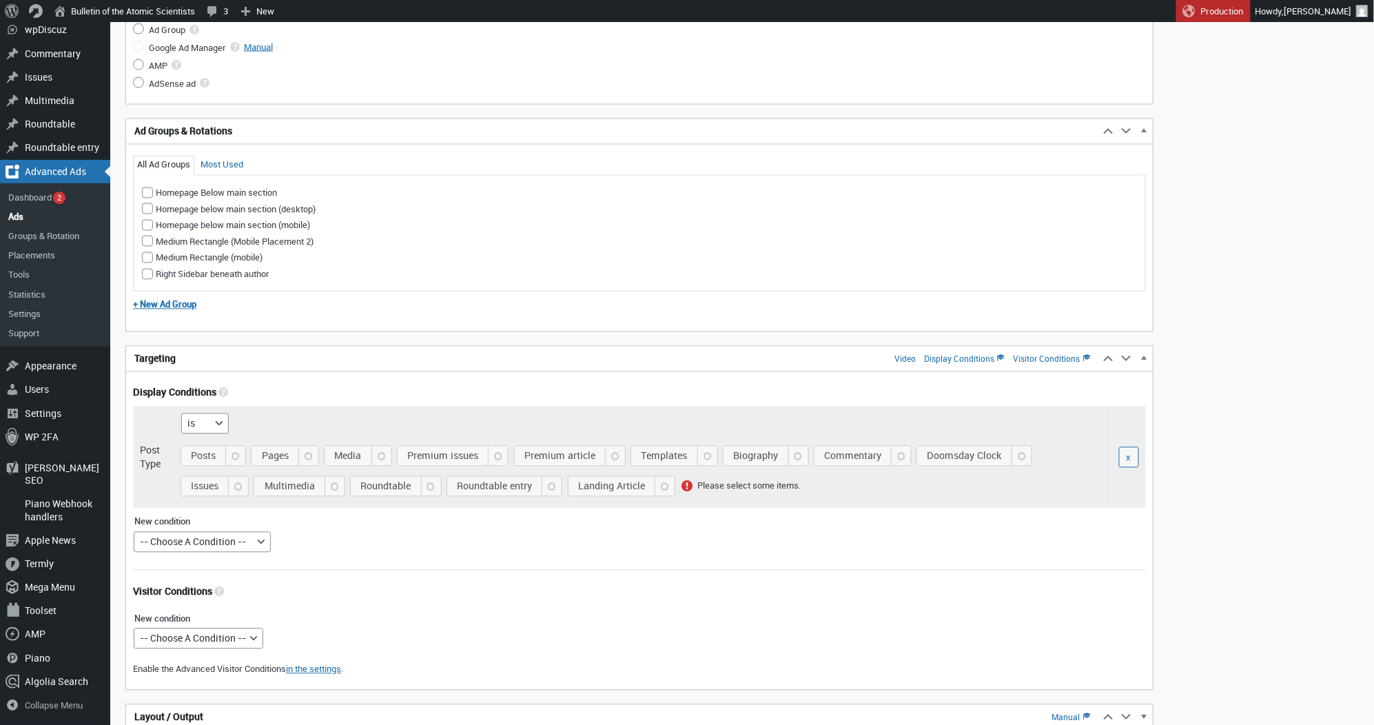
click at [191, 454] on span "Posts" at bounding box center [215, 455] width 59 height 19
click at [191, 464] on input "Posts" at bounding box center [186, 469] width 11 height 11
checkbox input "true"
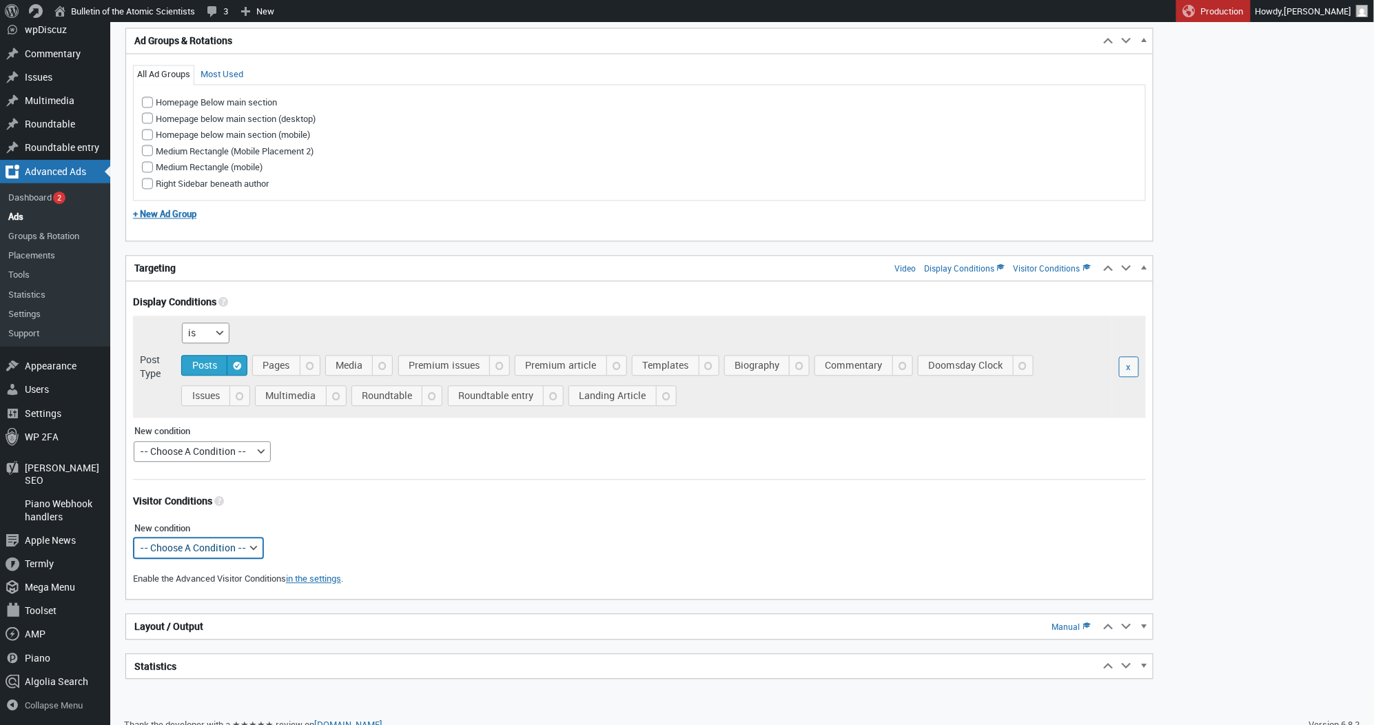
select select "mobile"
select select
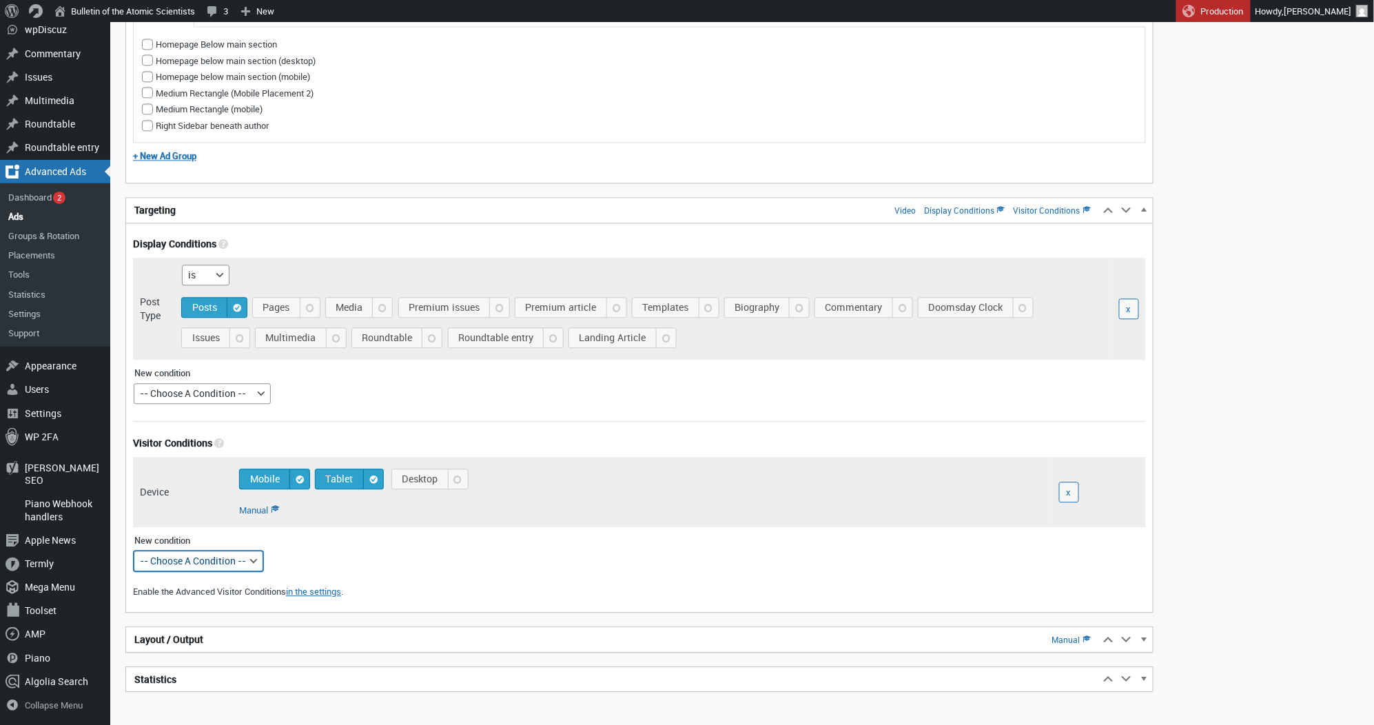
click at [362, 646] on h2 "Layout / Output Manual" at bounding box center [612, 639] width 973 height 25
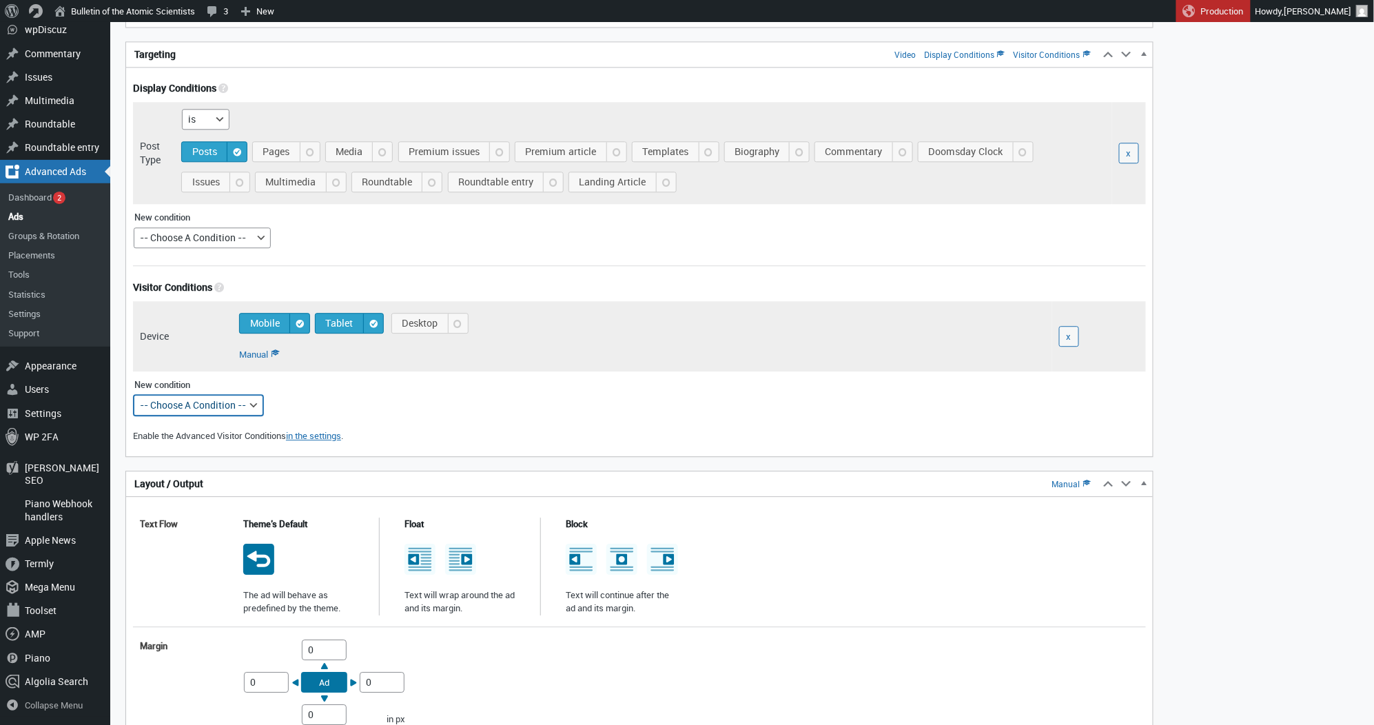
scroll to position [1423, 0]
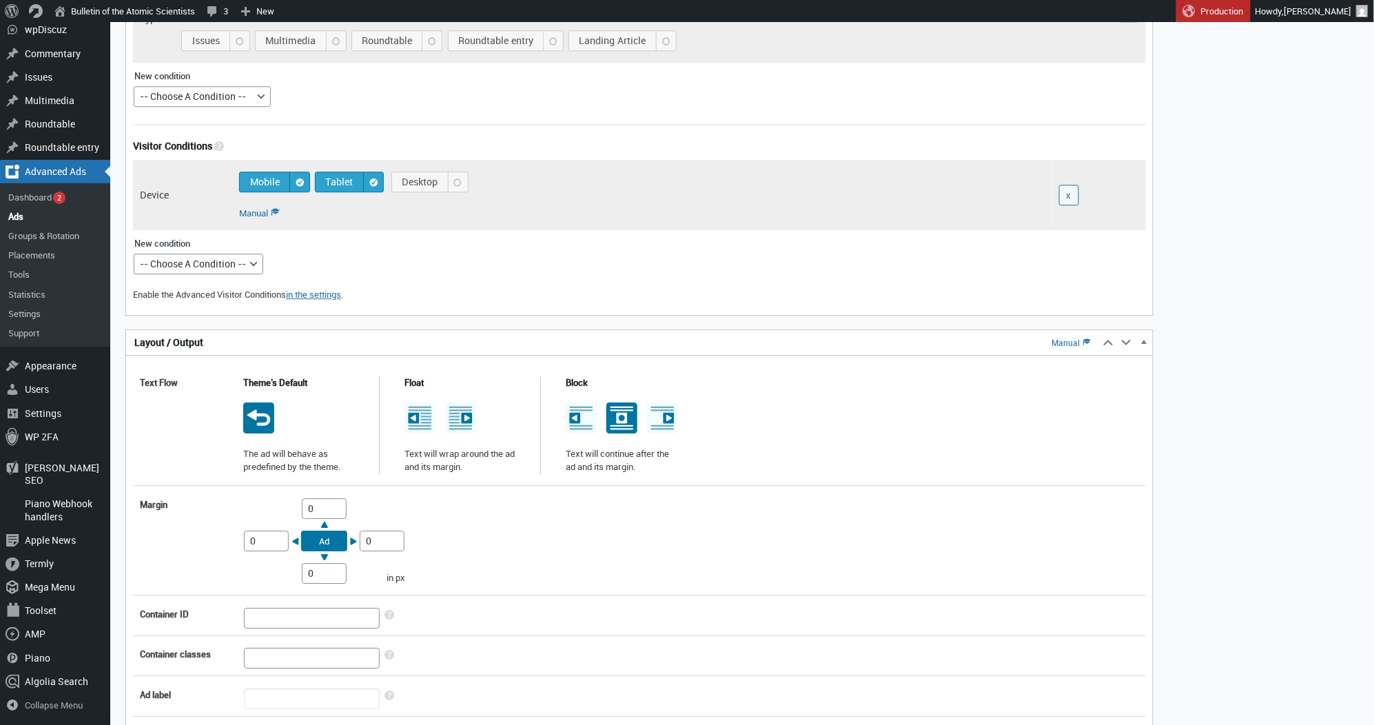
click at [618, 431] on icon at bounding box center [621, 417] width 31 height 31
click at [618, 411] on input "radio" at bounding box center [620, 405] width 11 height 11
radio input "true"
click at [307, 508] on input "0" at bounding box center [324, 508] width 45 height 21
type input "10"
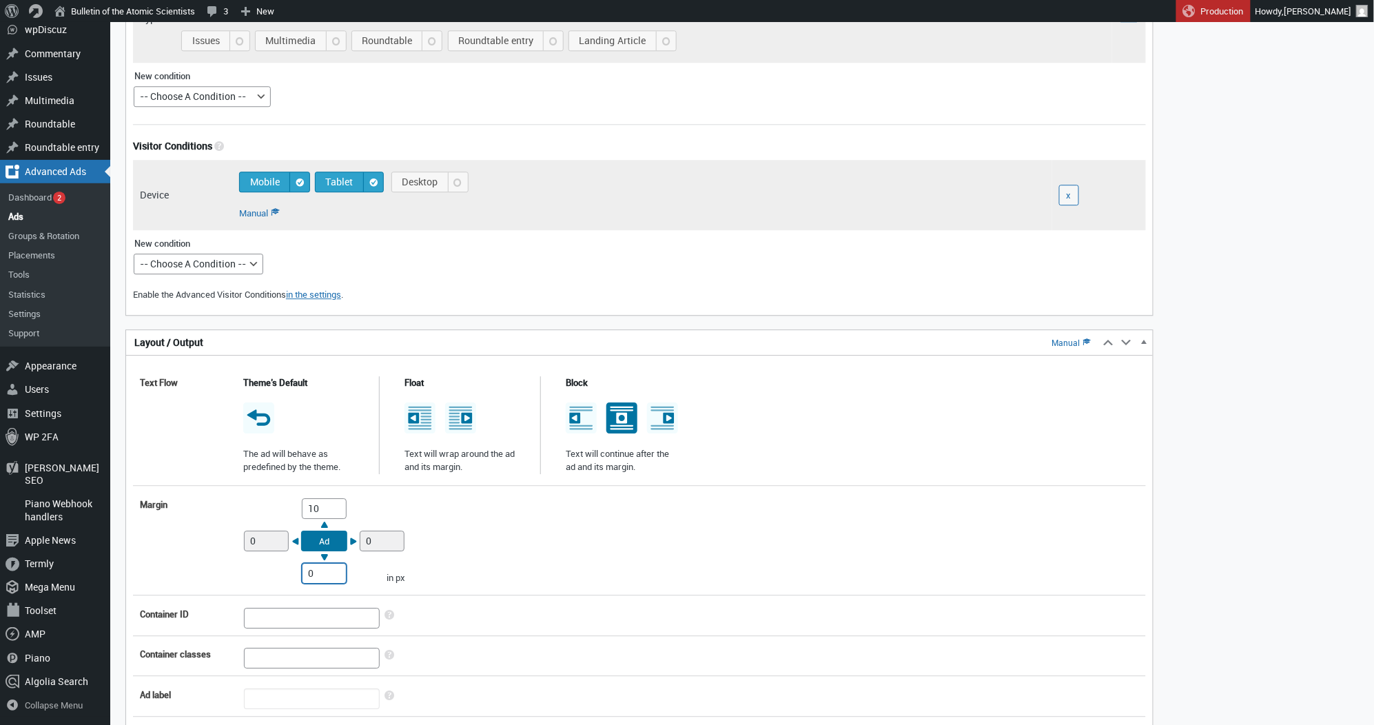
click at [307, 568] on input "0" at bounding box center [324, 573] width 45 height 21
type input "10"
click at [500, 541] on div "Margin Top 10 Right 0 Bottom 10 Left 0 Ad in px" at bounding box center [639, 540] width 1013 height 99
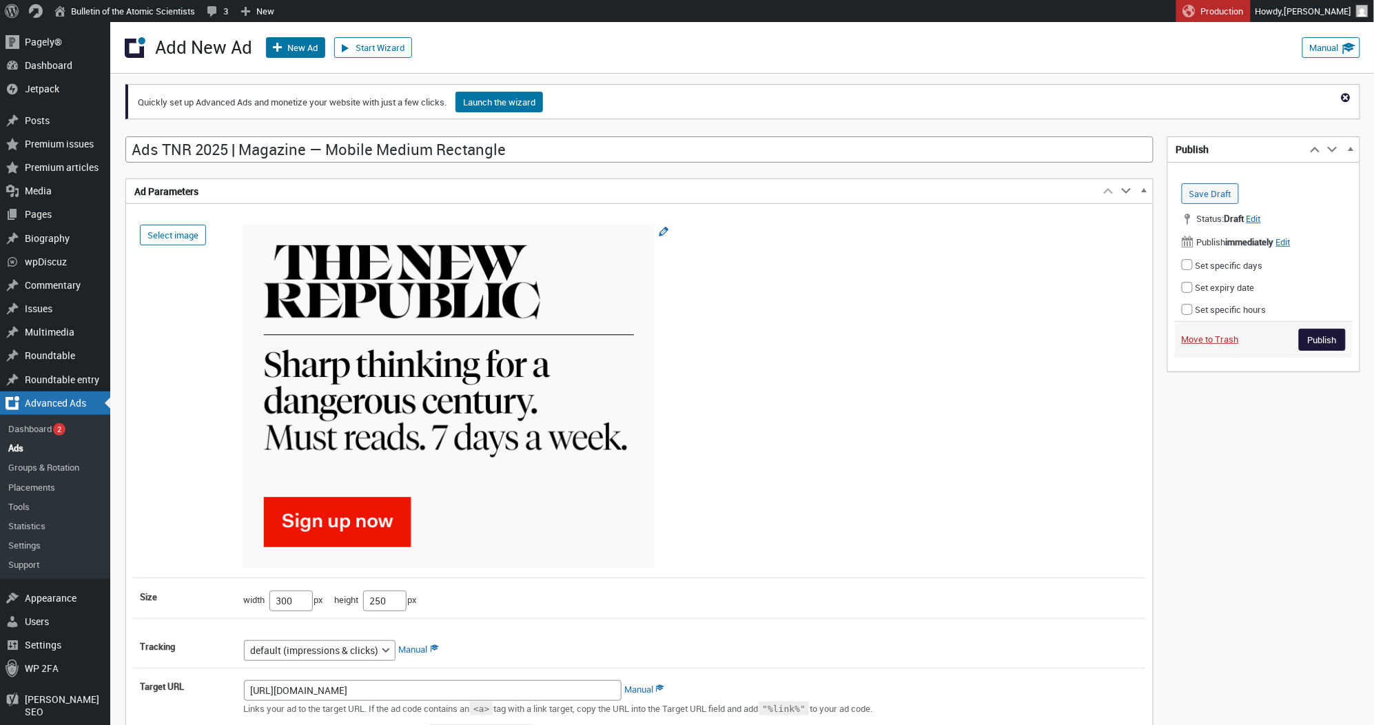
scroll to position [0, 0]
click at [1306, 335] on input "Publish" at bounding box center [1322, 340] width 47 height 22
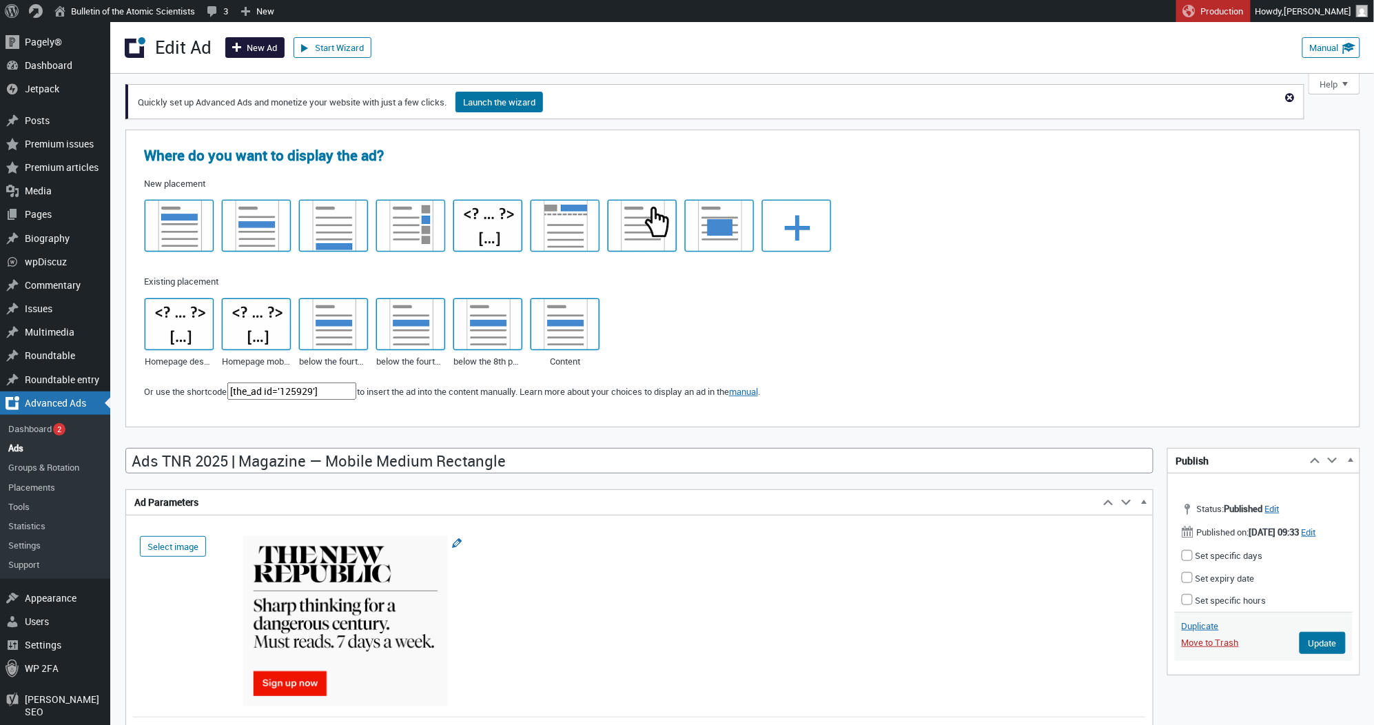
click at [246, 52] on link "New Ad" at bounding box center [254, 47] width 59 height 21
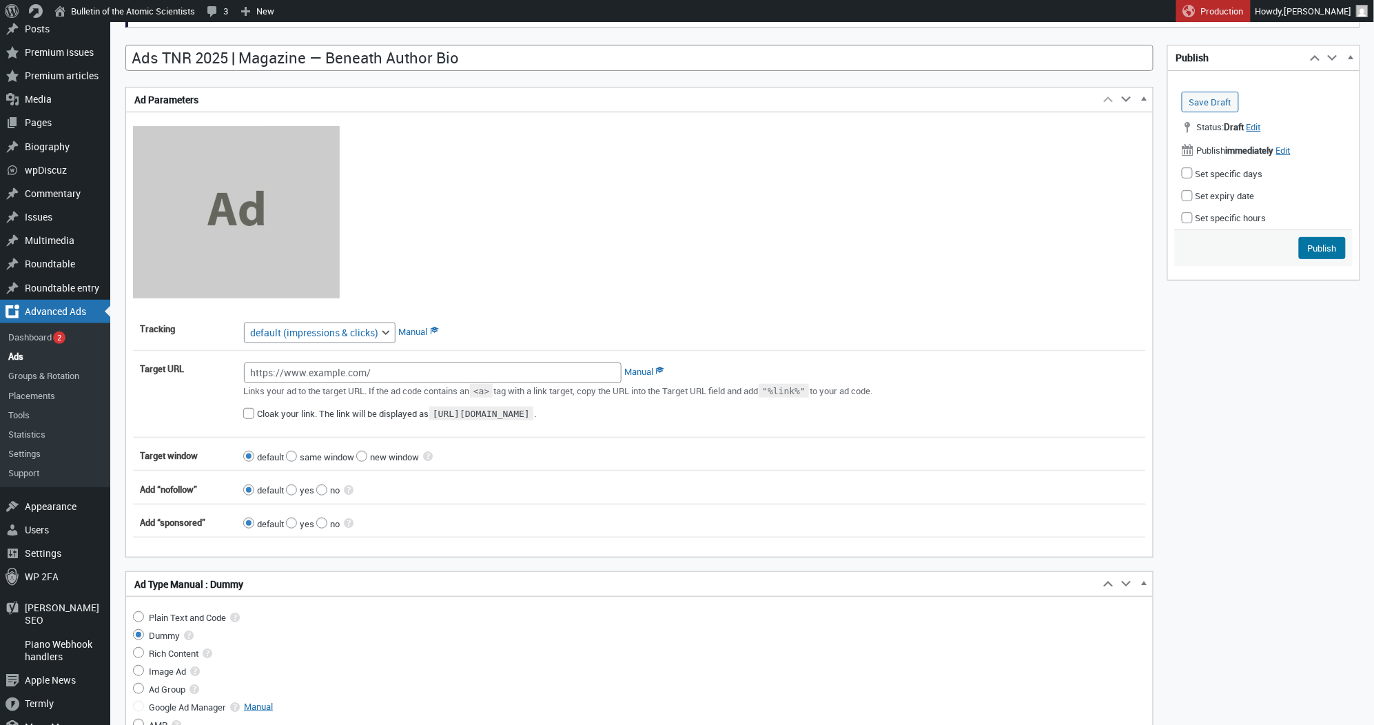
scroll to position [139, 0]
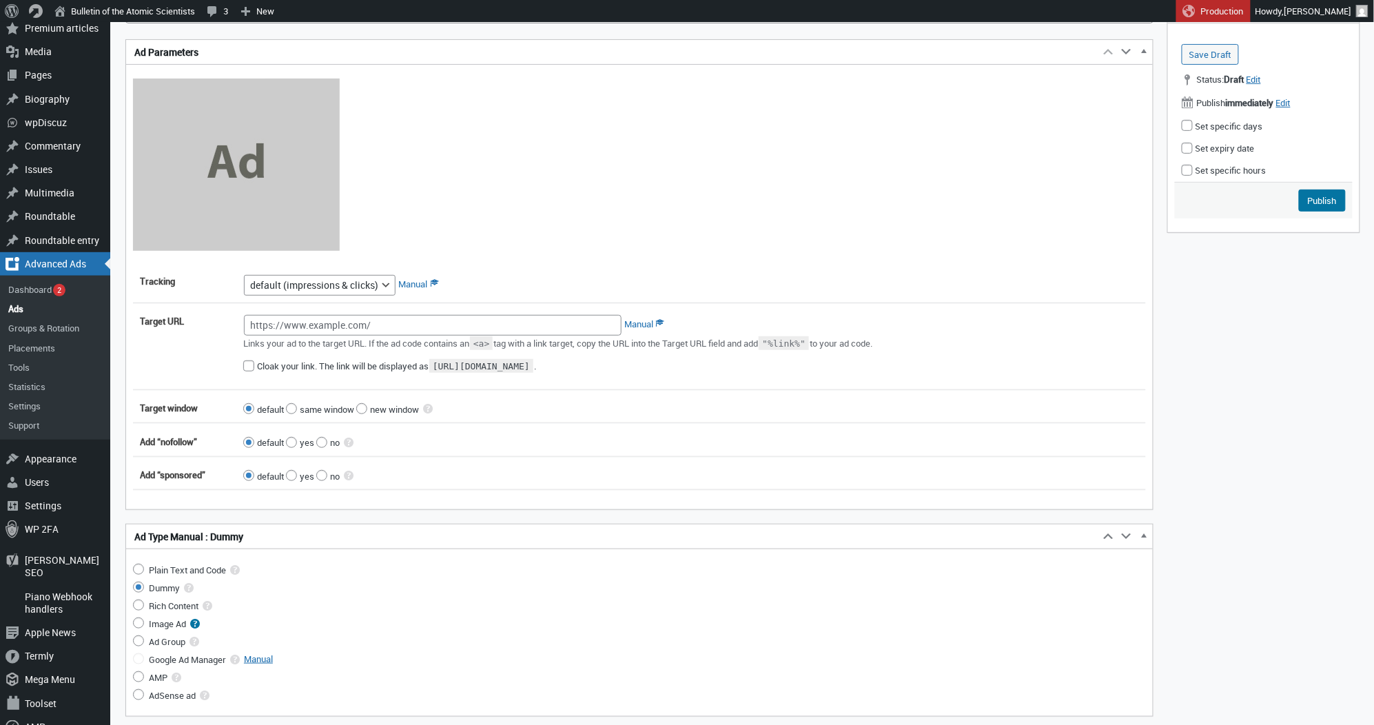
type input "Ads TNR 2025 | Magazine — Beneath Author Bio"
click at [139, 625] on input "Image Ad" at bounding box center [138, 622] width 11 height 11
radio input "true"
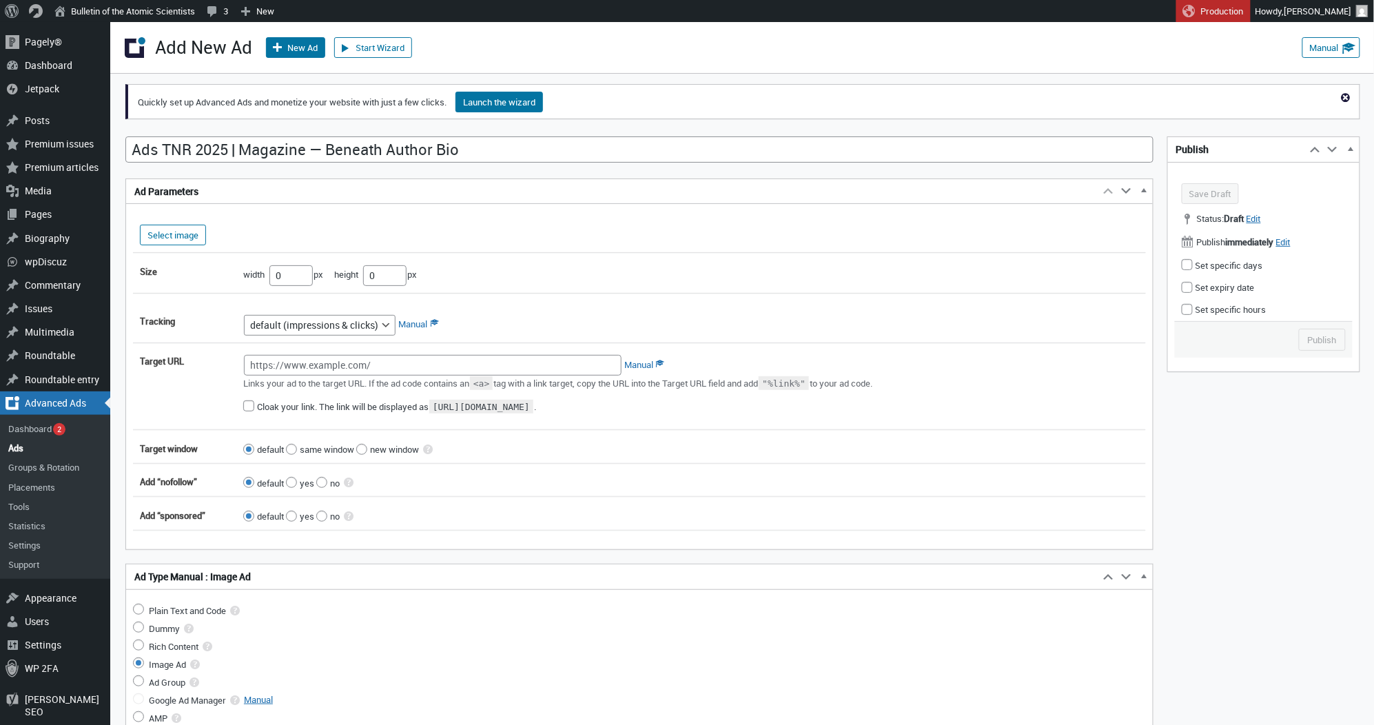
scroll to position [0, 0]
click at [183, 237] on button "Select image" at bounding box center [173, 235] width 66 height 21
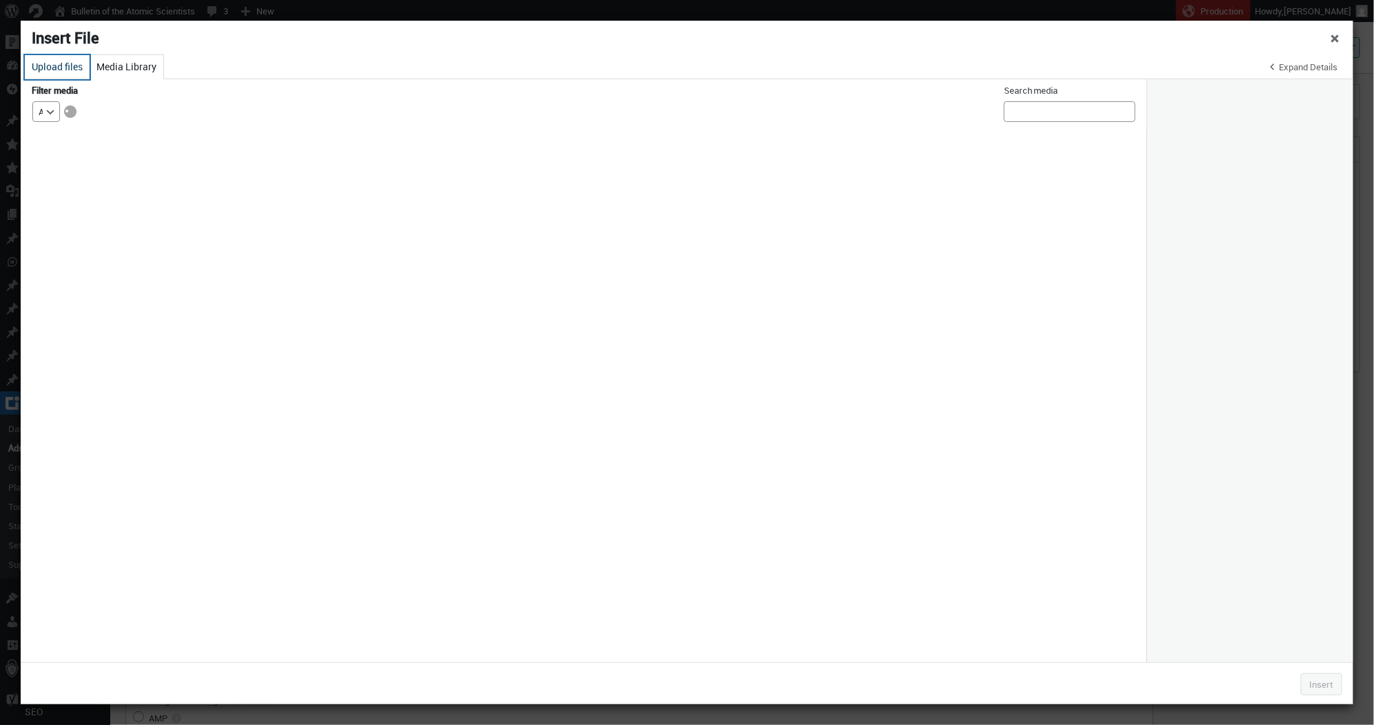
click at [75, 75] on button "Upload files" at bounding box center [57, 67] width 65 height 24
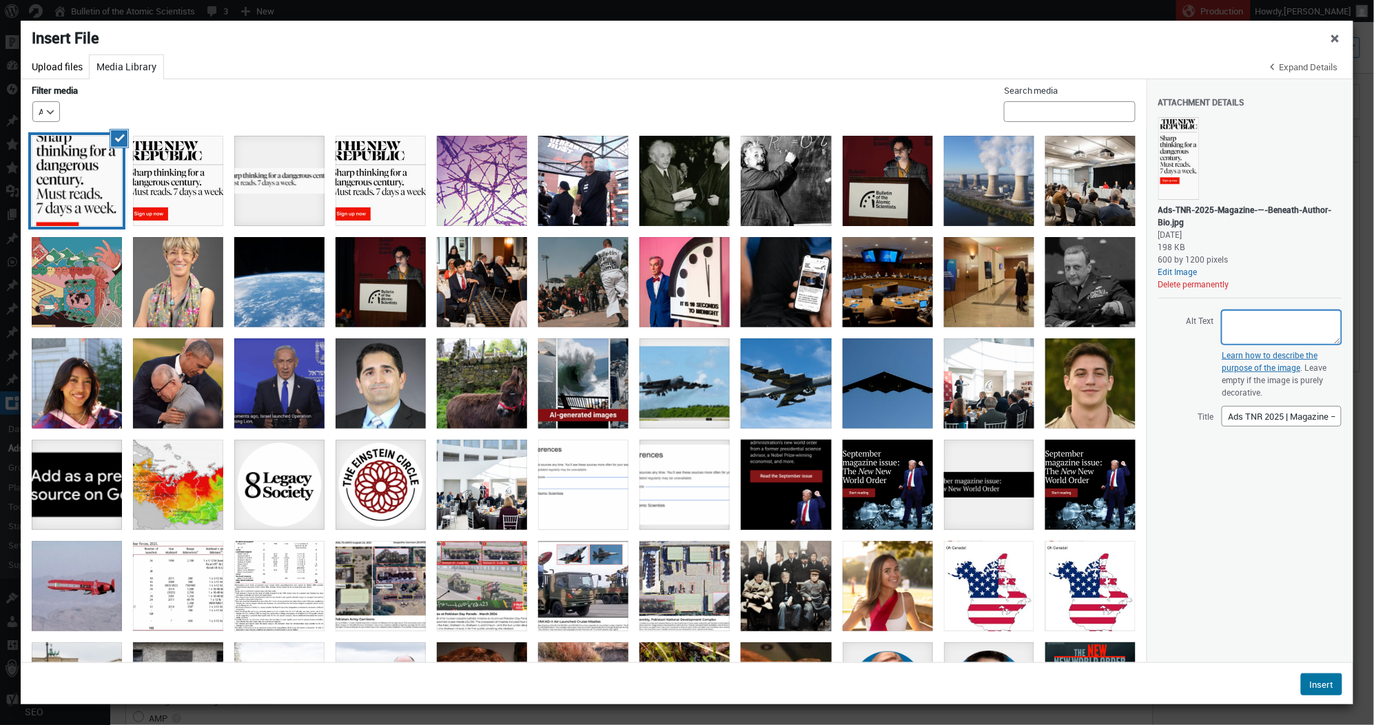
click at [1262, 327] on textarea "Alt Text" at bounding box center [1282, 327] width 120 height 34
paste textarea "Black text on a white background reading “The [GEOGRAPHIC_DATA]. Sharp thinking…"
type textarea "Black text on a white background reading “The [GEOGRAPHIC_DATA]. Sharp thinking…"
click at [1334, 681] on button "Insert" at bounding box center [1321, 684] width 41 height 22
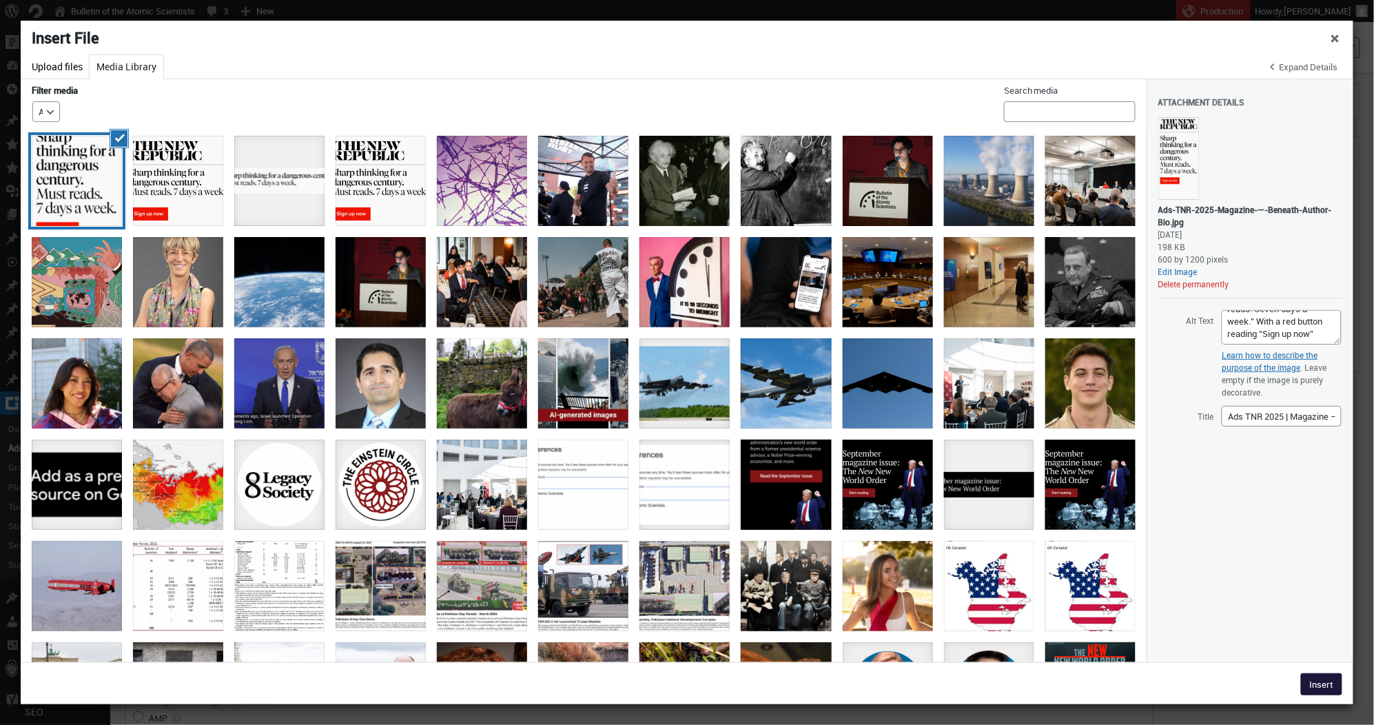
type input"] "600"
type input"] "1200"
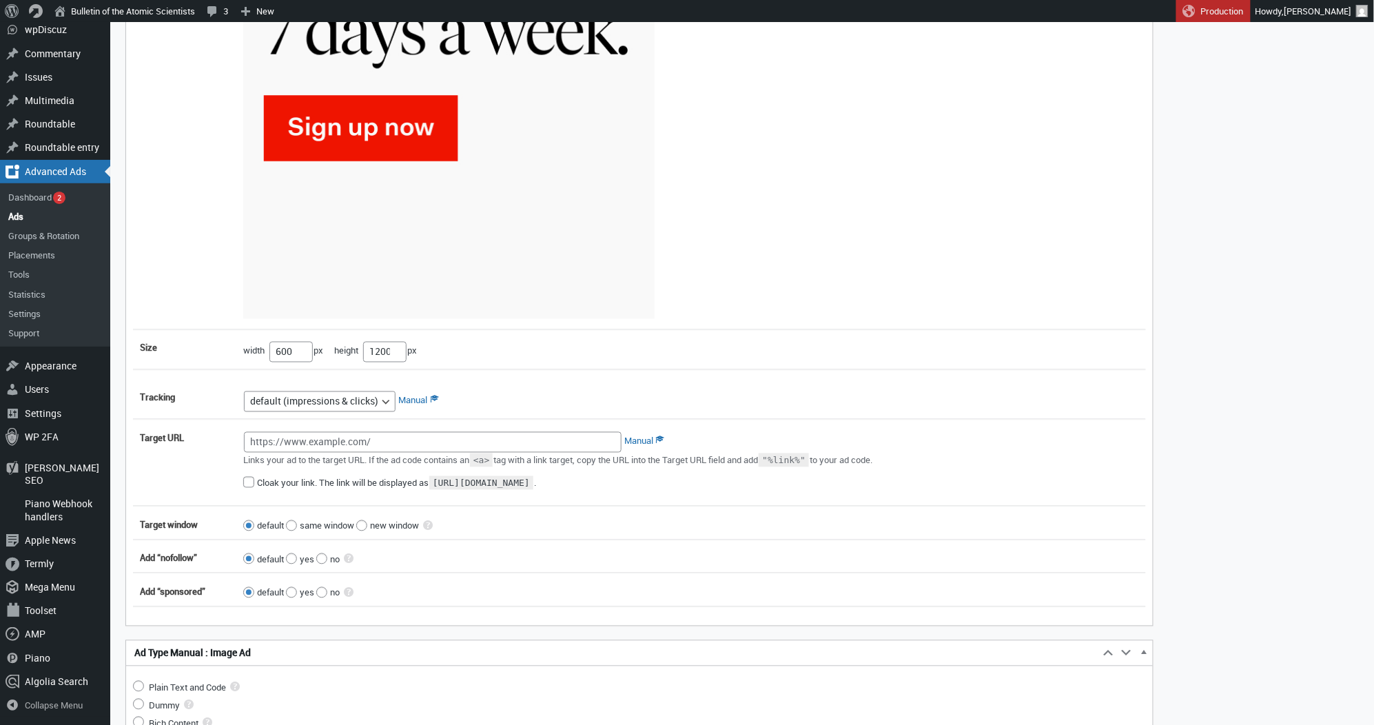
scroll to position [737, 0]
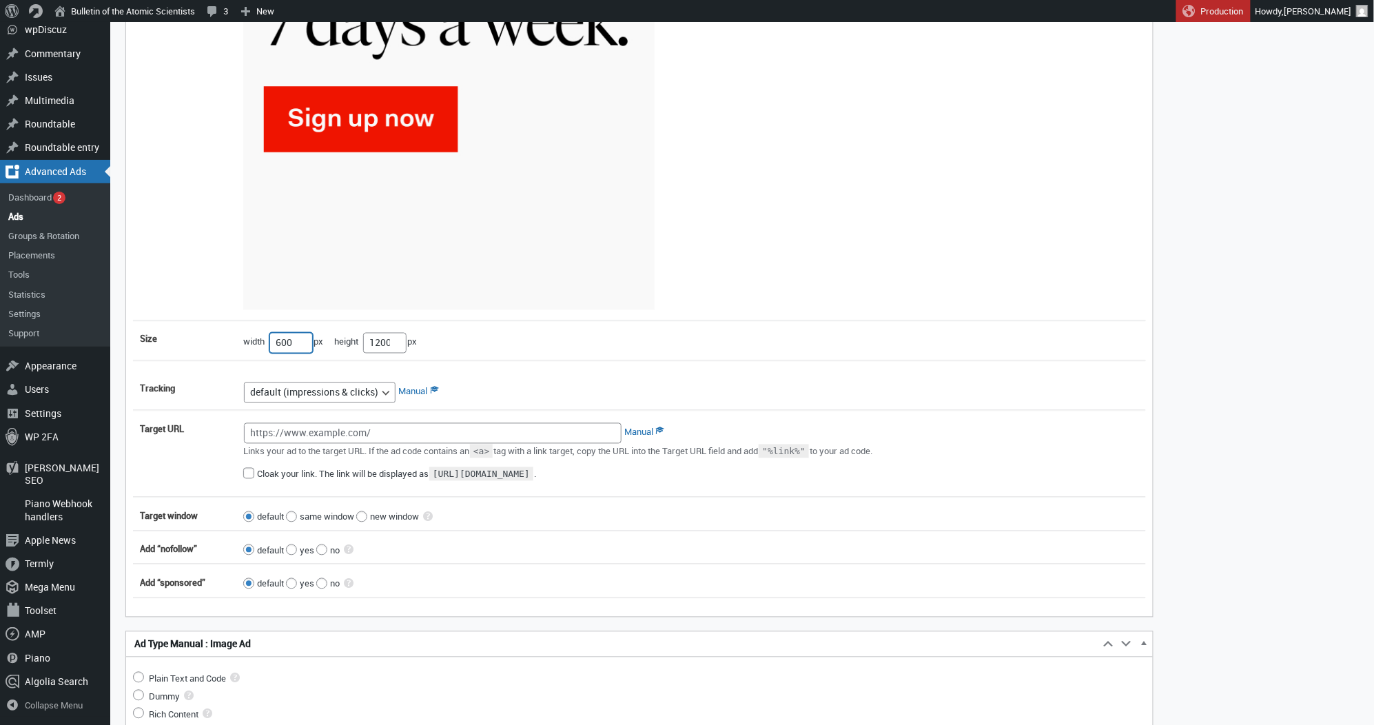
click at [298, 349] on input"] "600" at bounding box center [290, 343] width 43 height 21
type input"] "300"
click at [378, 349] on input"] "1200" at bounding box center [384, 343] width 43 height 21
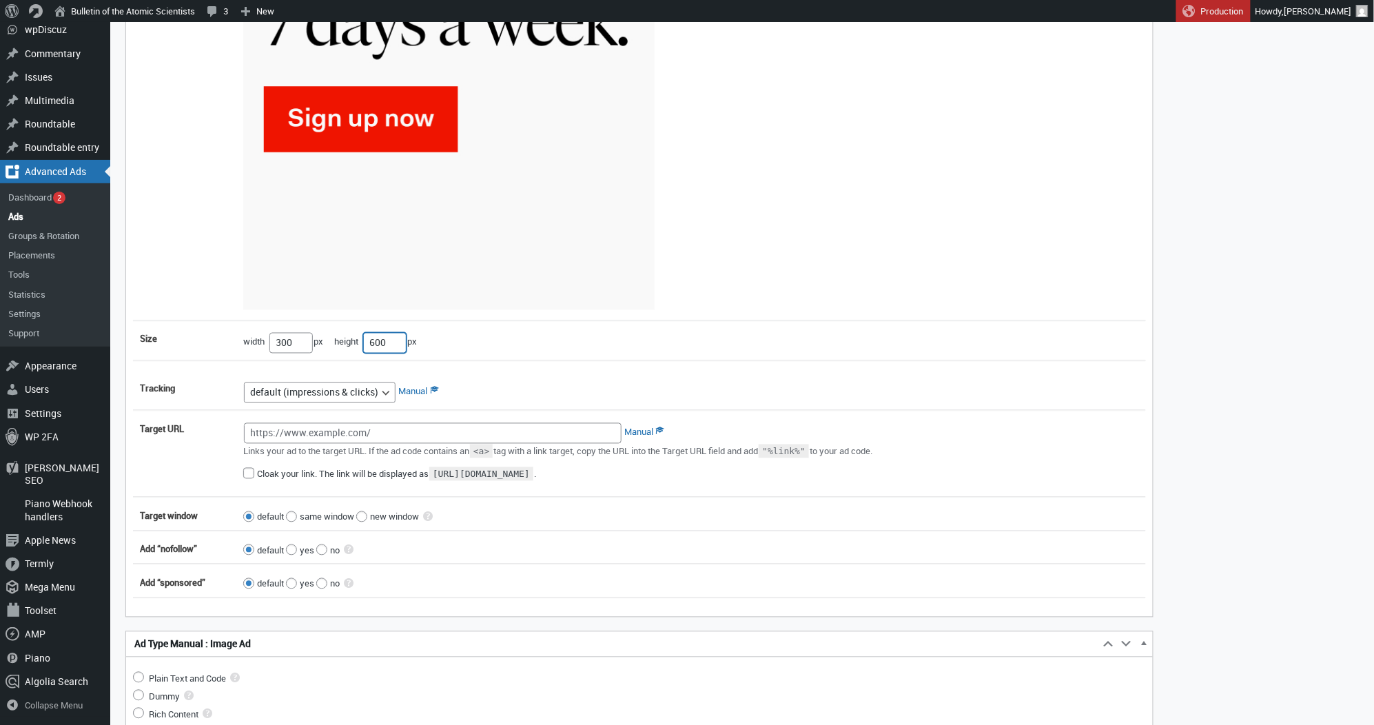
type input"] "600"
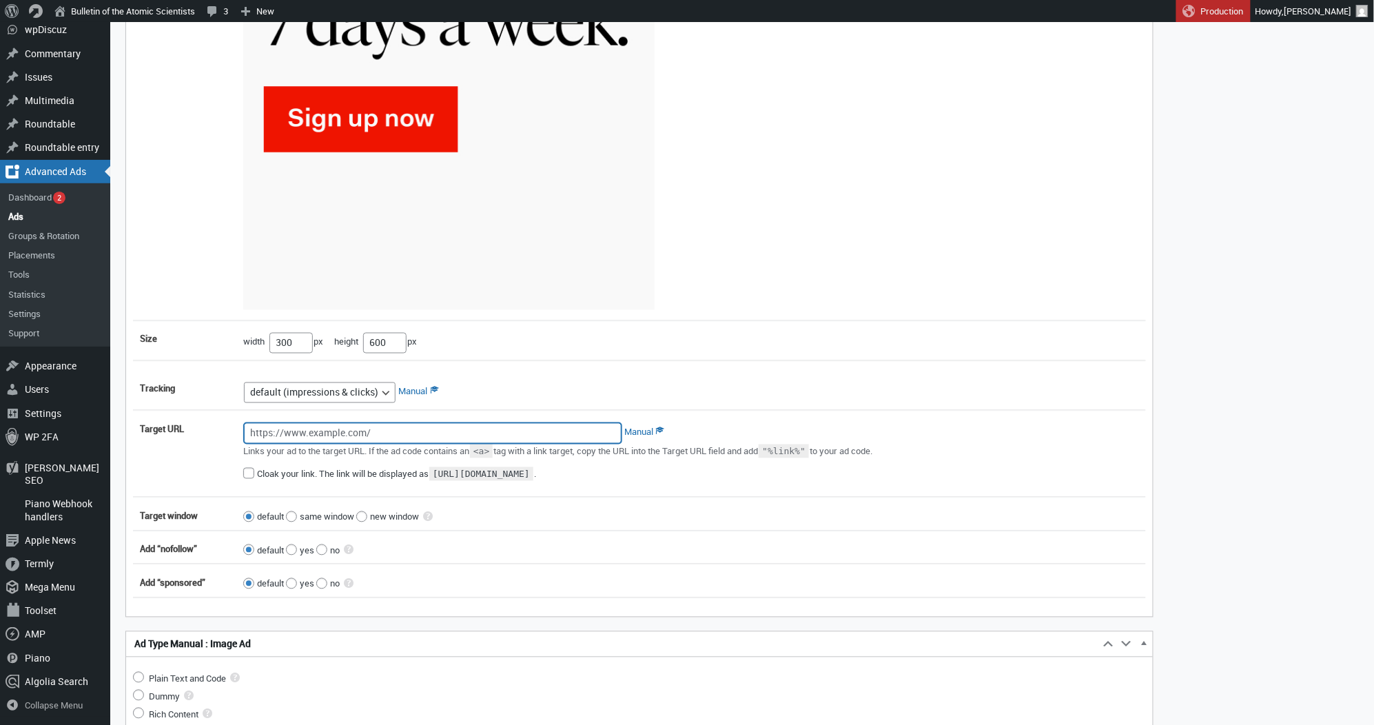
click at [541, 442] on input "Target URL" at bounding box center [433, 433] width 378 height 21
paste input "https://newrepublic.com/?blinkaction=newsletter%21&utm_source=web&utm_medium=ba…"
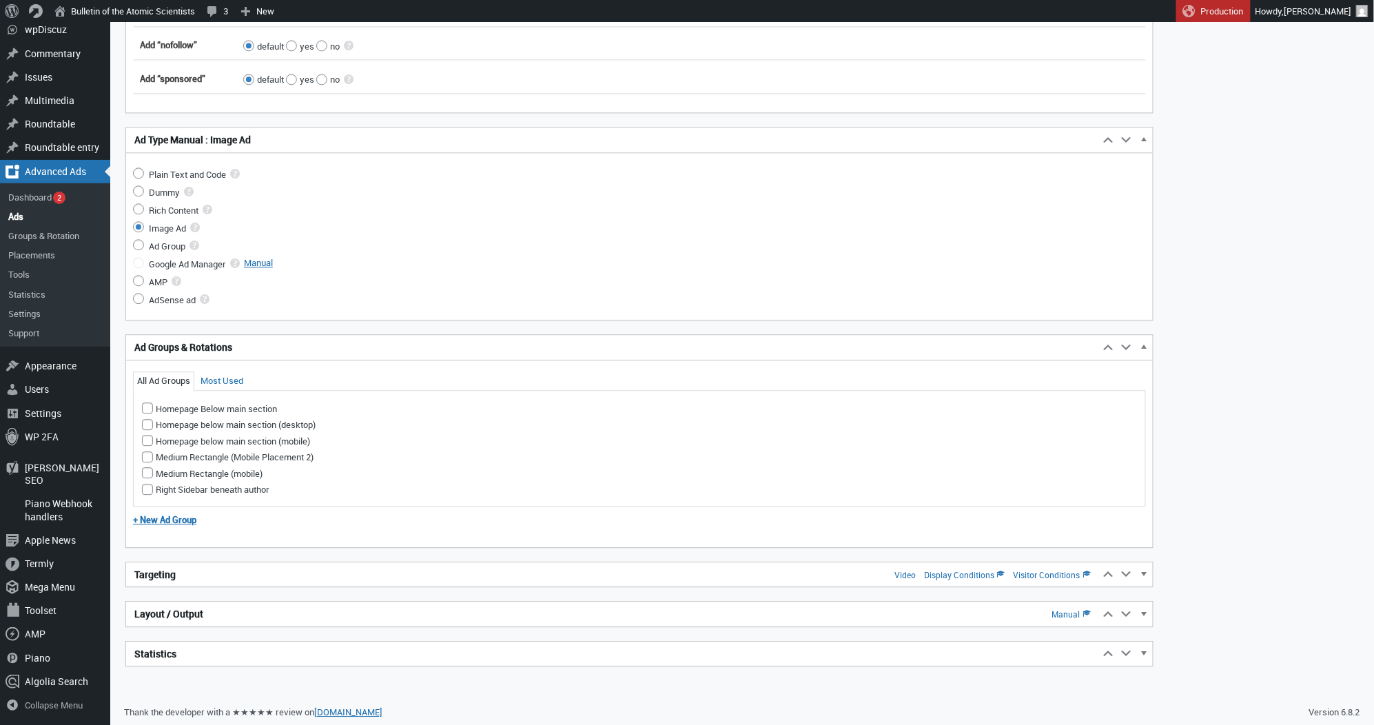
click at [227, 577] on h2 "Targeting Video Display Conditions Visitor Conditions" at bounding box center [612, 574] width 973 height 25
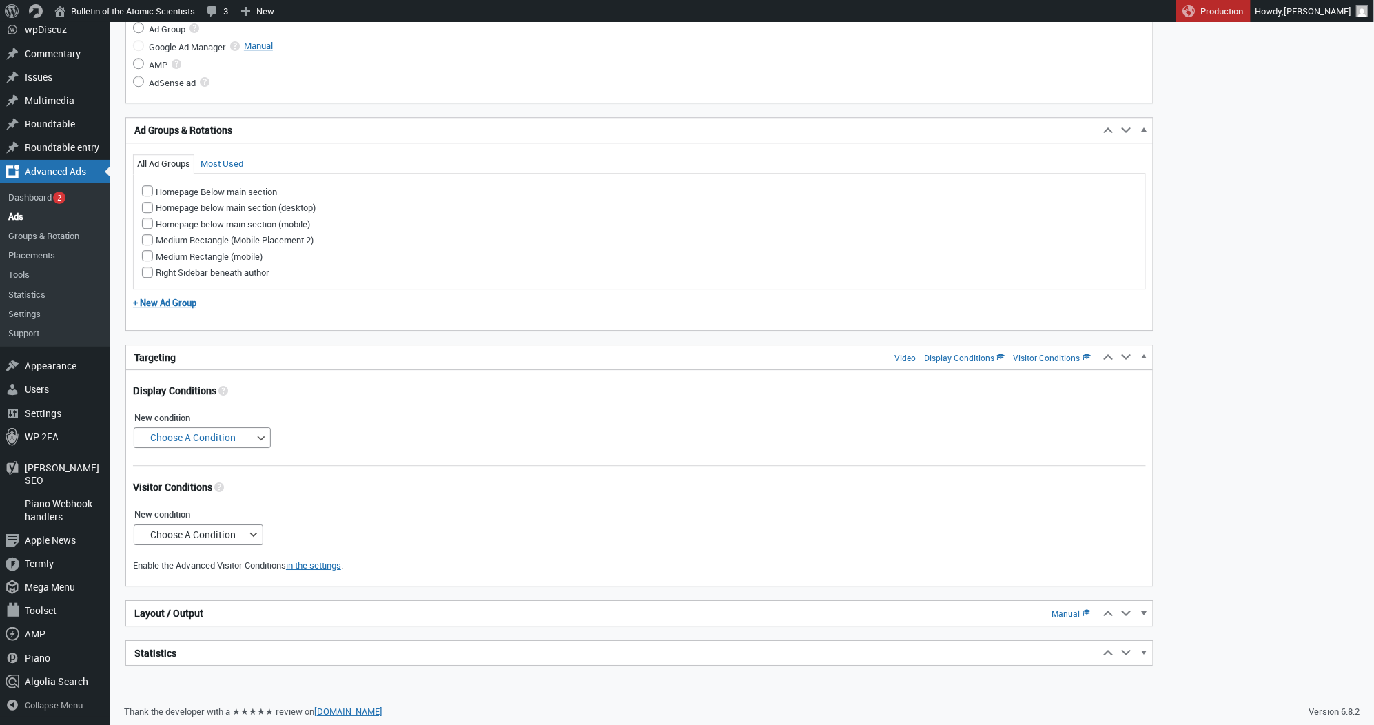
scroll to position [1458, 0]
type input "https://newrepublic.com/?blinkaction=newsletter%21&utm_source=web&utm_medium=ba…"
select select "posttypes"
select select
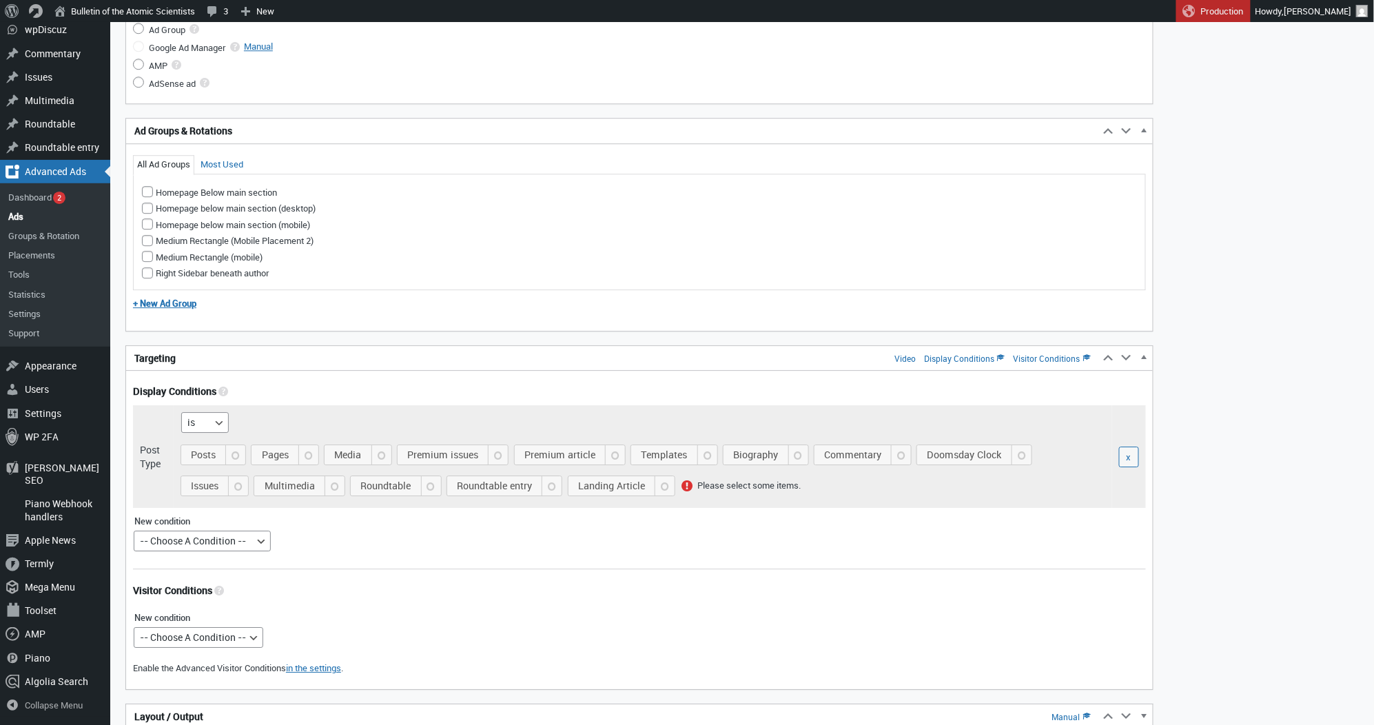
click at [274, 451] on span "Pages" at bounding box center [287, 454] width 61 height 19
click at [192, 464] on input "Pages" at bounding box center [186, 469] width 11 height 11
checkbox input "true"
click at [188, 453] on span "Posts" at bounding box center [216, 454] width 59 height 19
click at [188, 464] on input "Posts" at bounding box center [186, 469] width 11 height 11
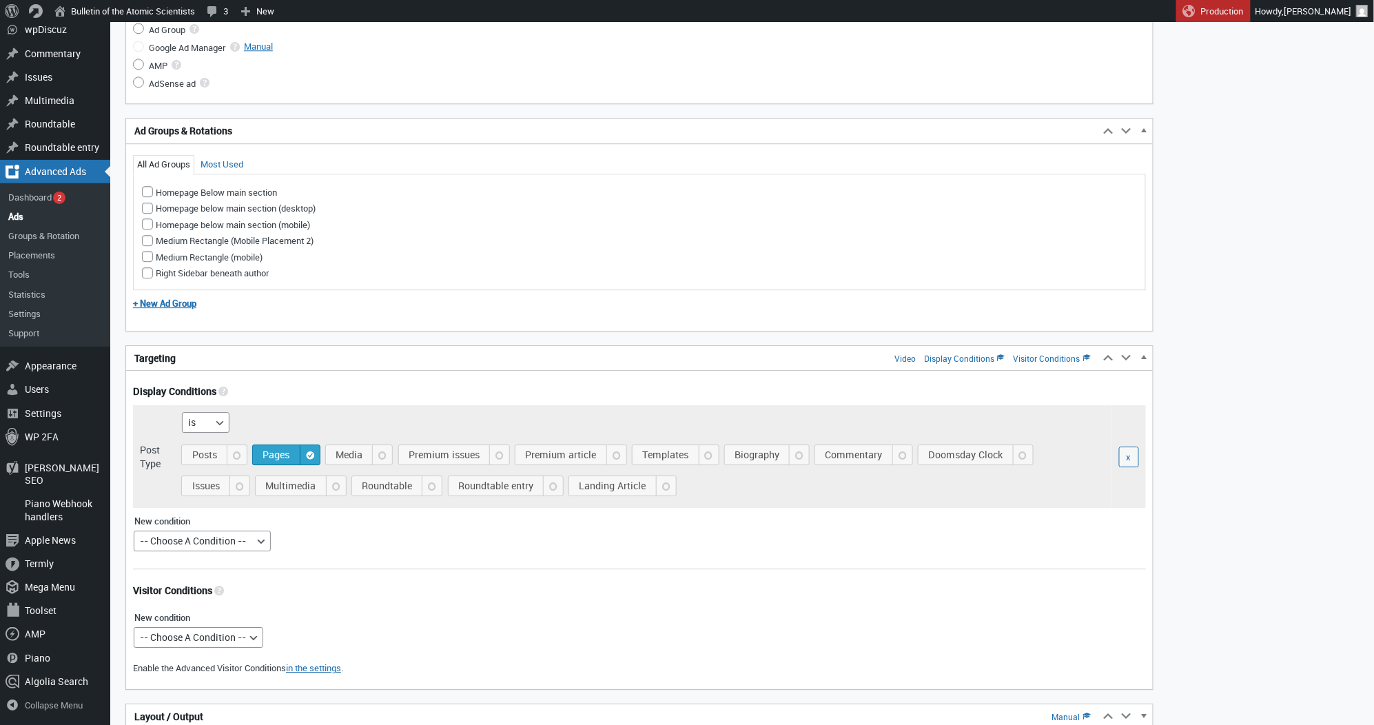
checkbox input "true"
click at [290, 457] on span "Pages" at bounding box center [288, 454] width 61 height 19
click at [192, 464] on input "Pages" at bounding box center [186, 469] width 11 height 11
checkbox input "false"
select select "mobile"
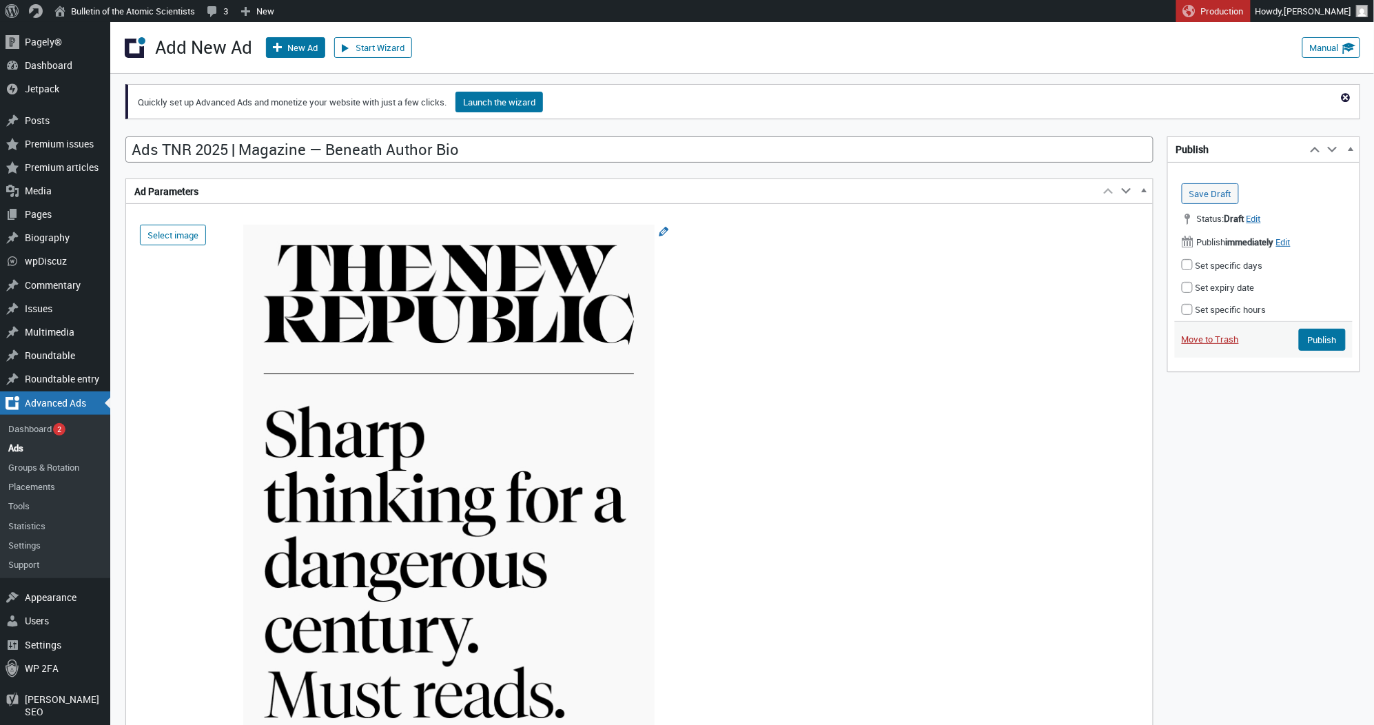
select select
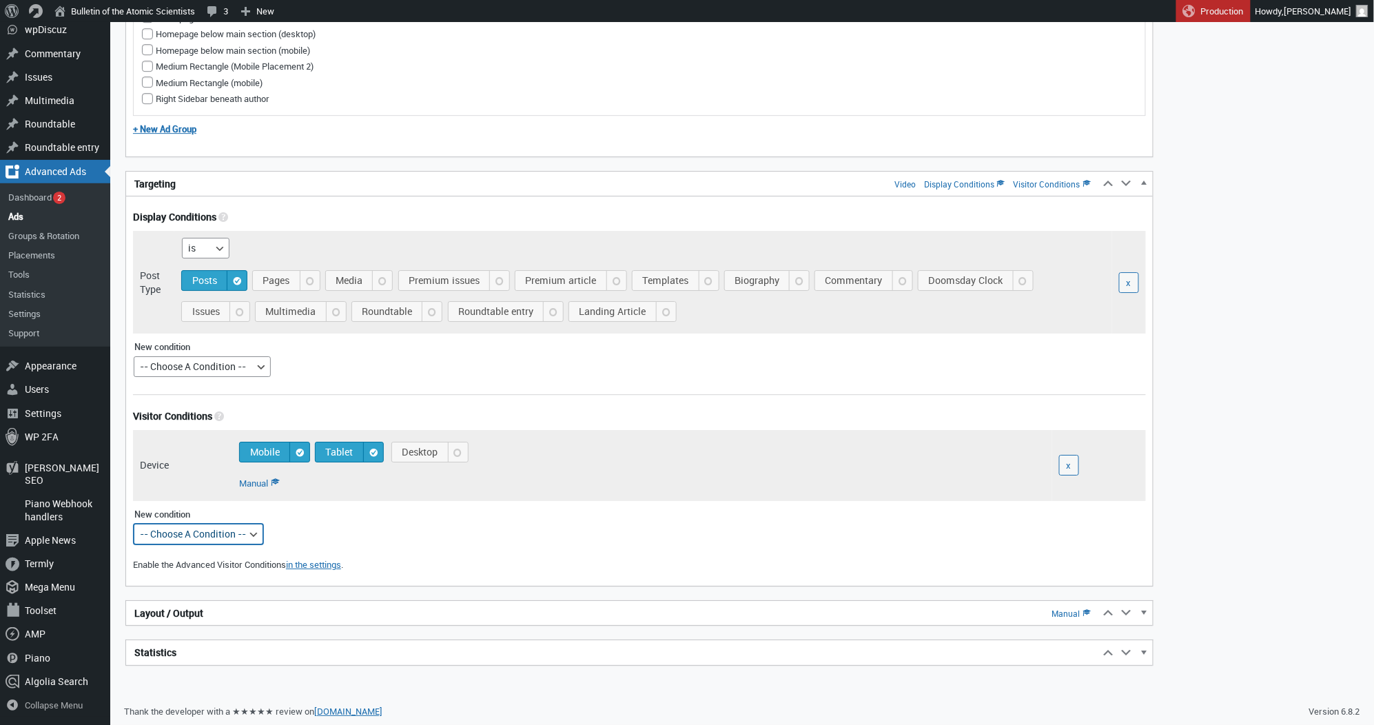
scroll to position [1632, 0]
click at [292, 458] on span "Mobile" at bounding box center [277, 452] width 64 height 19
click at [315, 446] on input "Mobile" at bounding box center [320, 440] width 11 height 11
checkbox input "false"
click at [356, 455] on span "Tablet" at bounding box center [351, 452] width 62 height 19
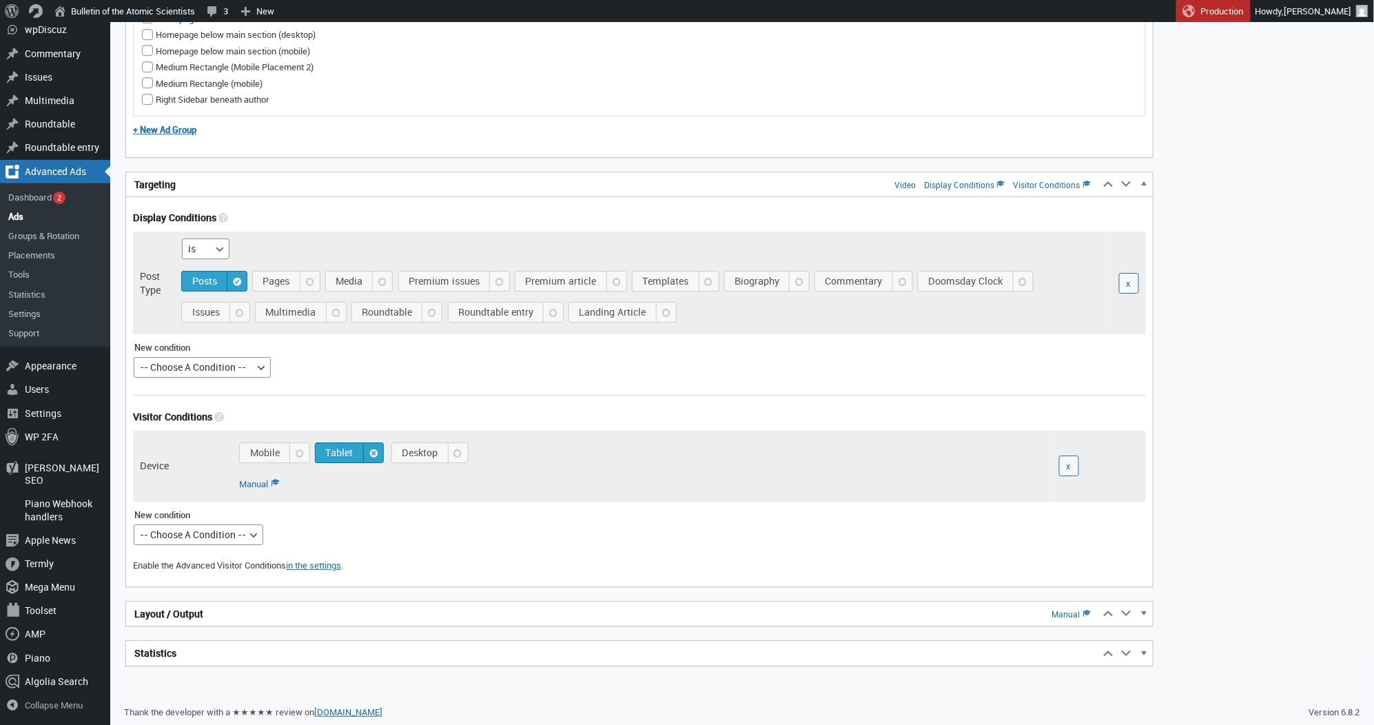
click at [389, 446] on input "Tablet" at bounding box center [394, 440] width 11 height 11
checkbox input "false"
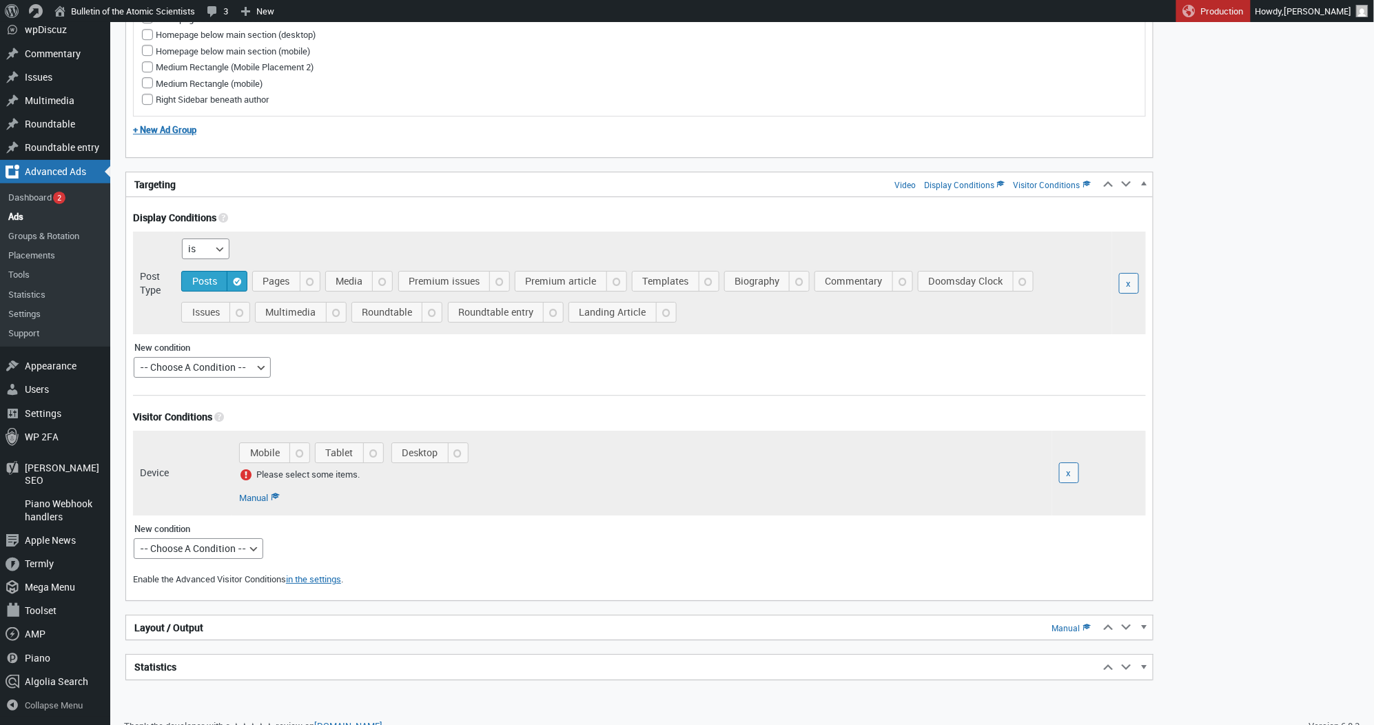
click at [431, 453] on span "Desktop" at bounding box center [432, 452] width 70 height 19
click at [473, 446] on input "Desktop" at bounding box center [478, 440] width 11 height 11
checkbox input "true"
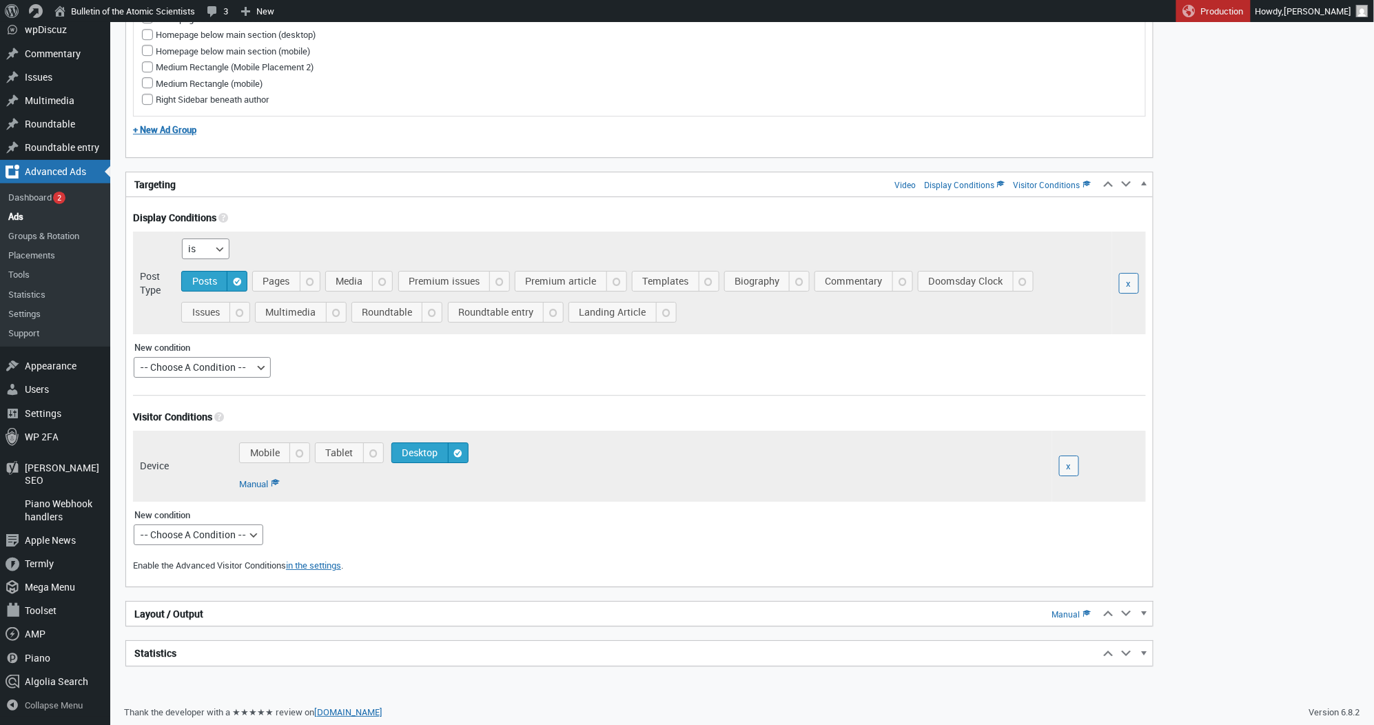
click at [329, 623] on h2 "Layout / Output Manual" at bounding box center [612, 613] width 973 height 25
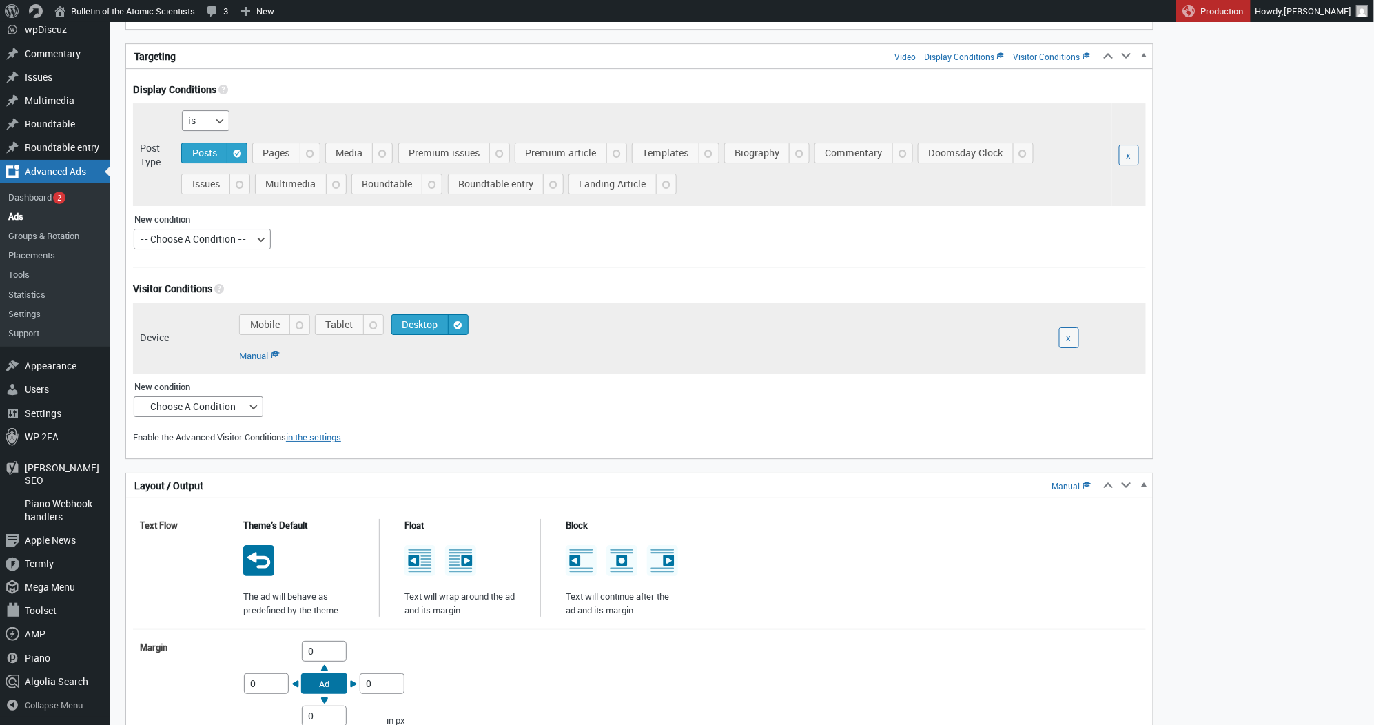
scroll to position [1896, 0]
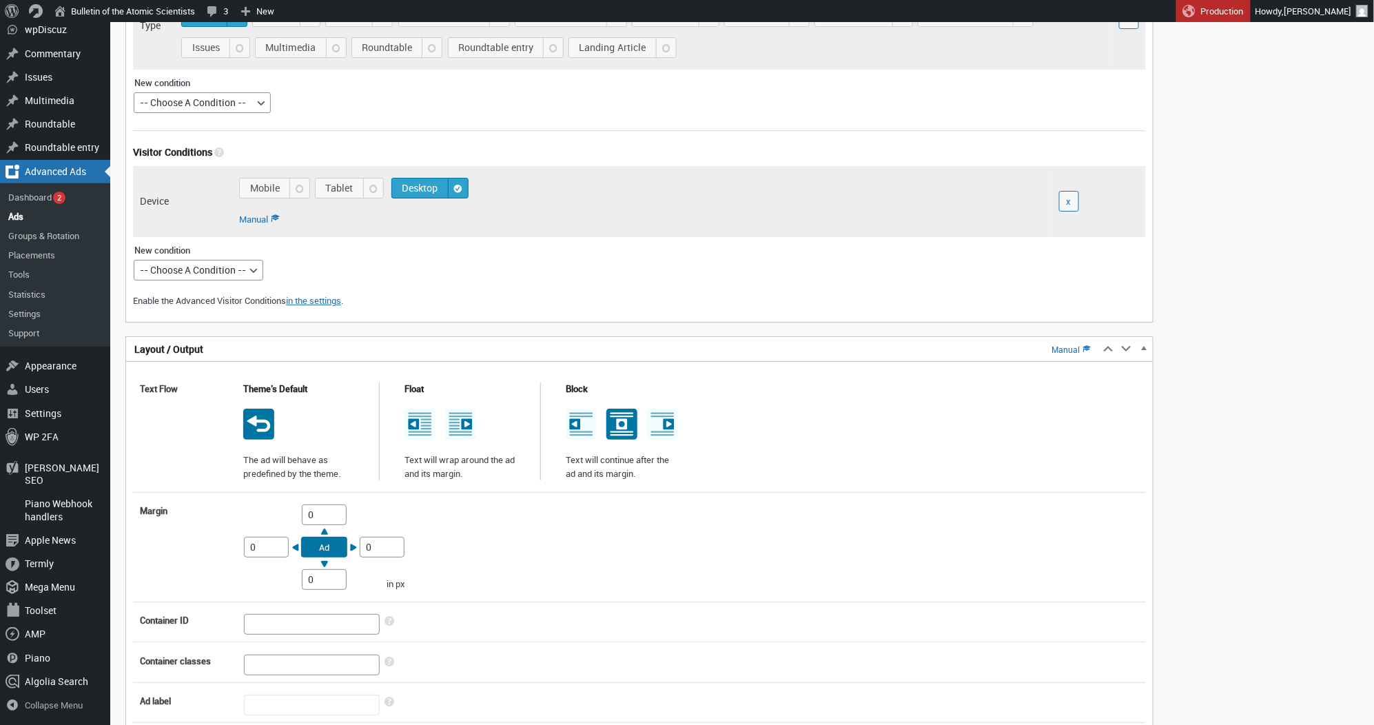
click at [620, 422] on icon at bounding box center [621, 424] width 31 height 31
click at [620, 417] on input "radio" at bounding box center [620, 411] width 11 height 11
radio input "true"
click at [309, 511] on input "0" at bounding box center [324, 514] width 45 height 21
type input "10"
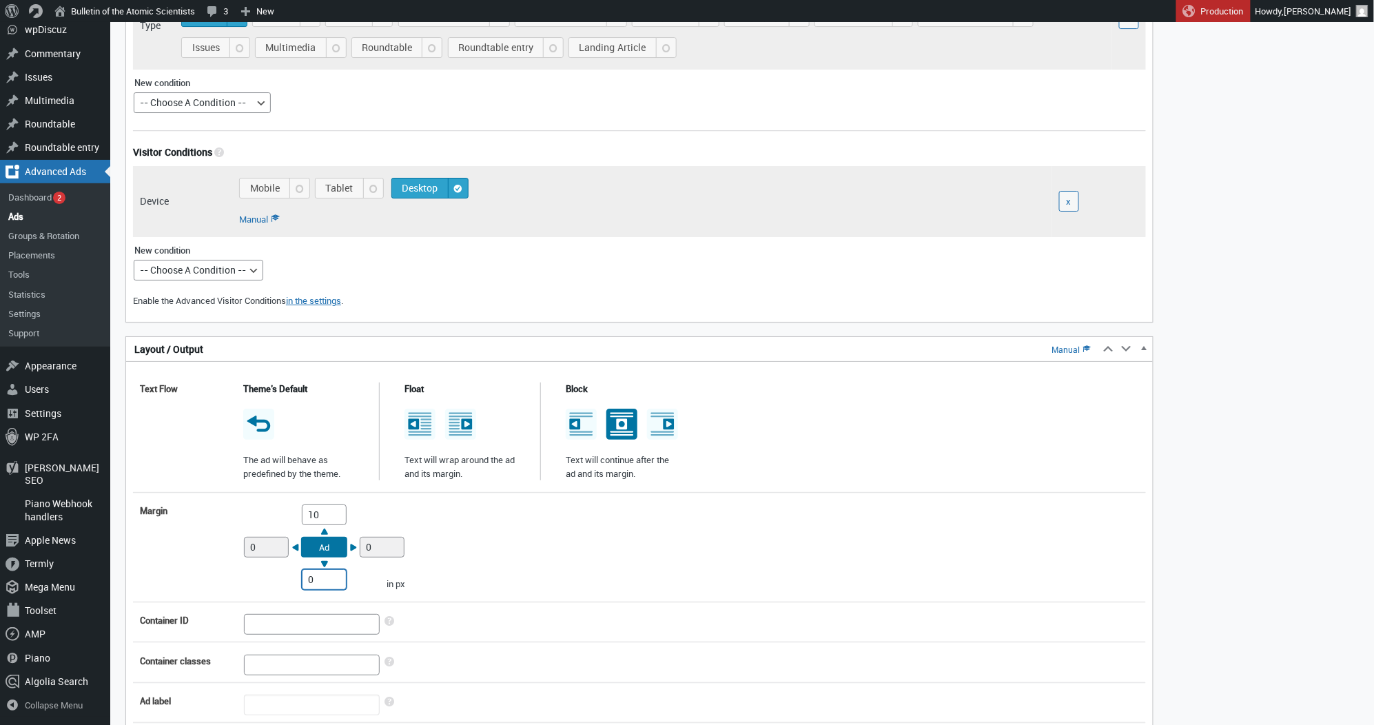
click at [305, 579] on input "0" at bounding box center [324, 579] width 45 height 21
type input "10"
click at [518, 566] on div "Margin Top 10 Right 0 Bottom 10 Left 0 Ad in px" at bounding box center [639, 546] width 1013 height 99
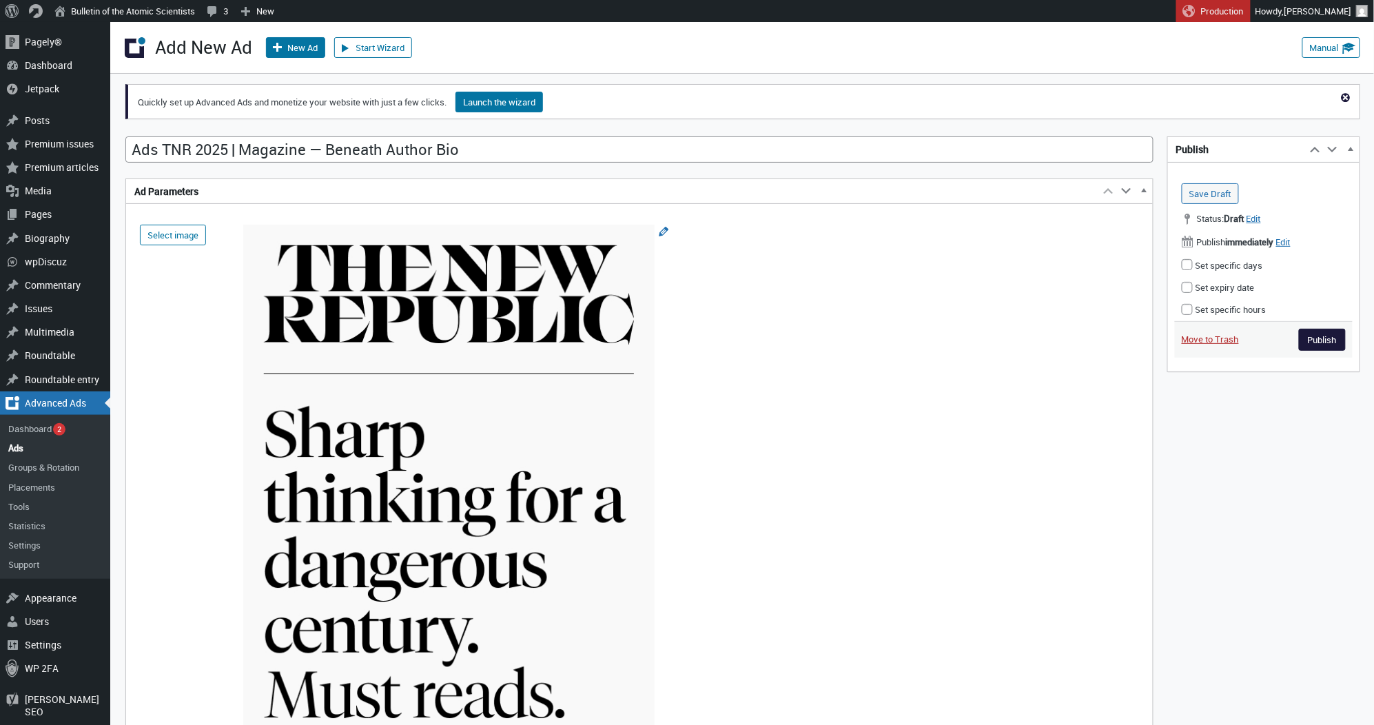
scroll to position [0, 0]
click at [1312, 346] on input "Publish" at bounding box center [1322, 340] width 47 height 22
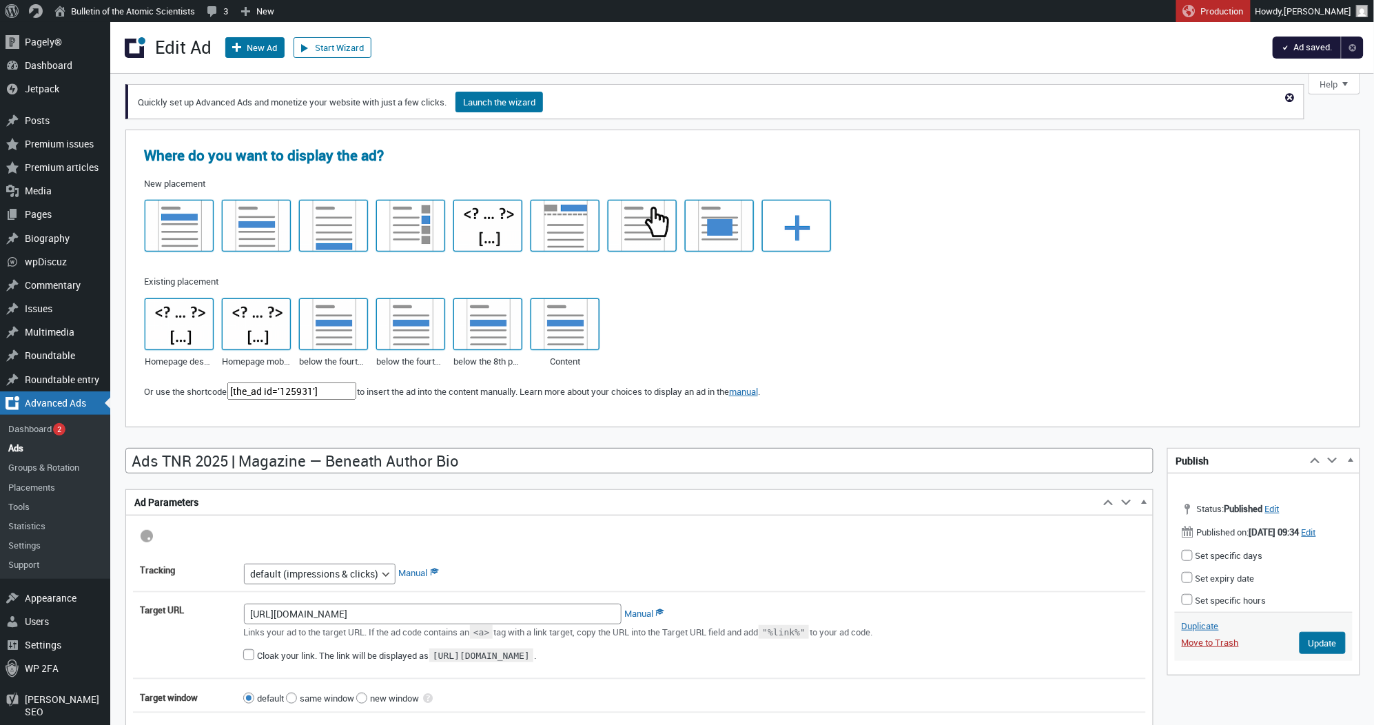
click at [25, 466] on link "Groups & Rotation" at bounding box center [55, 466] width 110 height 19
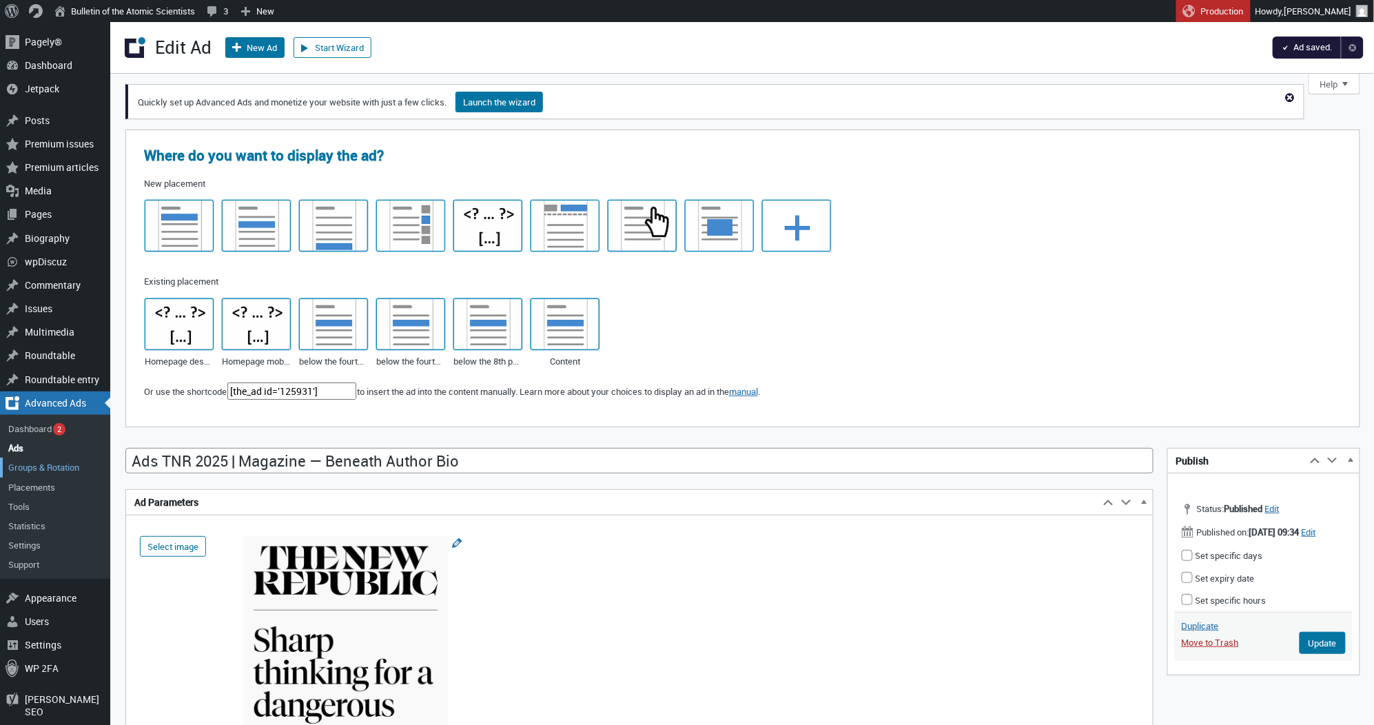
click at [44, 461] on link "Groups & Rotation" at bounding box center [55, 466] width 110 height 19
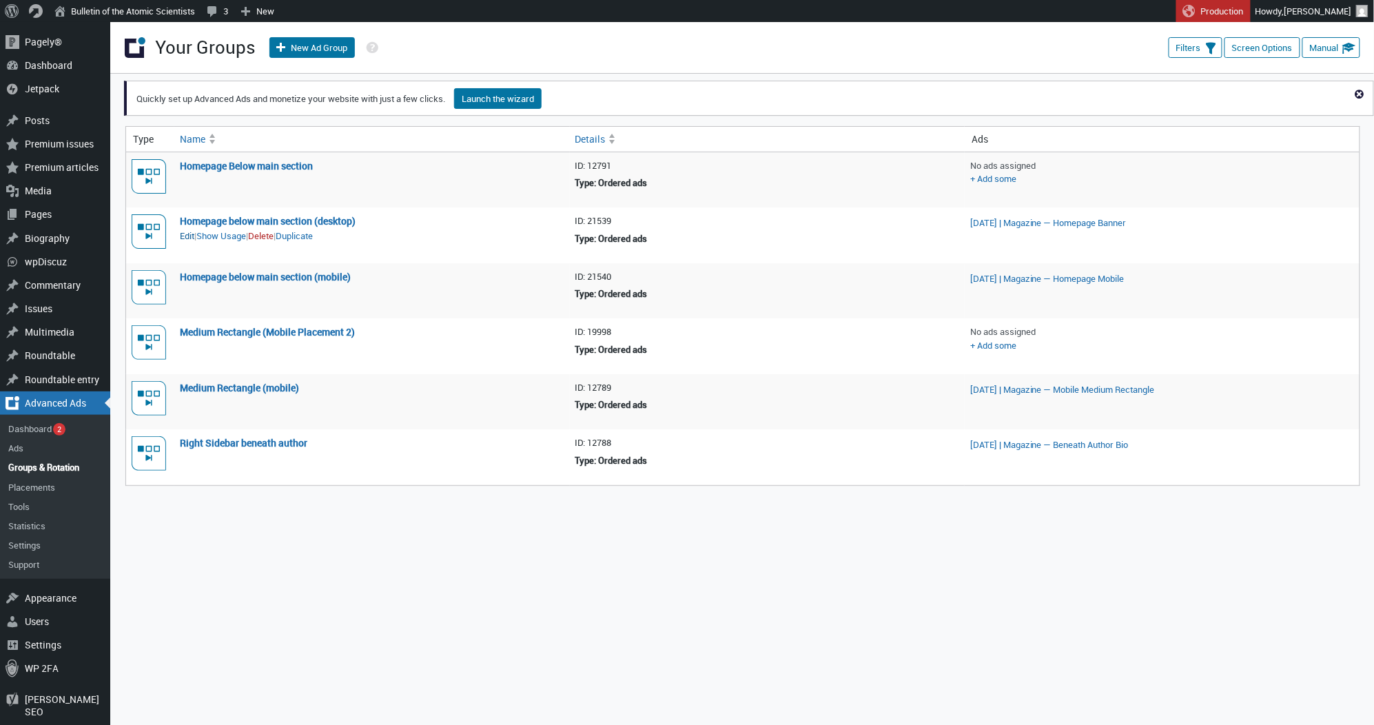
click at [185, 237] on link "Edit" at bounding box center [187, 236] width 14 height 14
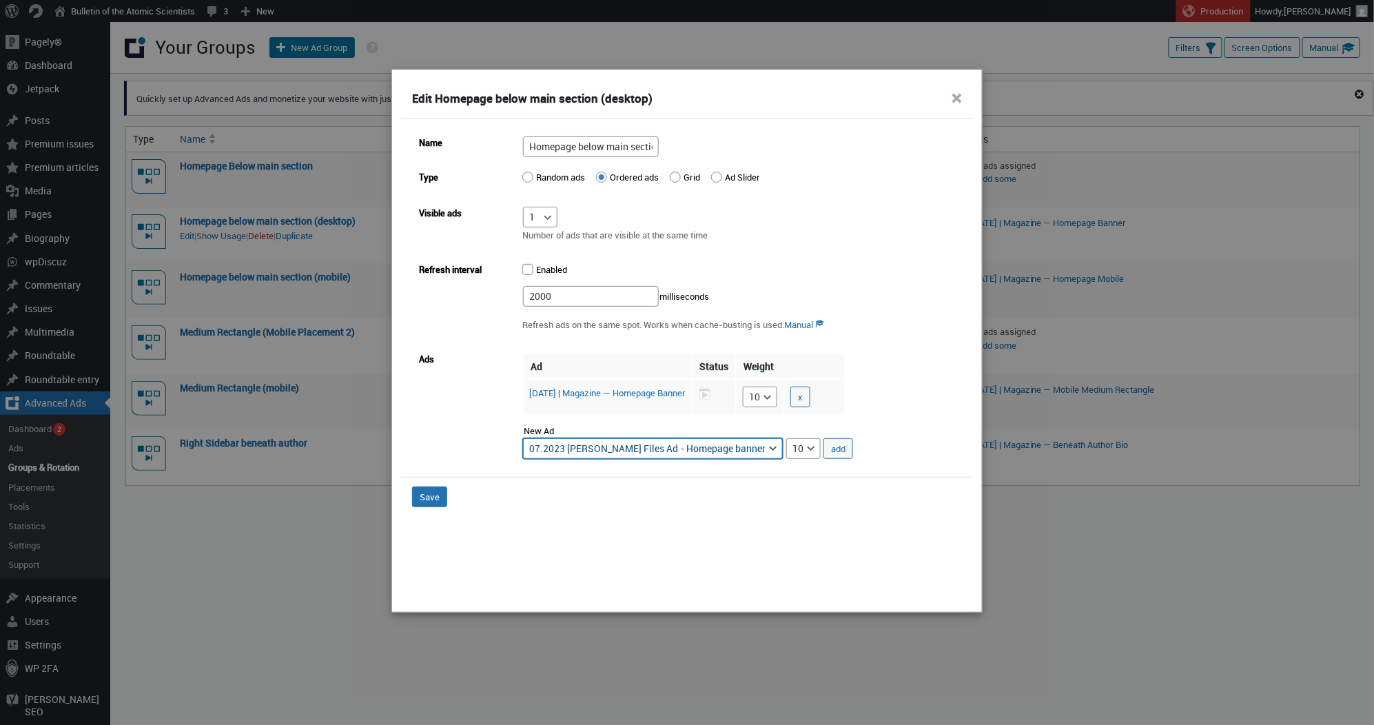
select select "advads-groups[21539][ads][125927]"
click at [853, 441] on button "add" at bounding box center [838, 448] width 30 height 21
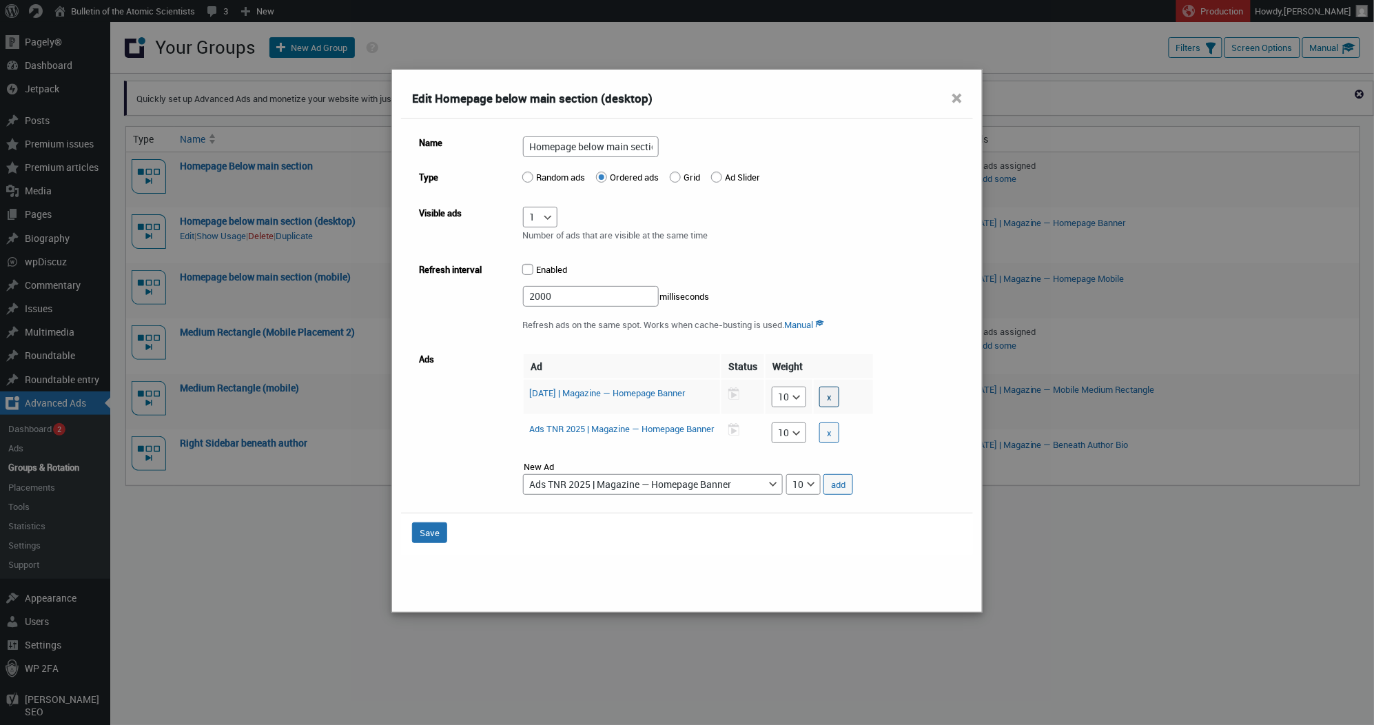
click at [839, 392] on button "x" at bounding box center [829, 397] width 20 height 21
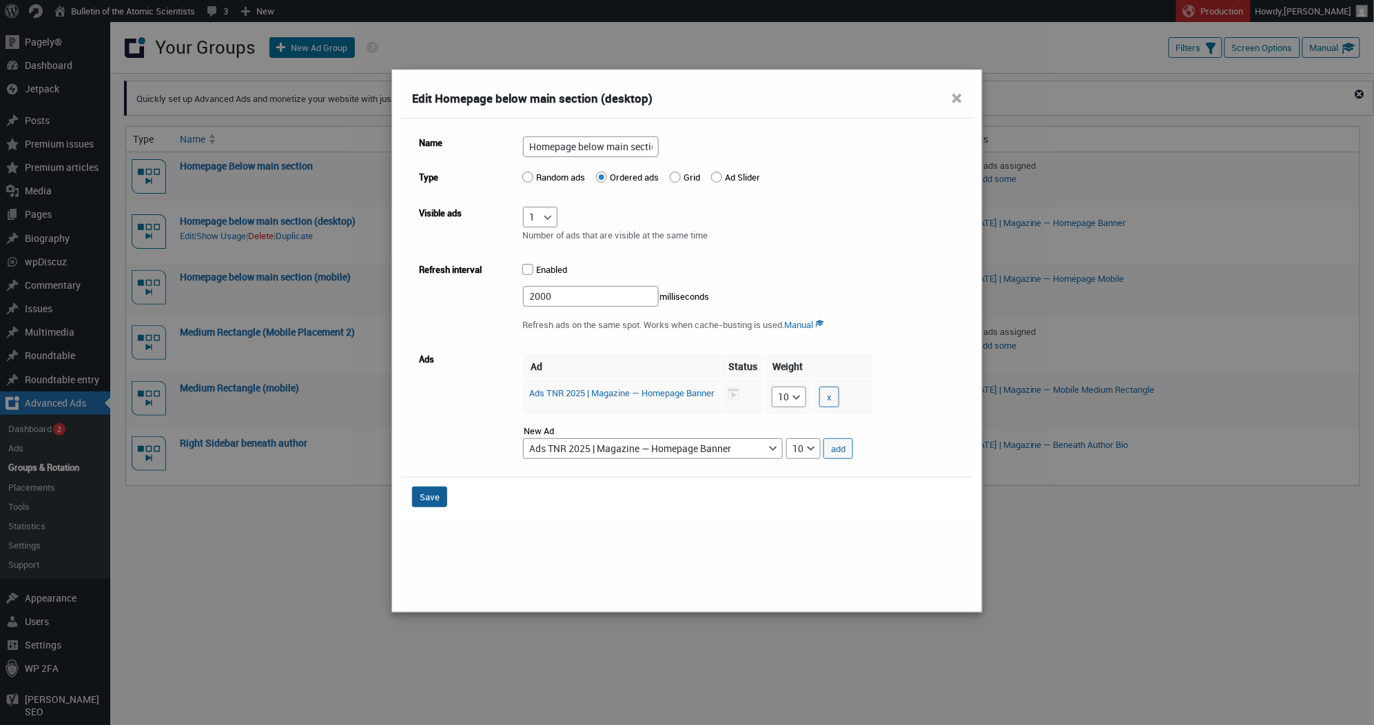
click at [422, 493] on button "Save" at bounding box center [429, 496] width 35 height 21
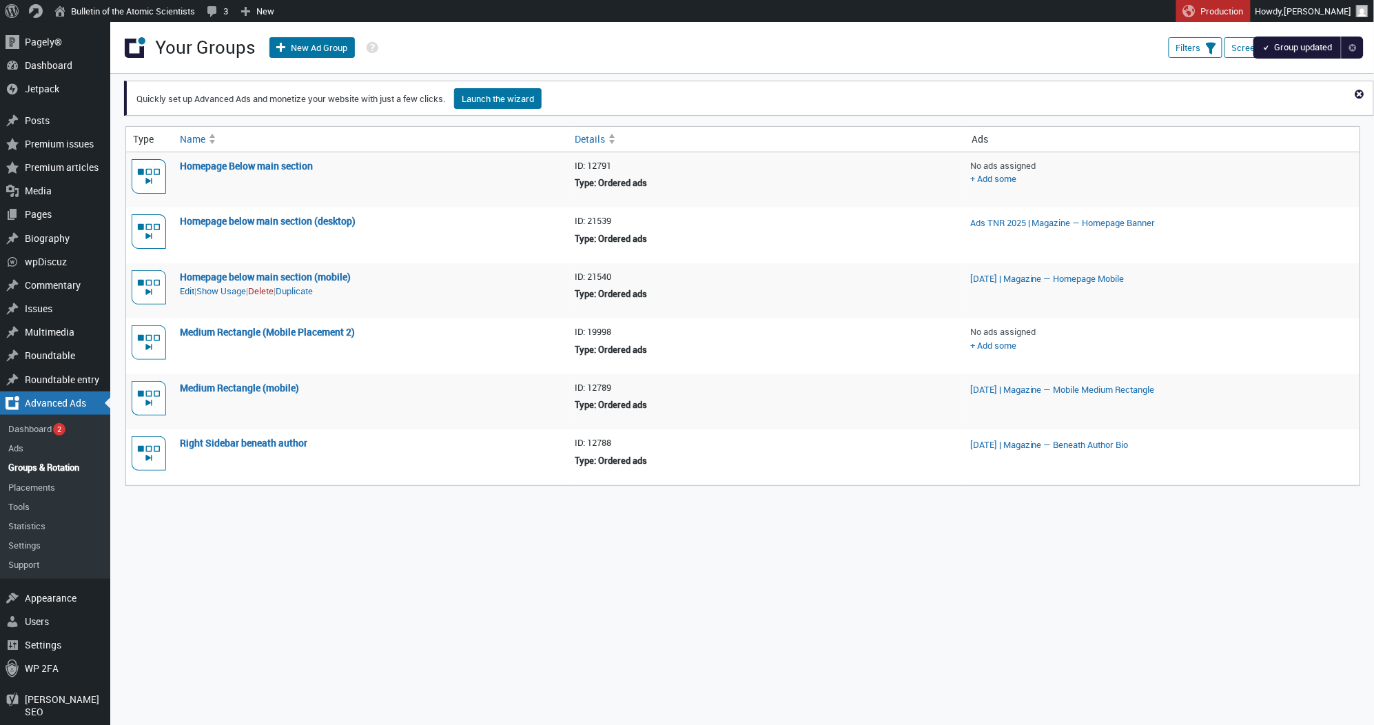
click at [190, 294] on link "Edit" at bounding box center [187, 292] width 14 height 14
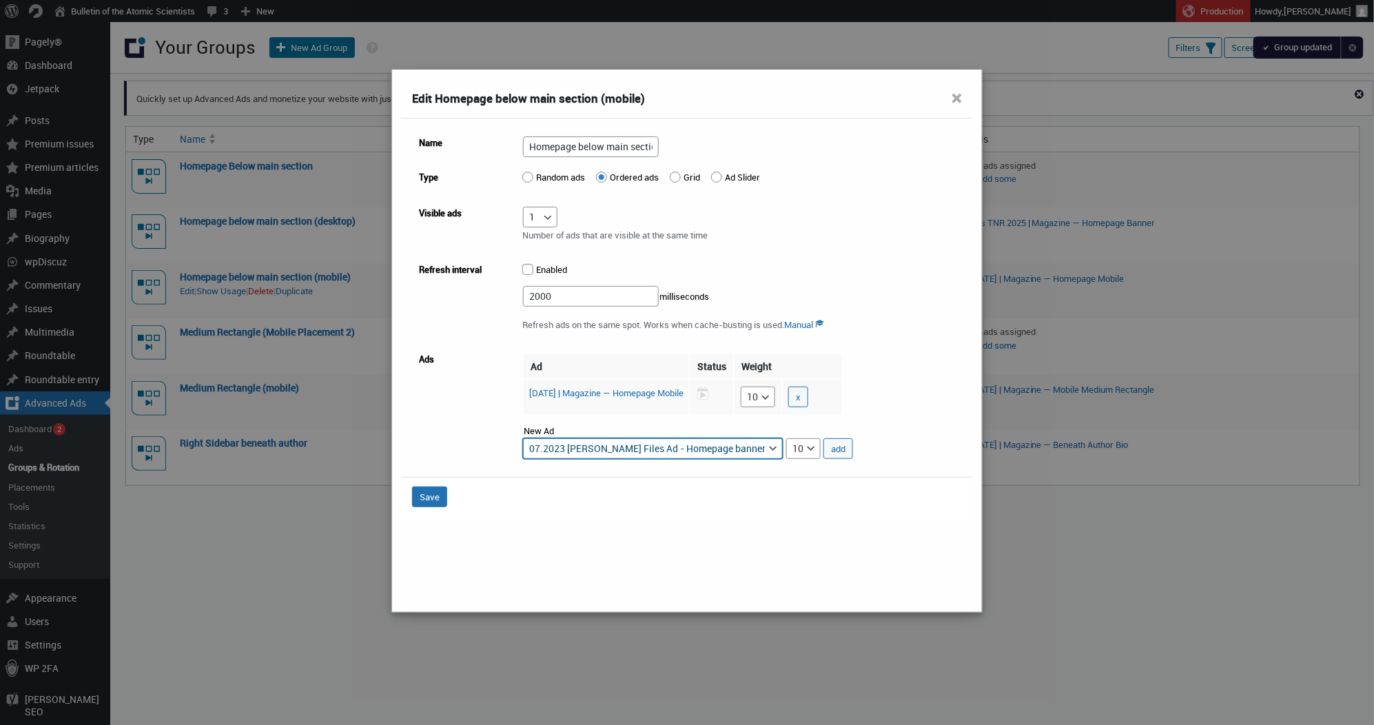
select select "advads-groups[21540][ads][125925]"
click at [853, 450] on button "add" at bounding box center [838, 448] width 30 height 21
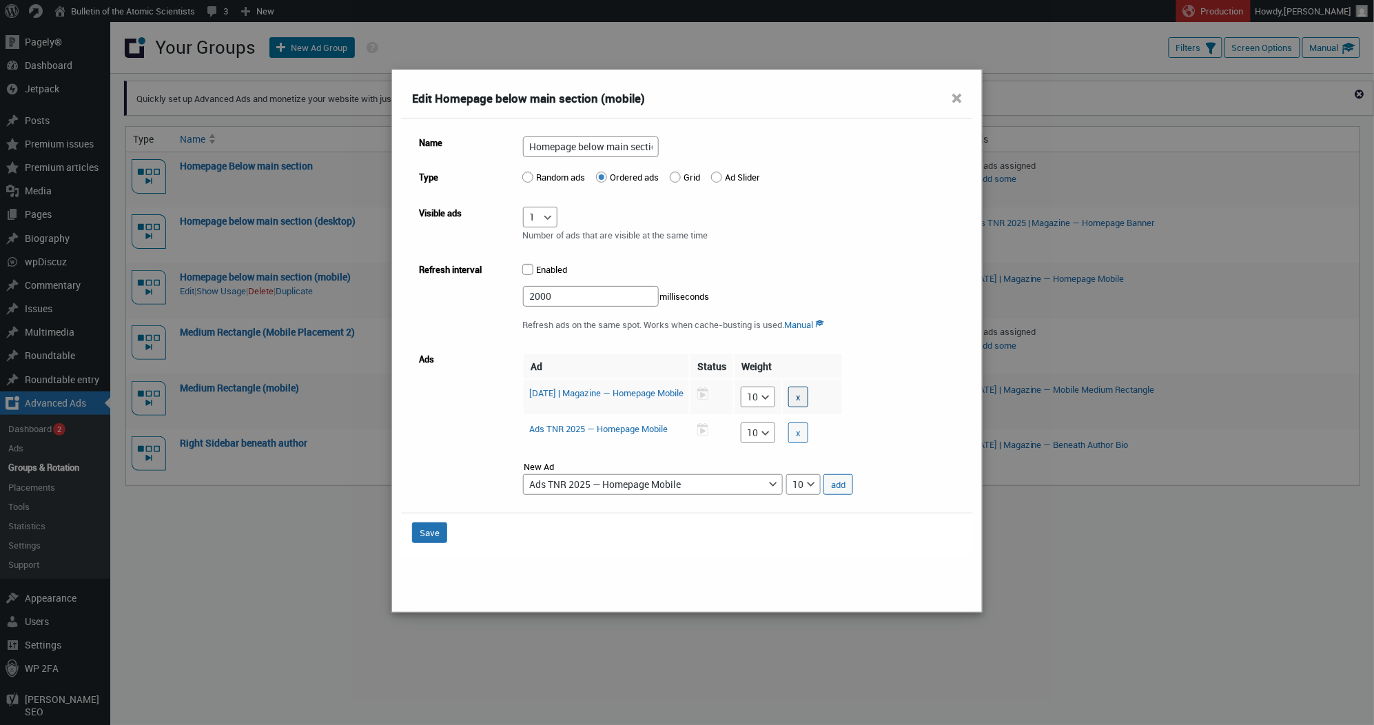
click at [808, 393] on button "x" at bounding box center [798, 397] width 20 height 21
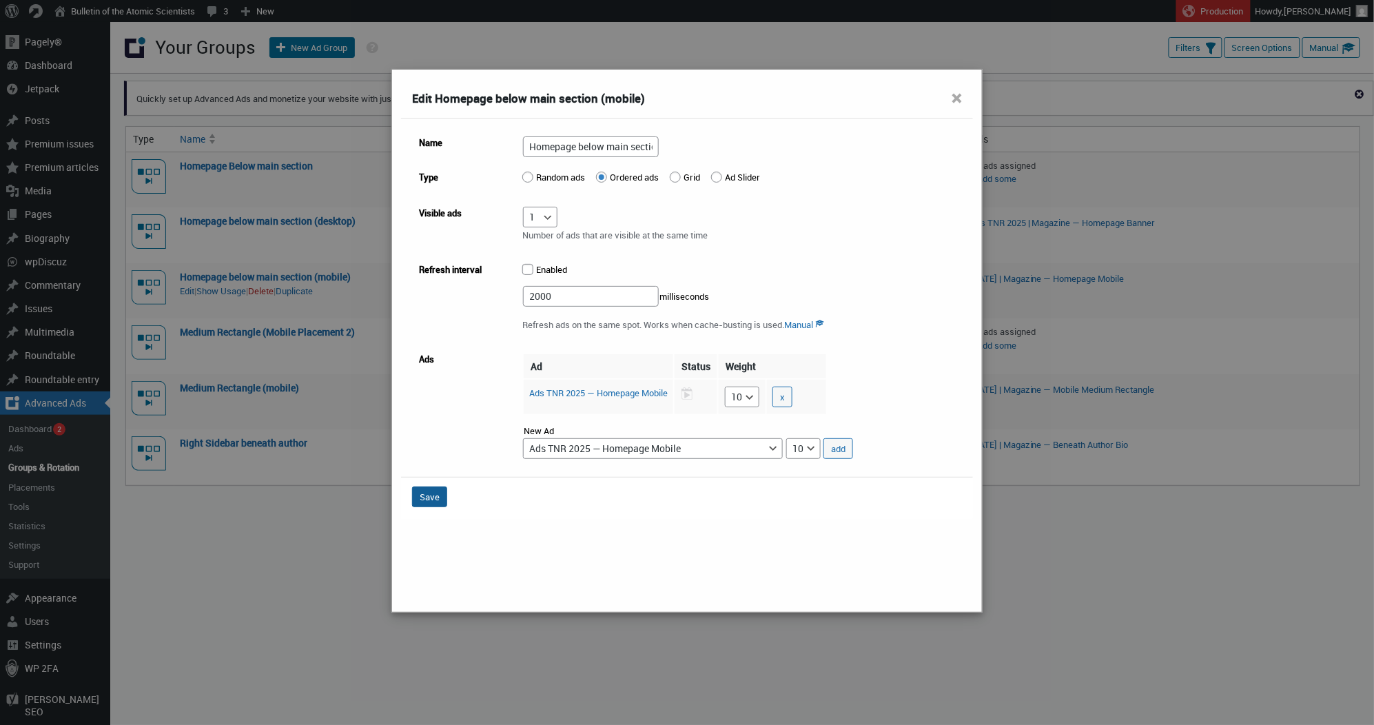
click at [431, 495] on button "Save" at bounding box center [429, 496] width 35 height 21
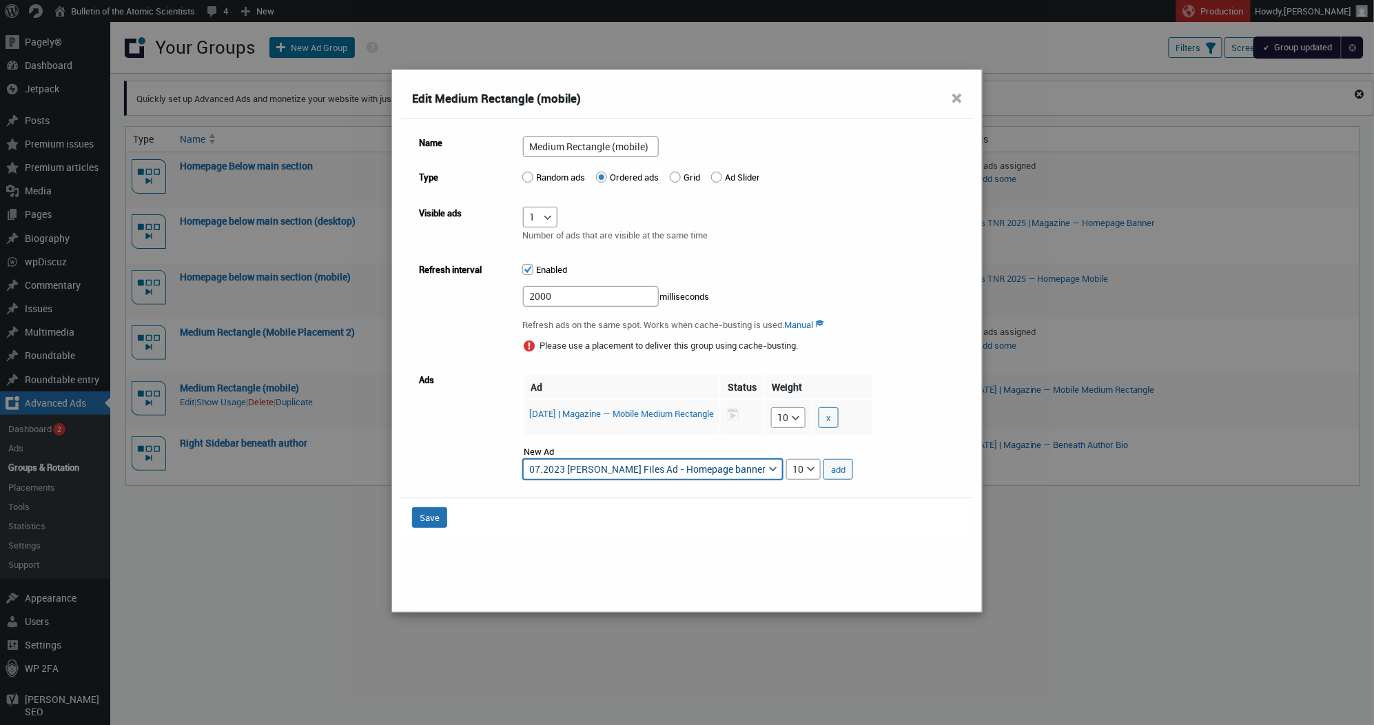
select select "advads-groups[12789][ads][125929]"
click at [853, 466] on button "add" at bounding box center [838, 469] width 30 height 21
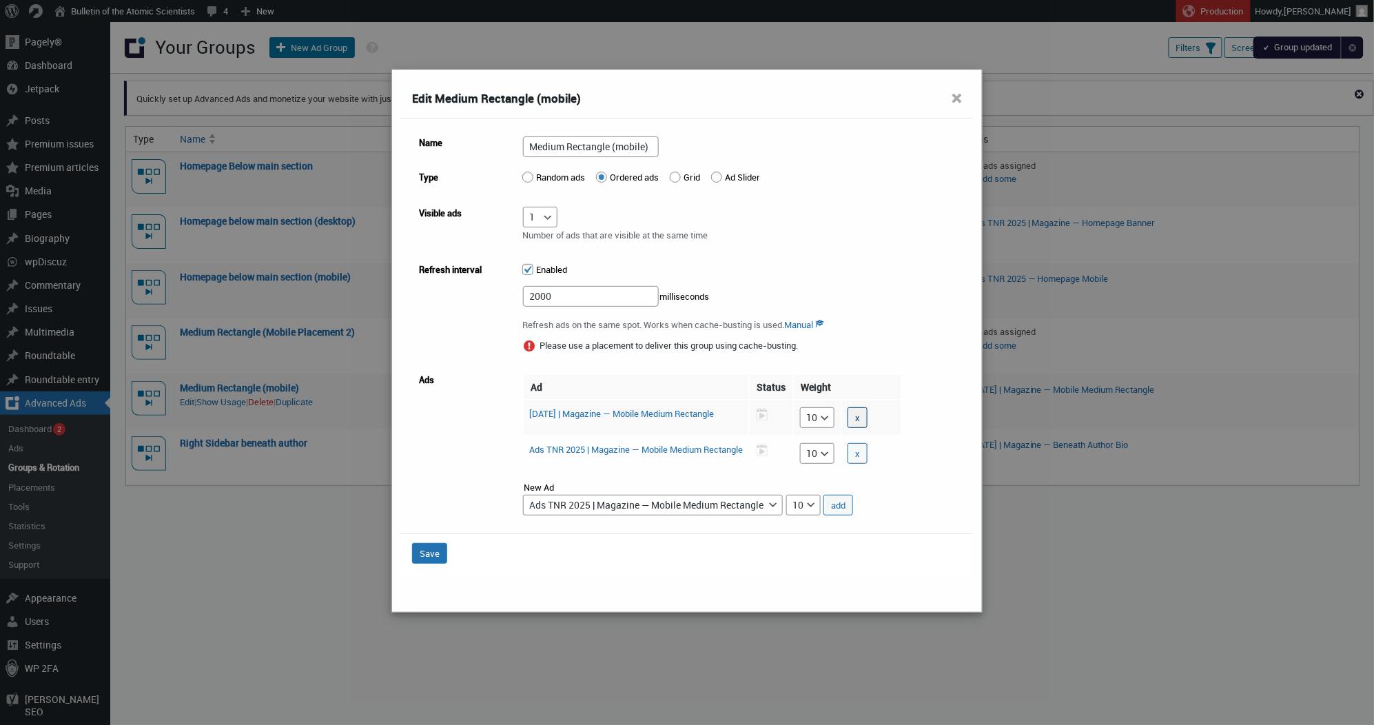
click at [867, 417] on button "x" at bounding box center [857, 417] width 20 height 21
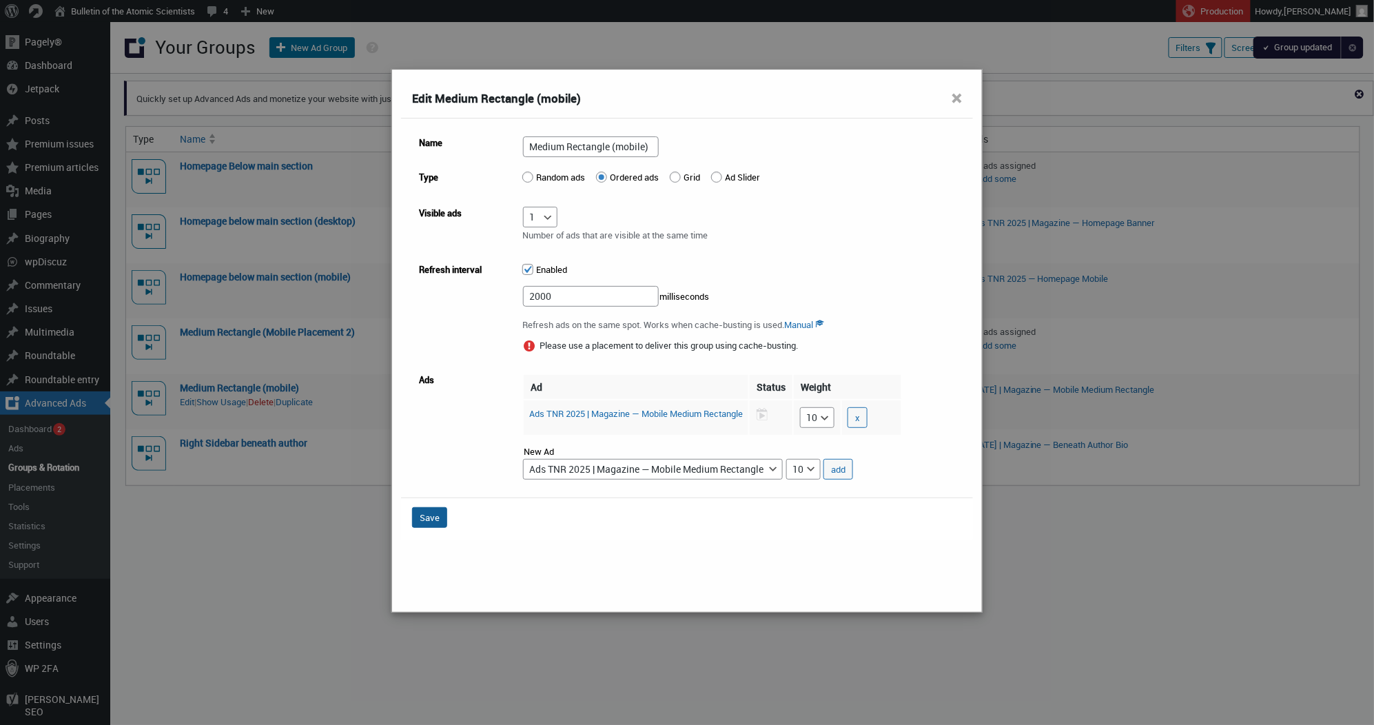
click at [437, 522] on button "Save" at bounding box center [429, 517] width 35 height 21
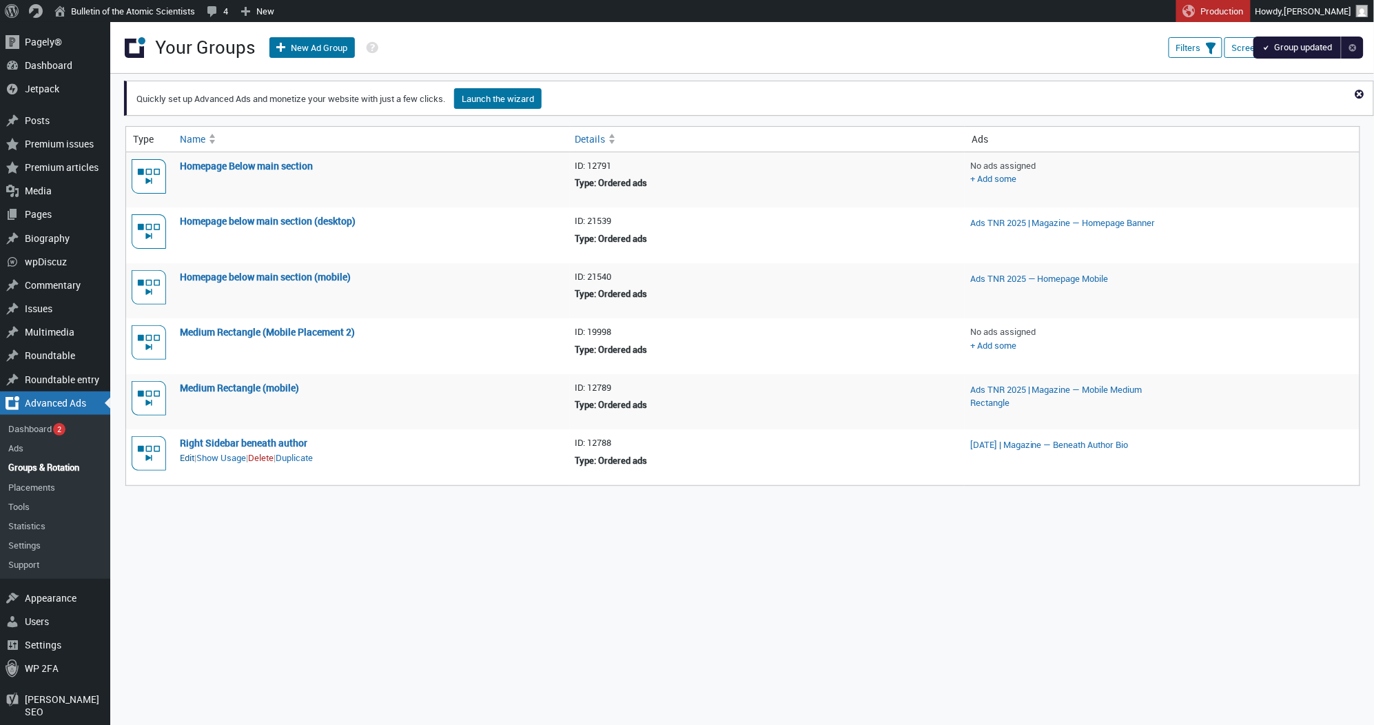
click at [181, 457] on link "Edit" at bounding box center [187, 458] width 14 height 14
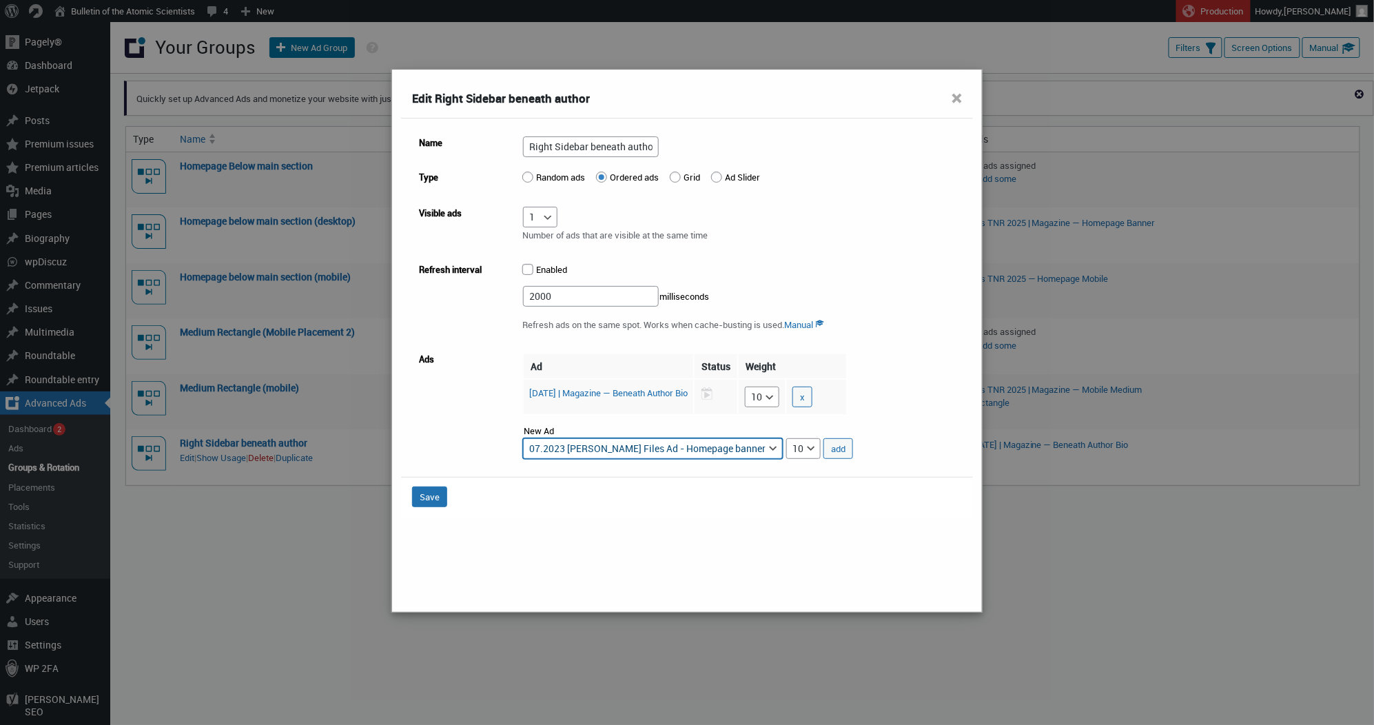
select select "advads-groups[12788][ads][125931]"
click at [853, 450] on button "add" at bounding box center [838, 448] width 30 height 21
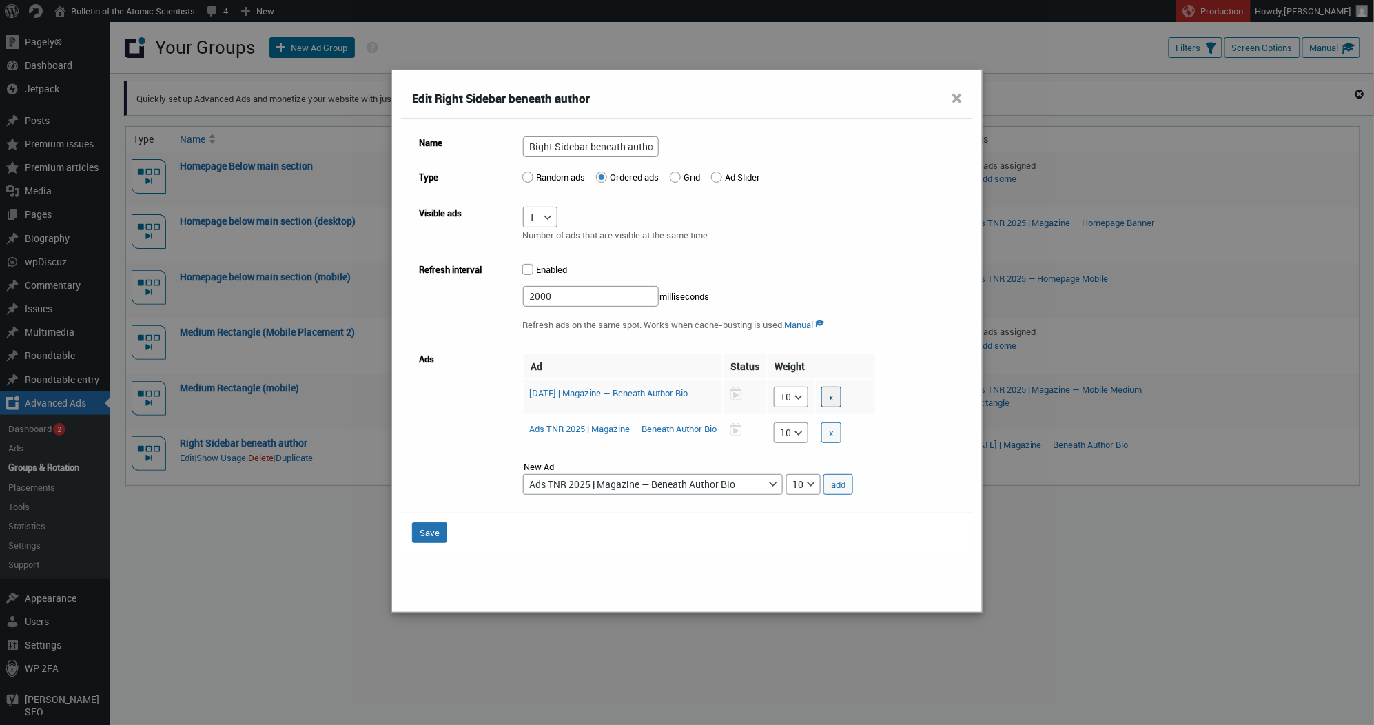
click at [841, 397] on button "x" at bounding box center [831, 397] width 20 height 21
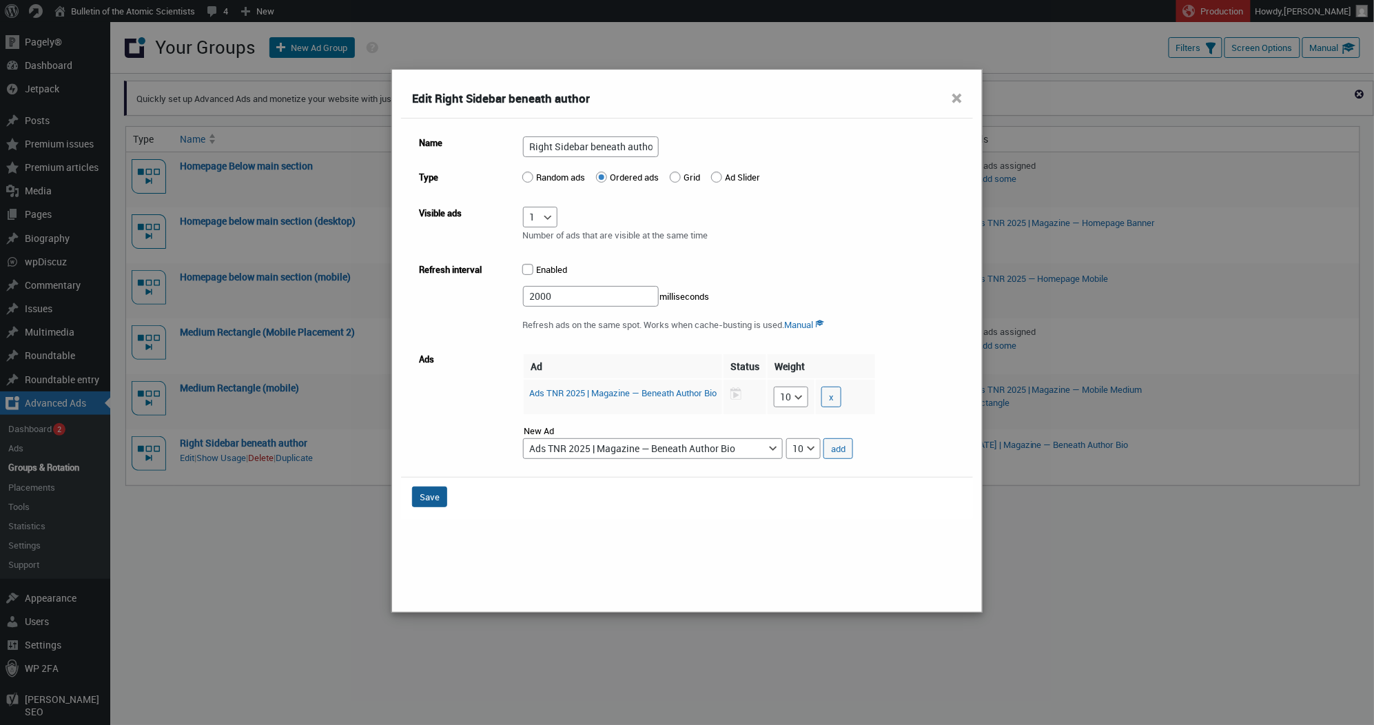
click at [433, 495] on button "Save" at bounding box center [429, 496] width 35 height 21
